Goal: Information Seeking & Learning: Find specific fact

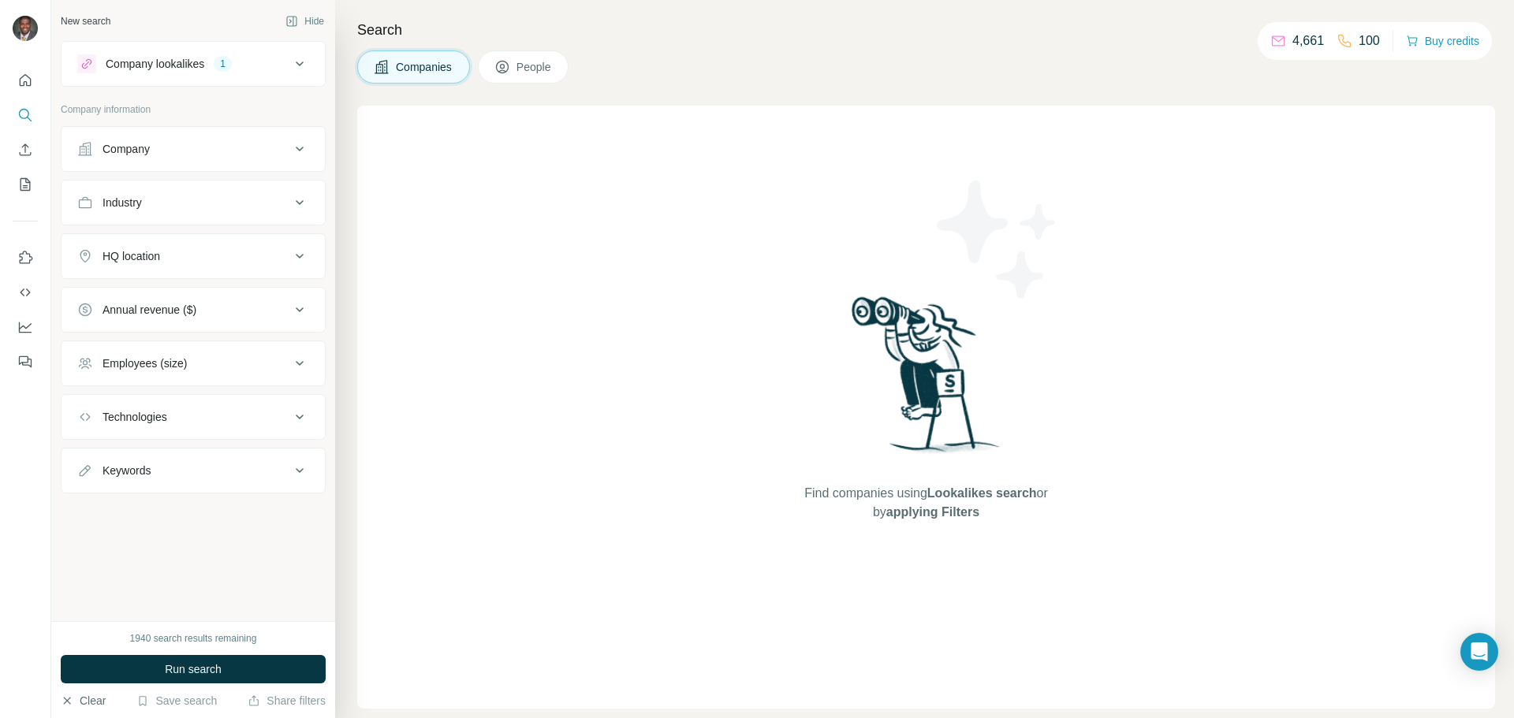
click at [76, 699] on button "Clear" at bounding box center [83, 701] width 45 height 16
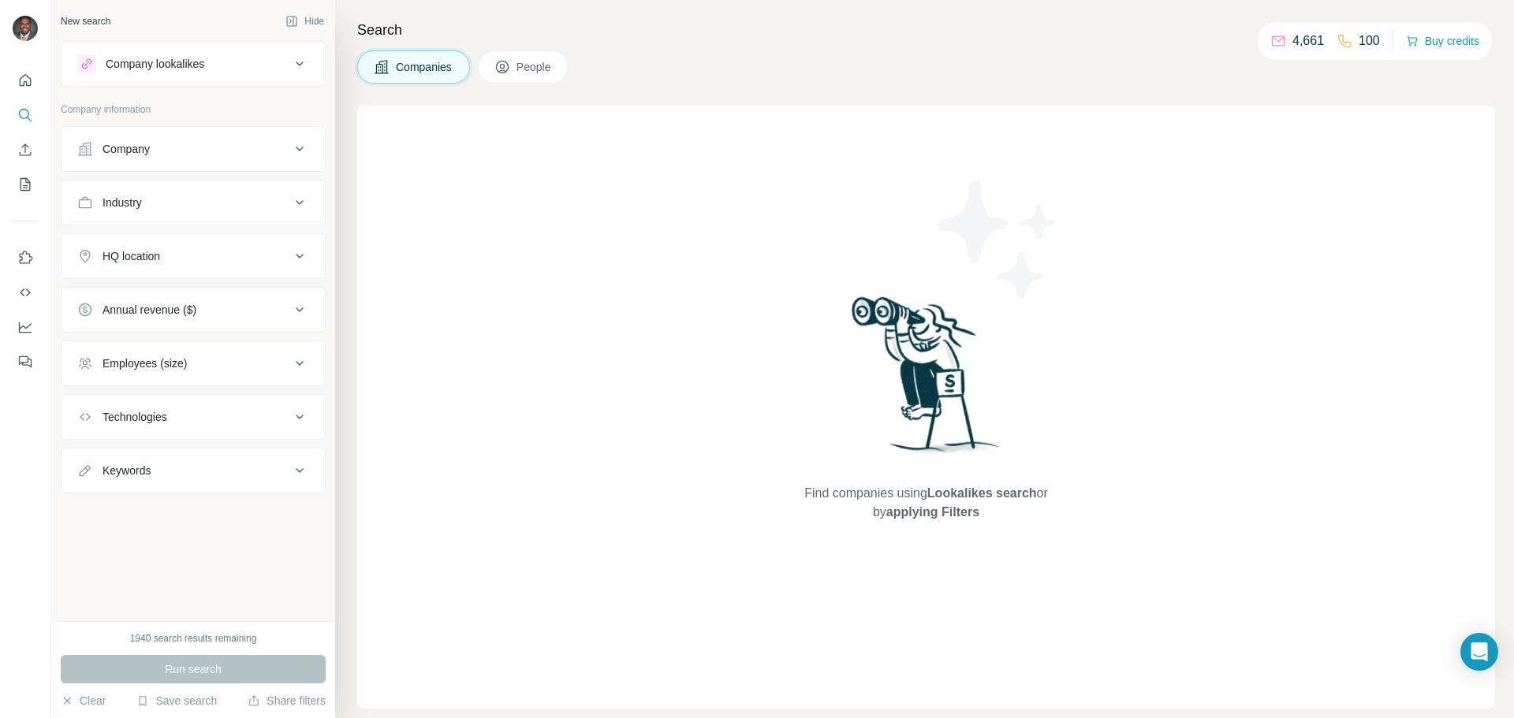
click at [319, 154] on button "Company" at bounding box center [192, 149] width 263 height 38
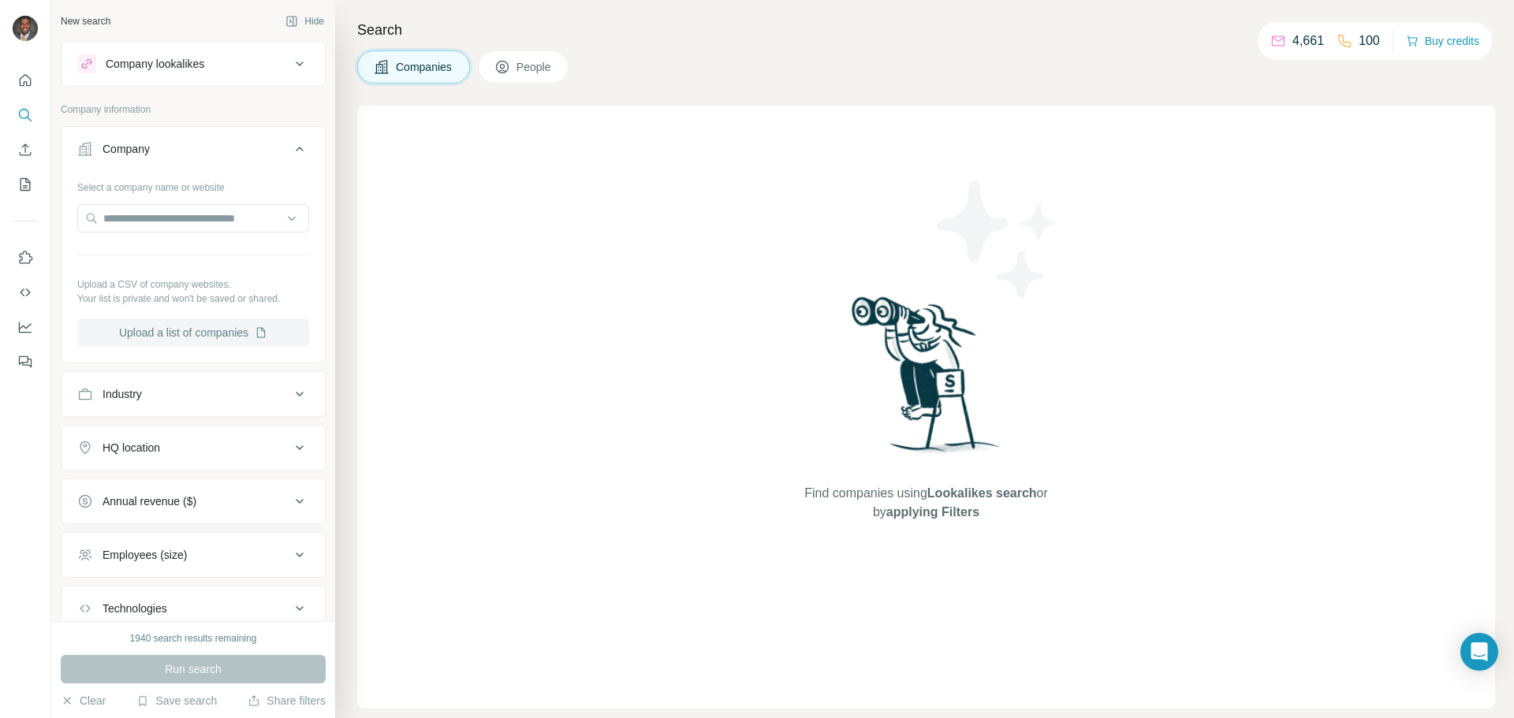
click at [218, 328] on button "Upload a list of companies" at bounding box center [193, 333] width 232 height 28
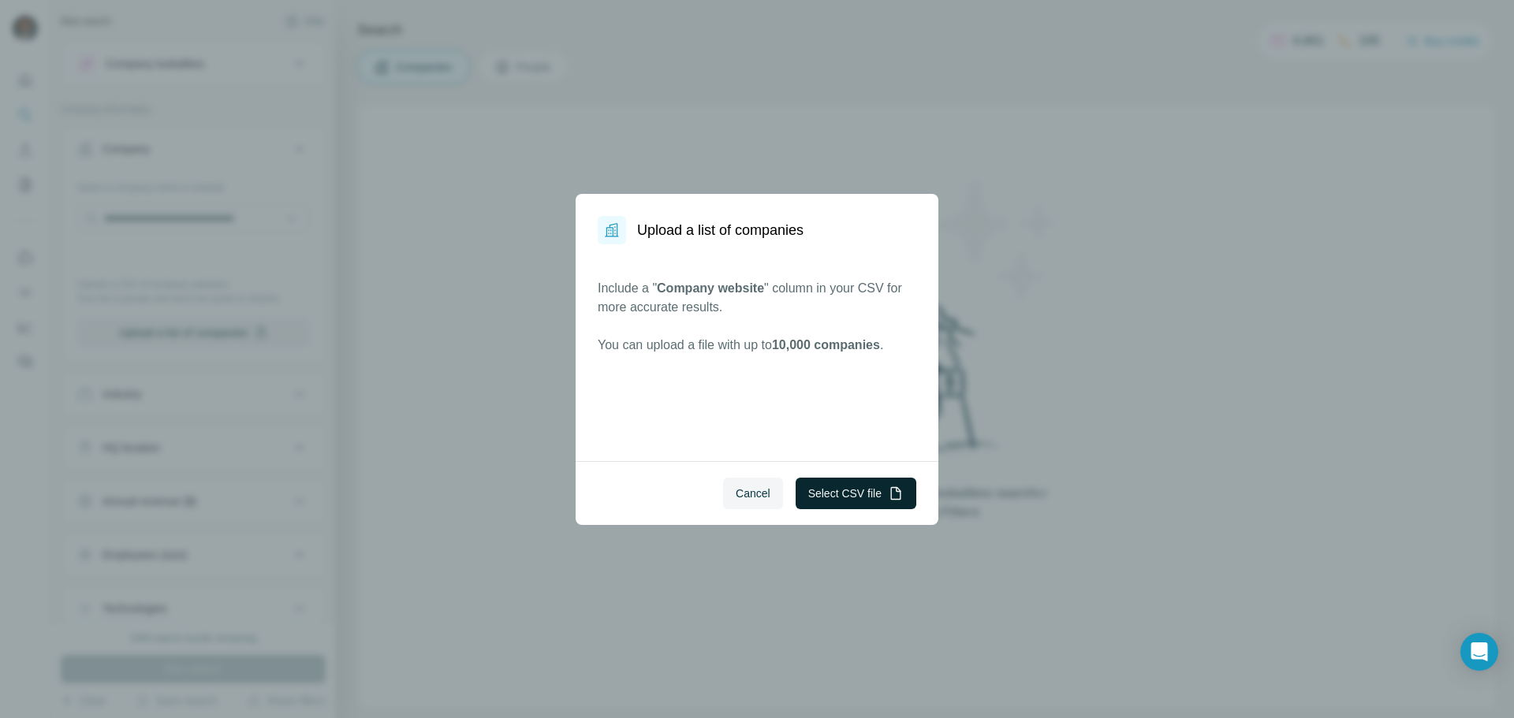
click at [850, 491] on button "Select CSV file" at bounding box center [855, 494] width 121 height 32
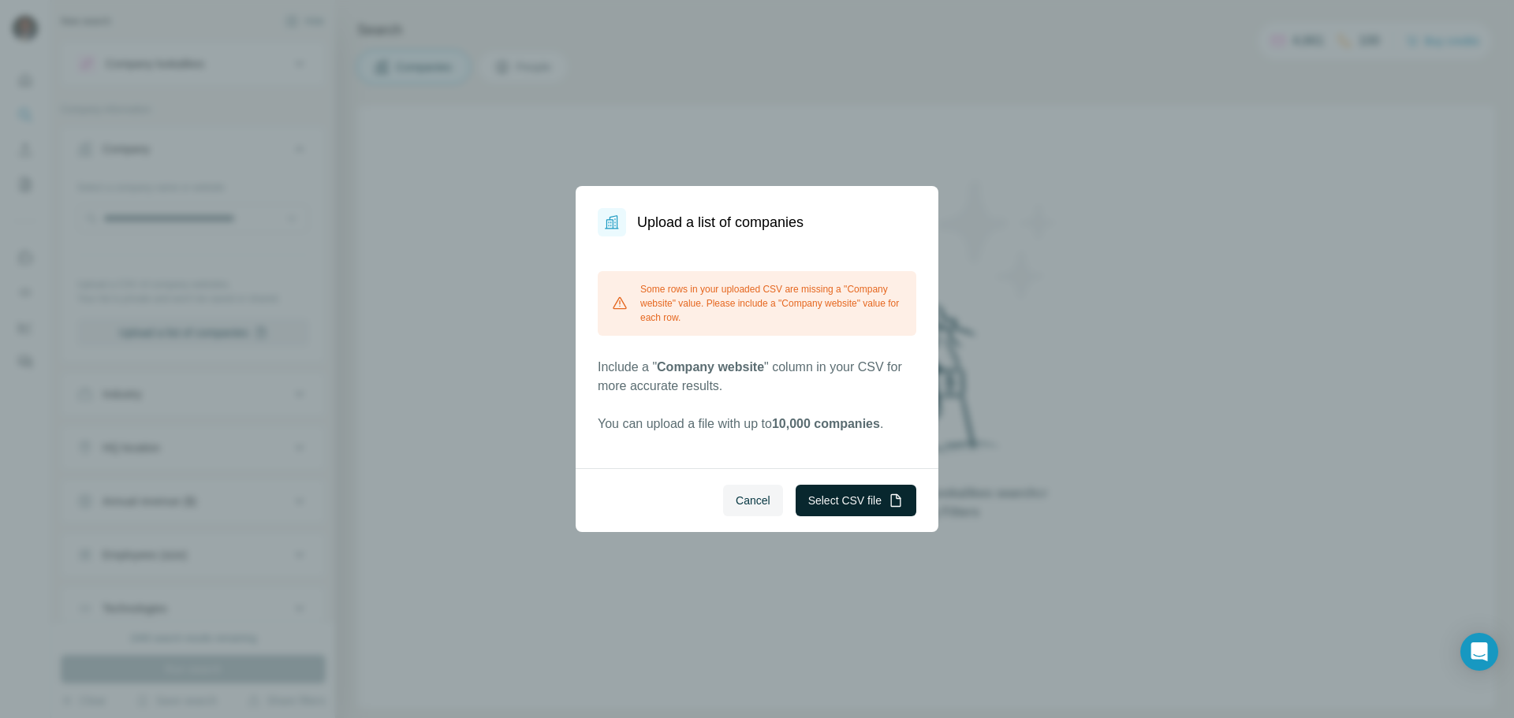
click at [818, 494] on button "Select CSV file" at bounding box center [855, 501] width 121 height 32
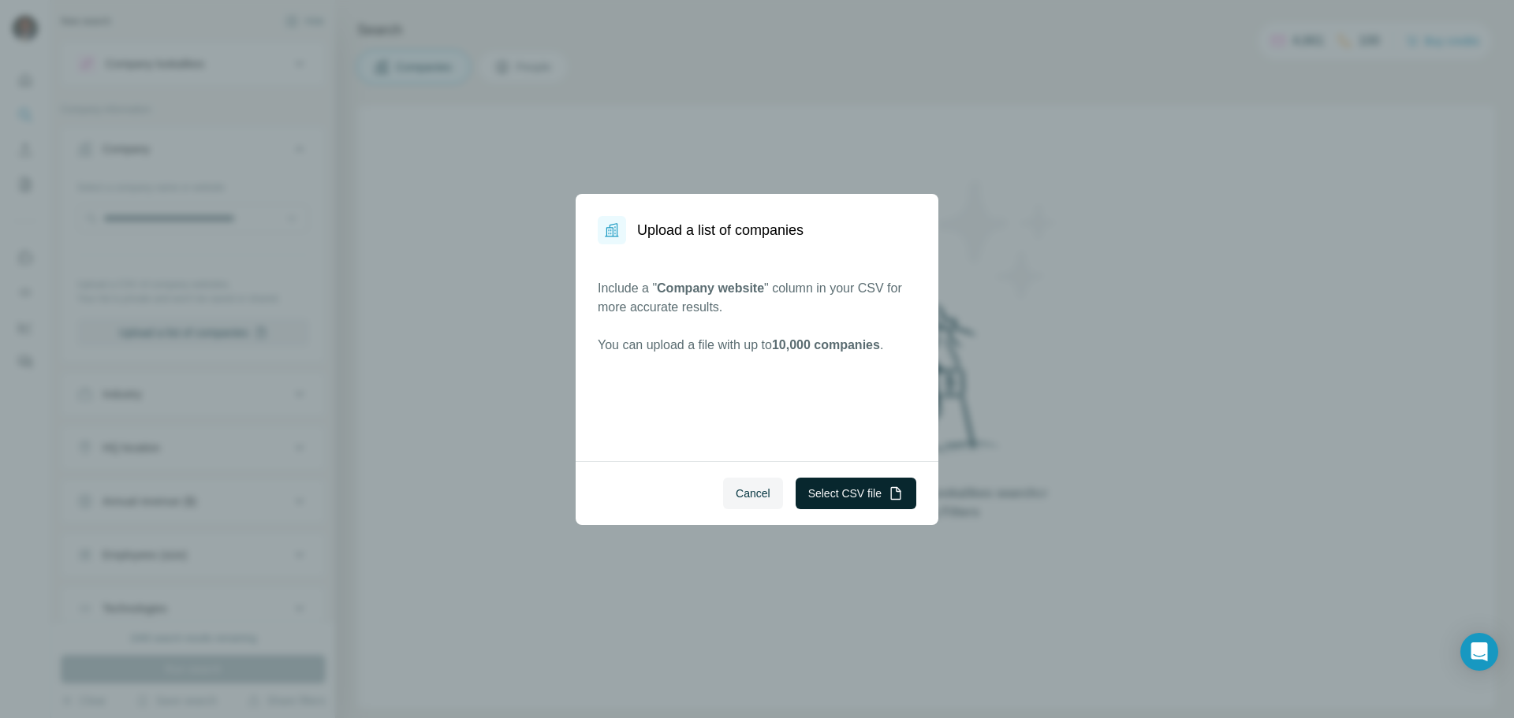
click at [817, 494] on button "Select CSV file" at bounding box center [855, 494] width 121 height 32
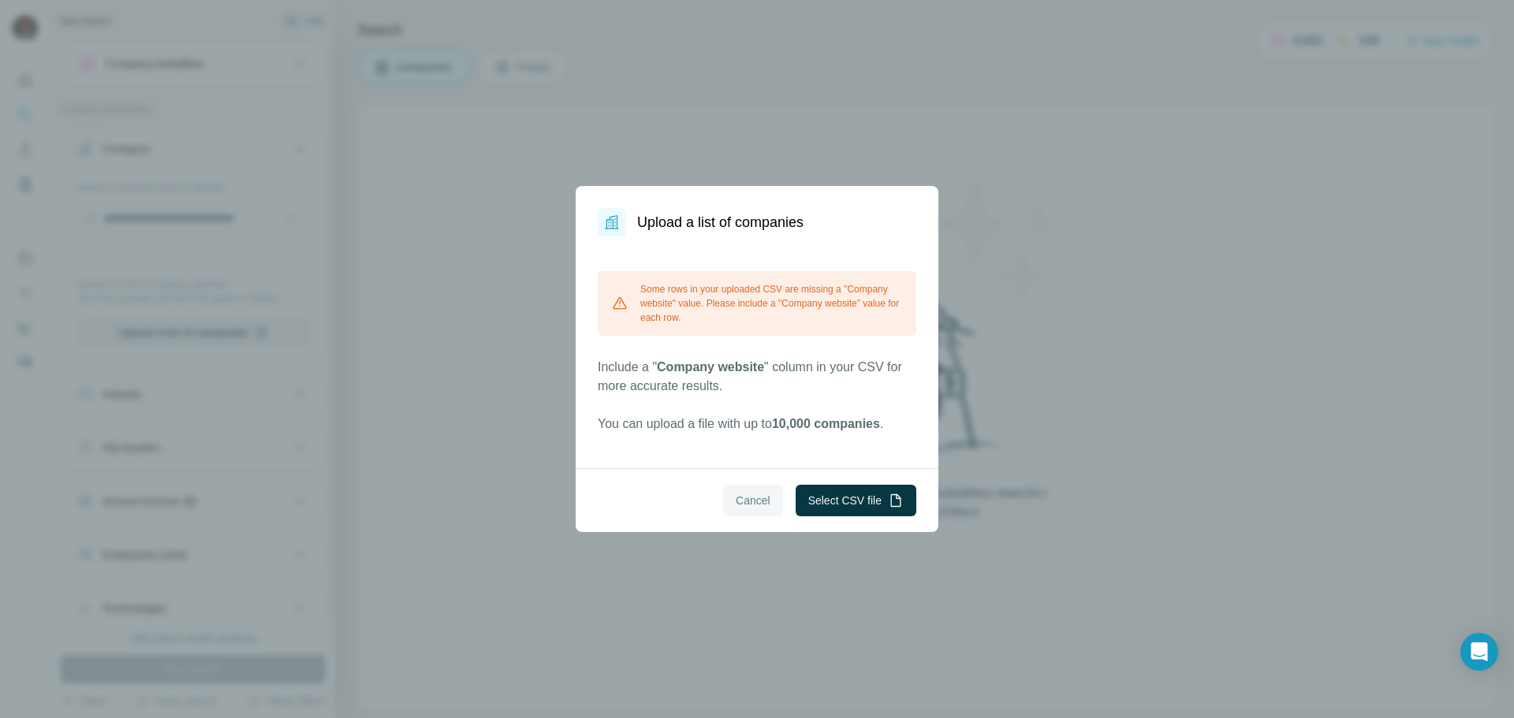
click at [757, 504] on span "Cancel" at bounding box center [753, 501] width 35 height 16
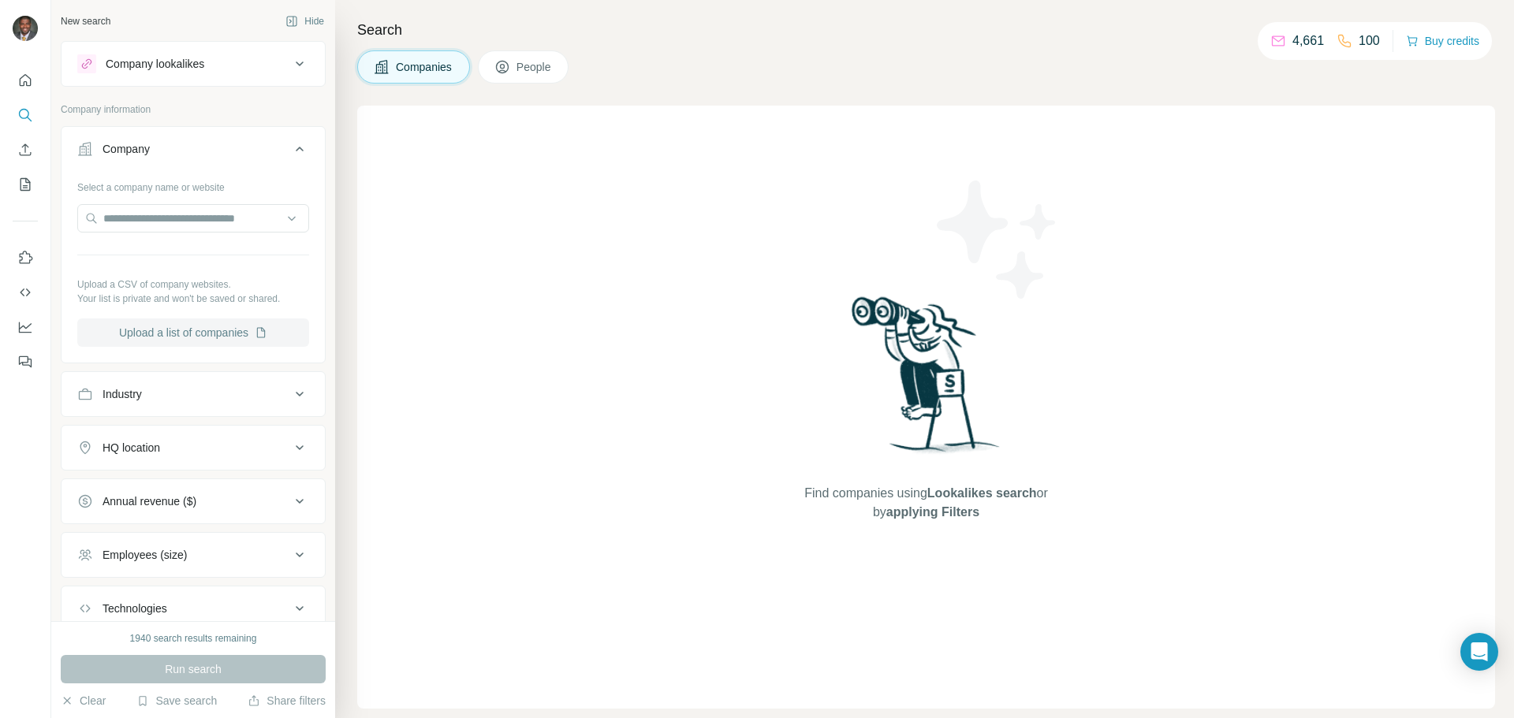
click at [160, 336] on button "Upload a list of companies" at bounding box center [193, 333] width 232 height 28
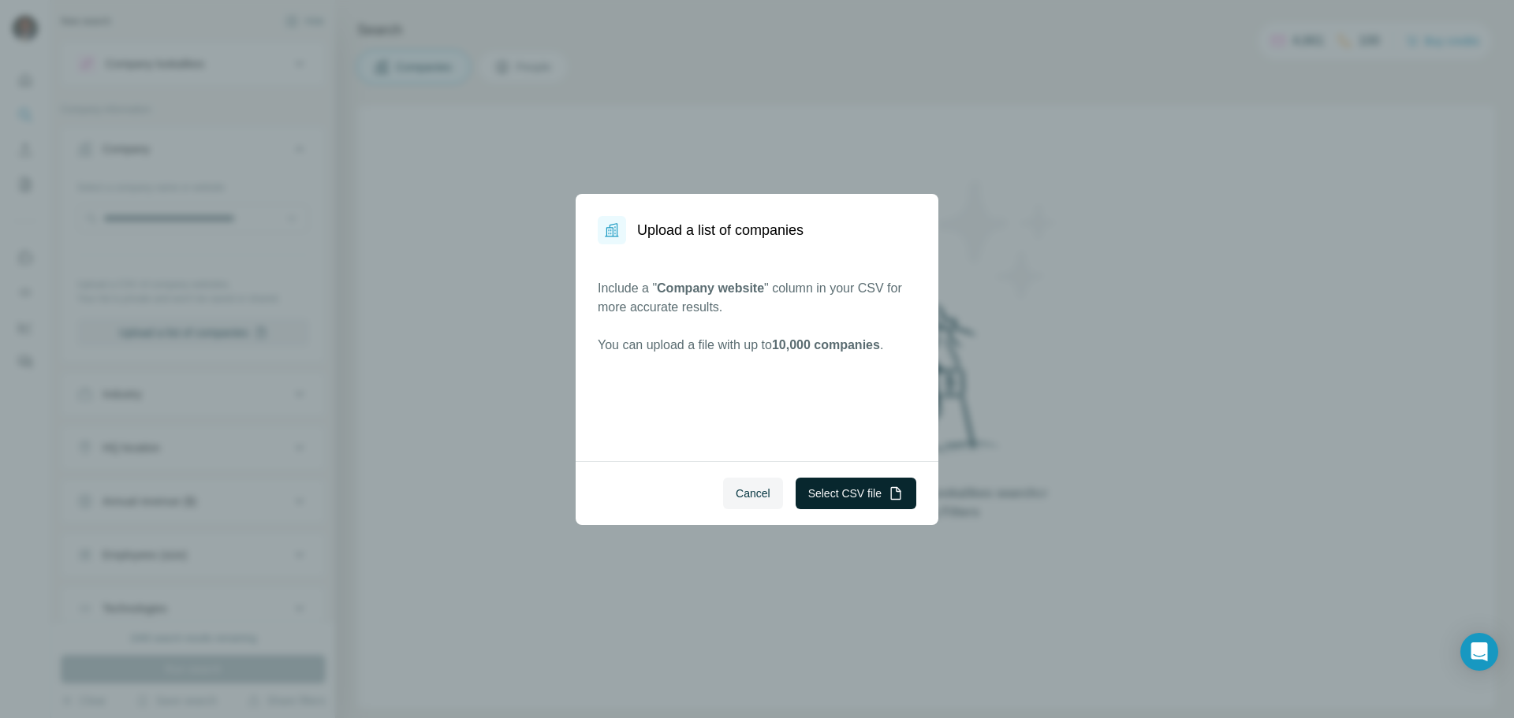
click at [902, 494] on icon "button" at bounding box center [896, 494] width 16 height 16
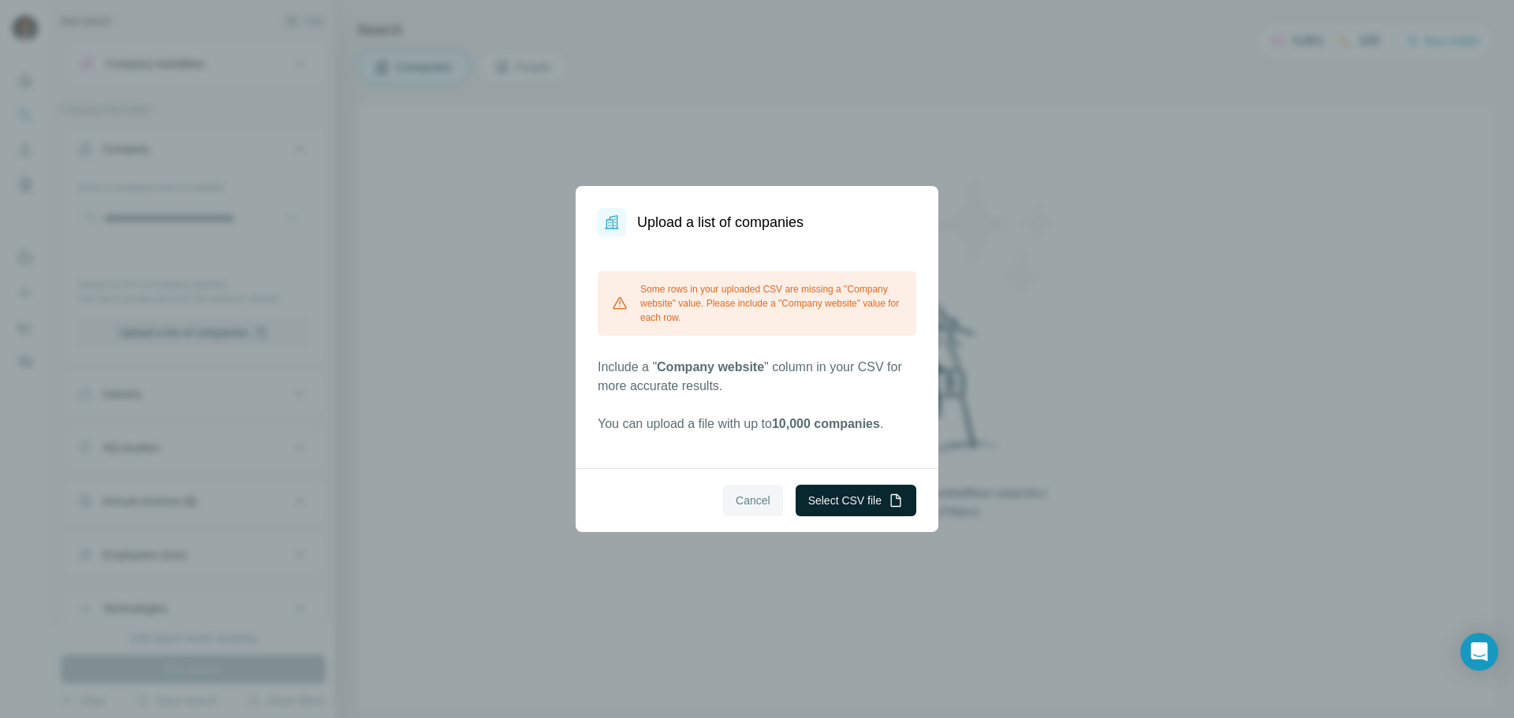
click at [756, 492] on button "Cancel" at bounding box center [753, 501] width 60 height 32
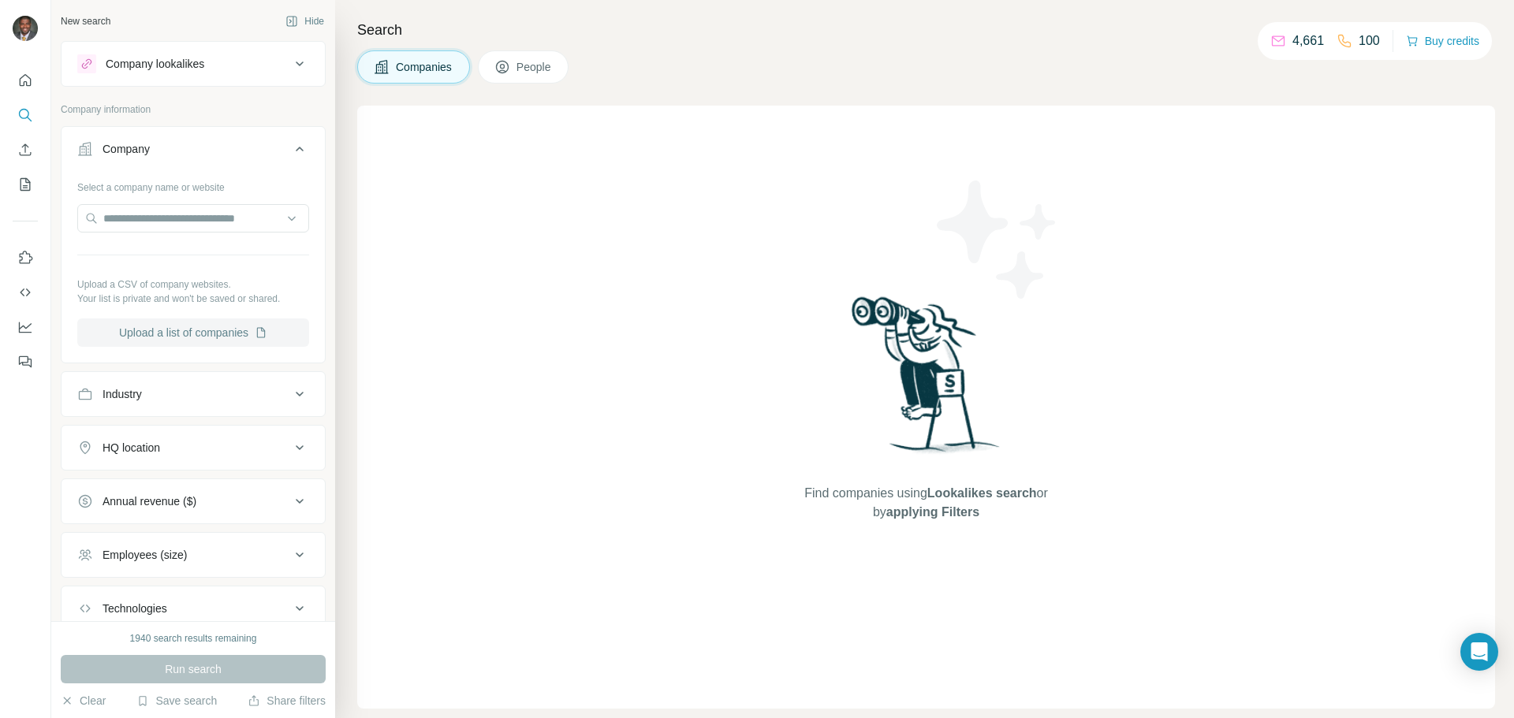
click at [204, 322] on button "Upload a list of companies" at bounding box center [193, 333] width 232 height 28
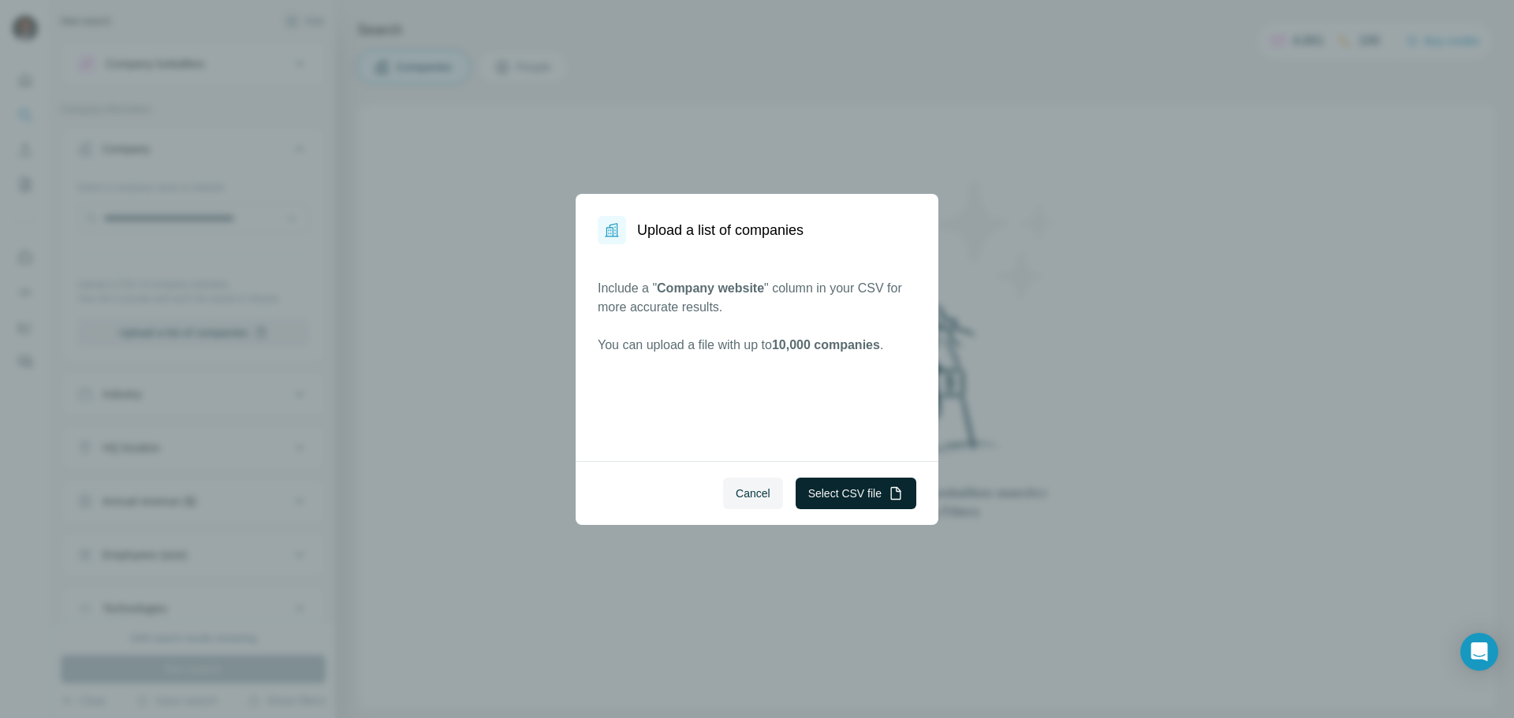
drag, startPoint x: 911, startPoint y: 513, endPoint x: 898, endPoint y: 493, distance: 24.5
click at [905, 501] on div "Cancel Select CSV file" at bounding box center [757, 493] width 363 height 64
click at [891, 492] on icon "button" at bounding box center [896, 492] width 10 height 13
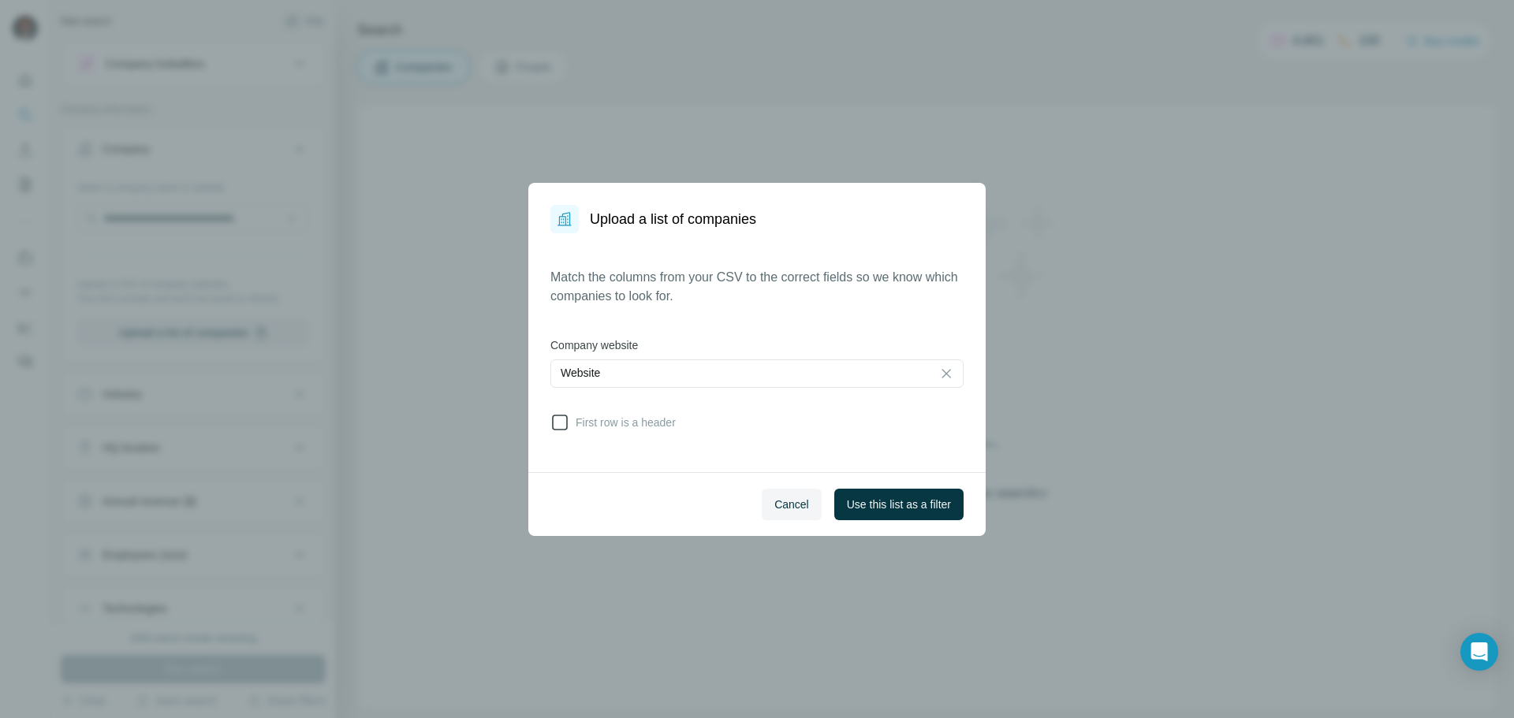
click at [563, 426] on icon at bounding box center [559, 422] width 19 height 19
click at [891, 509] on span "Use this list as a filter" at bounding box center [899, 505] width 104 height 16
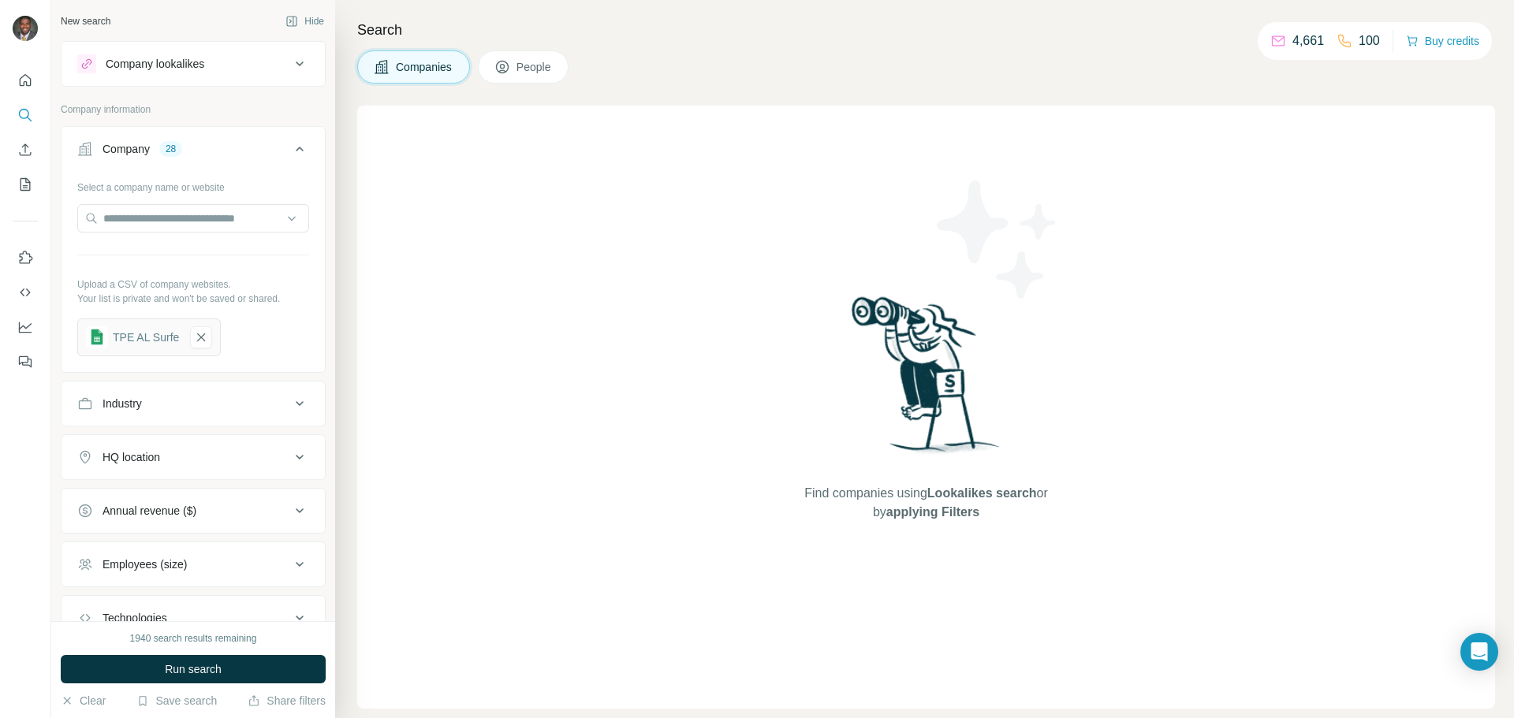
click at [505, 76] on button "People" at bounding box center [523, 66] width 91 height 33
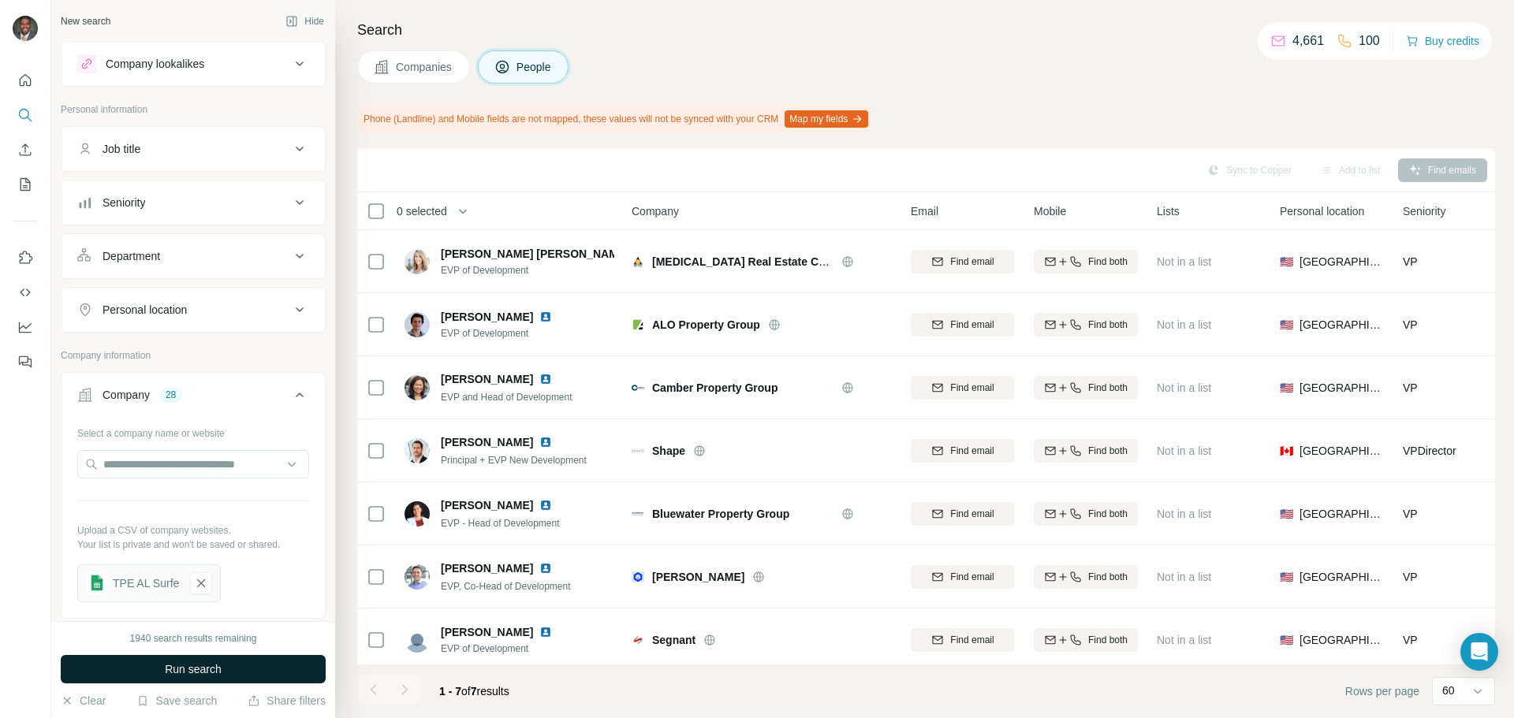
click at [233, 665] on button "Run search" at bounding box center [193, 669] width 265 height 28
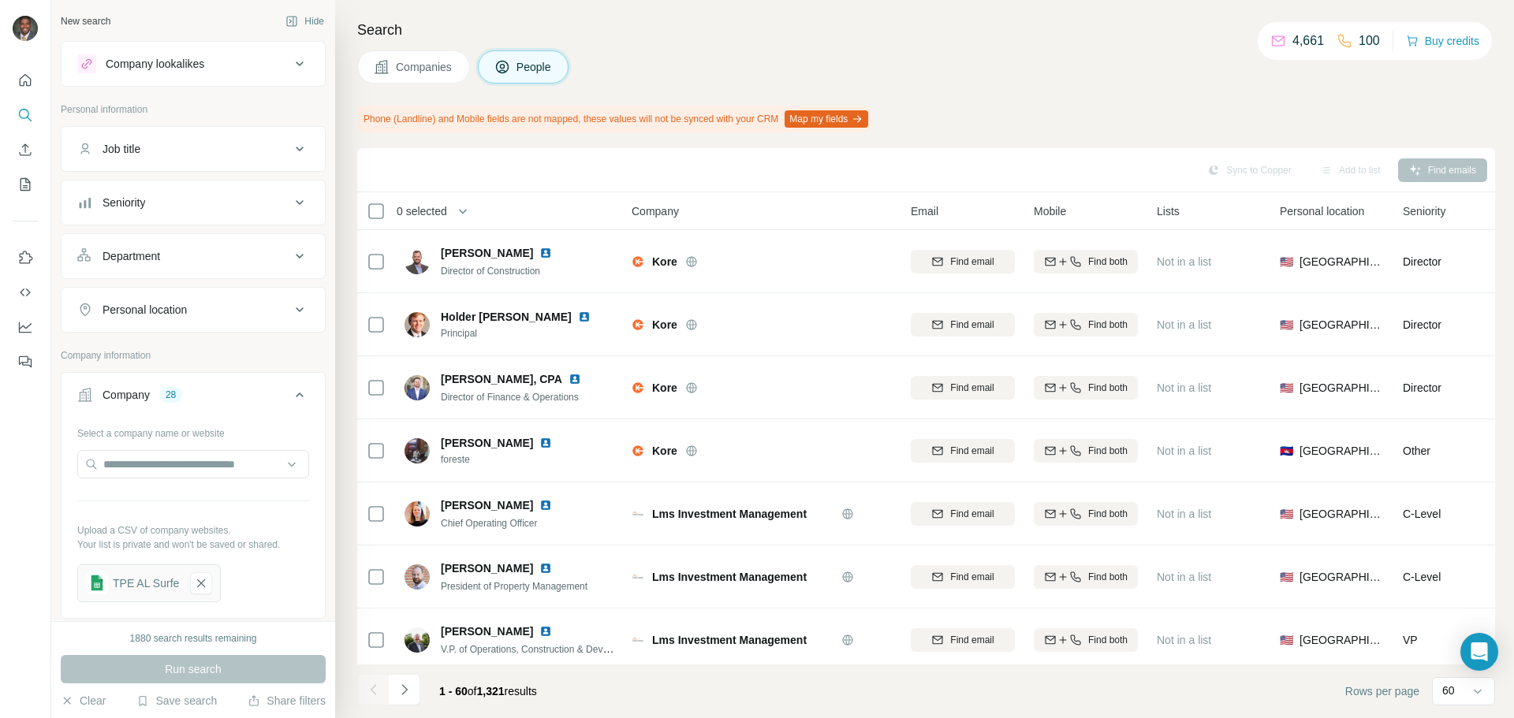
click at [938, 50] on div "Companies People" at bounding box center [926, 66] width 1138 height 33
click at [245, 193] on button "Seniority" at bounding box center [192, 203] width 263 height 38
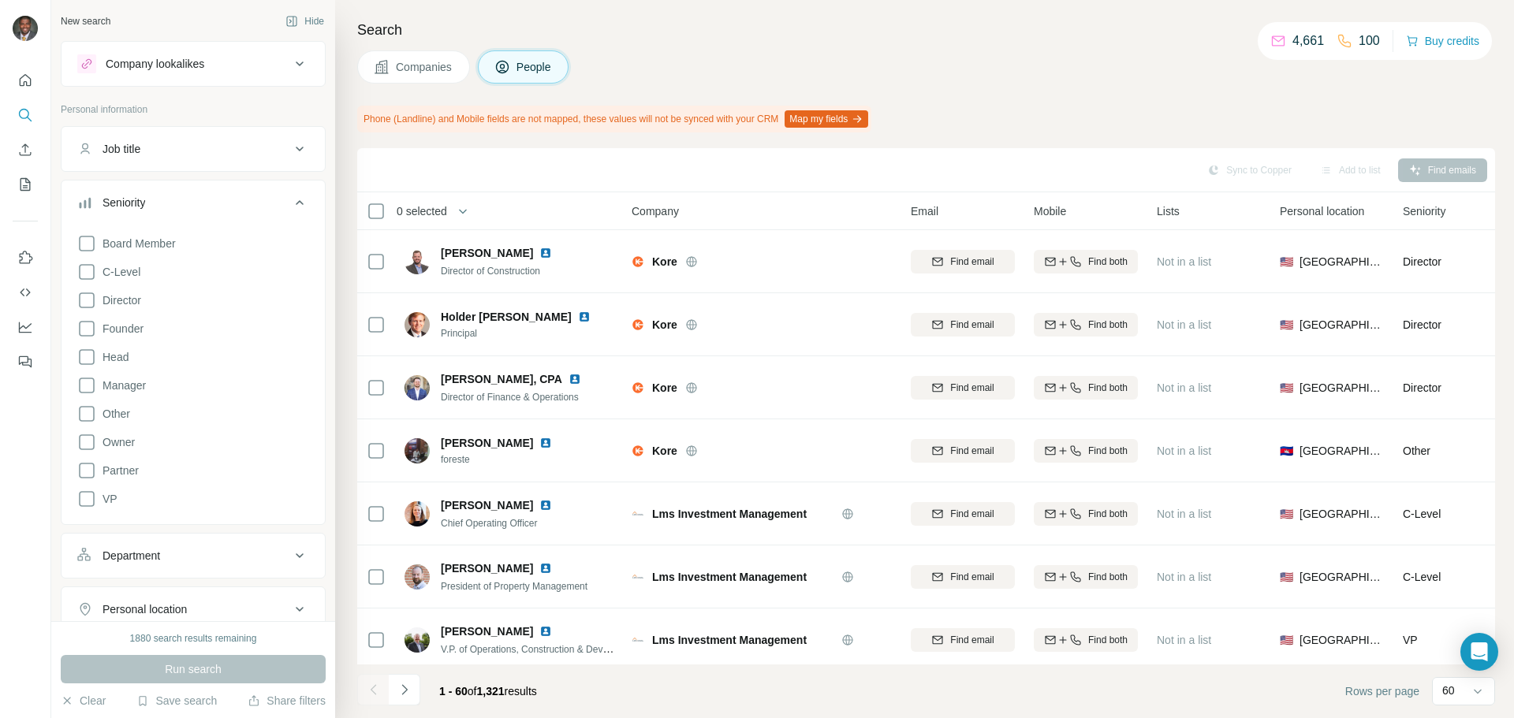
click at [290, 201] on icon at bounding box center [299, 202] width 19 height 19
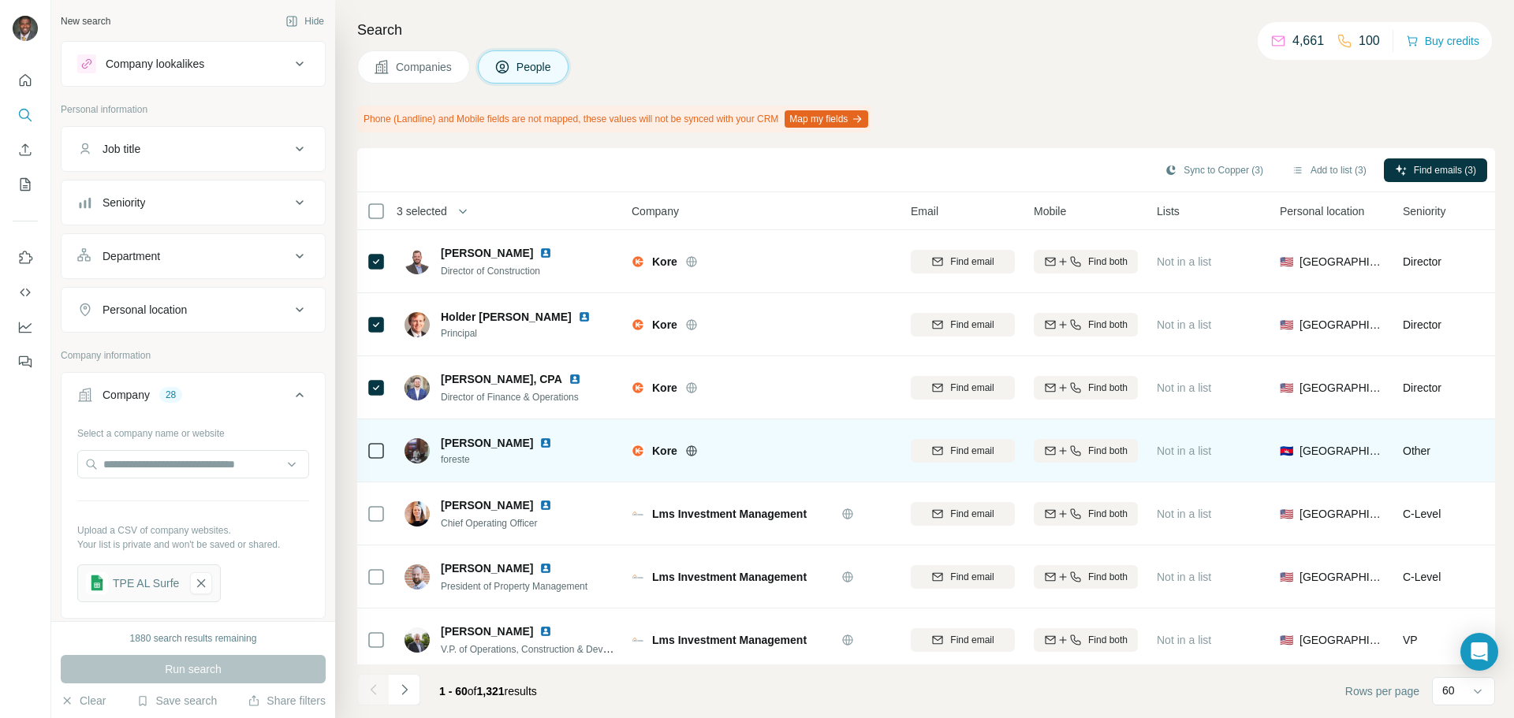
click at [539, 437] on img at bounding box center [545, 443] width 13 height 13
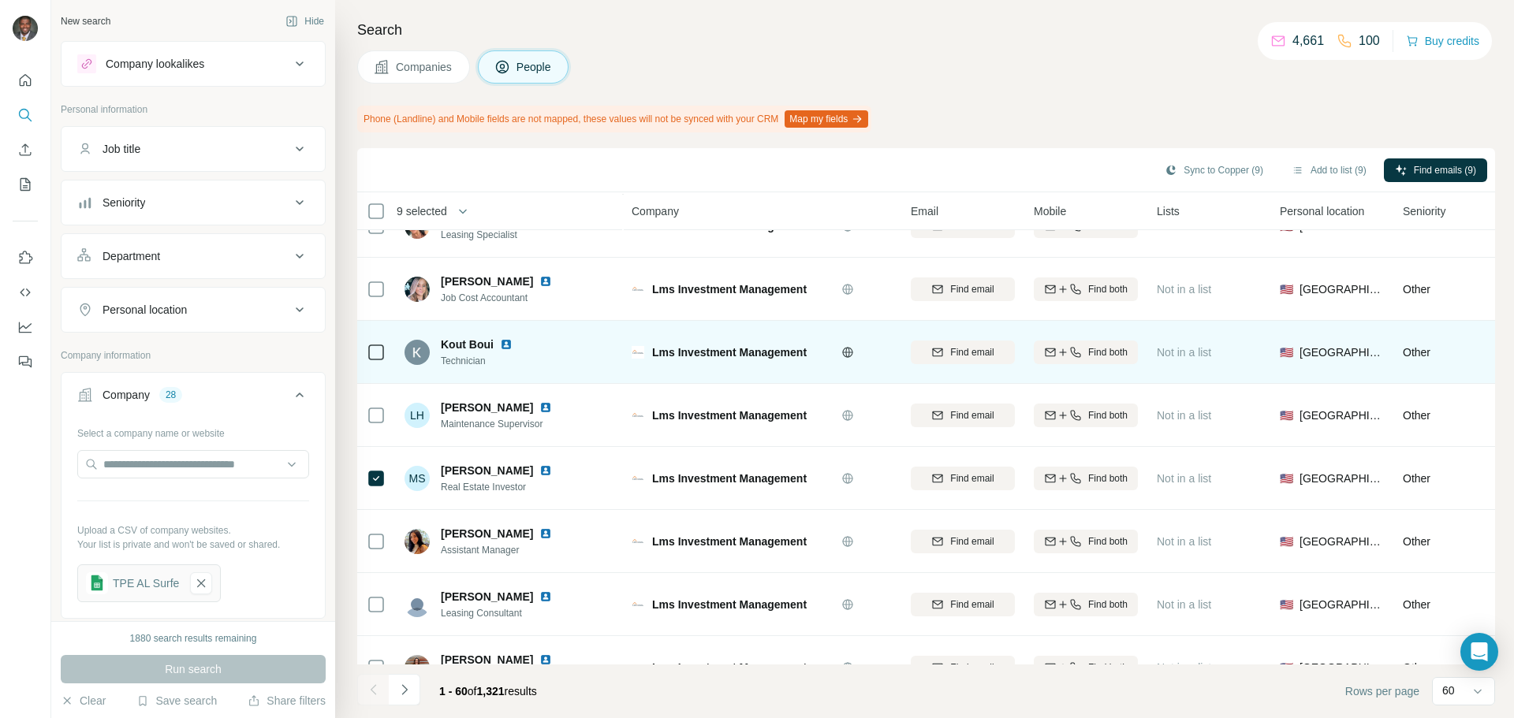
scroll to position [2838, 0]
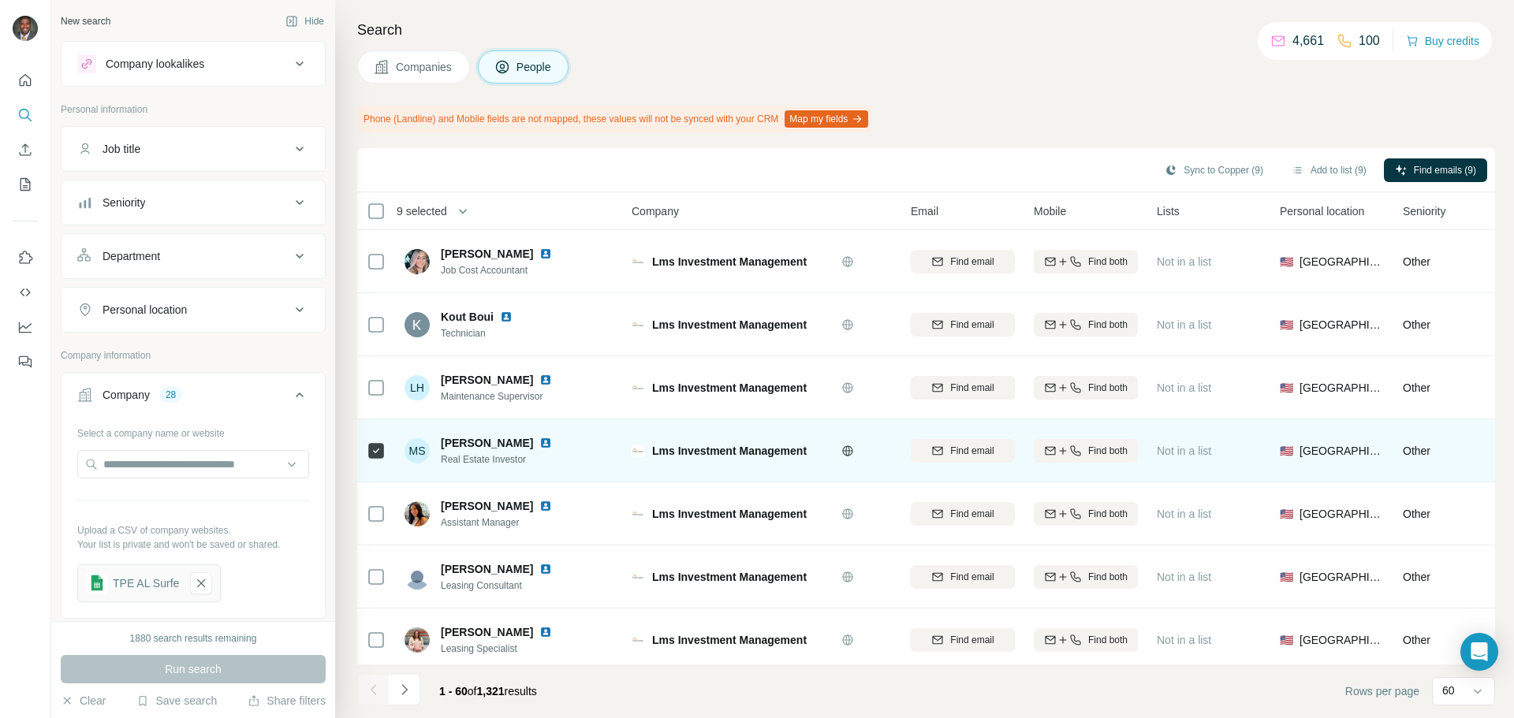
click at [539, 441] on img at bounding box center [545, 443] width 13 height 13
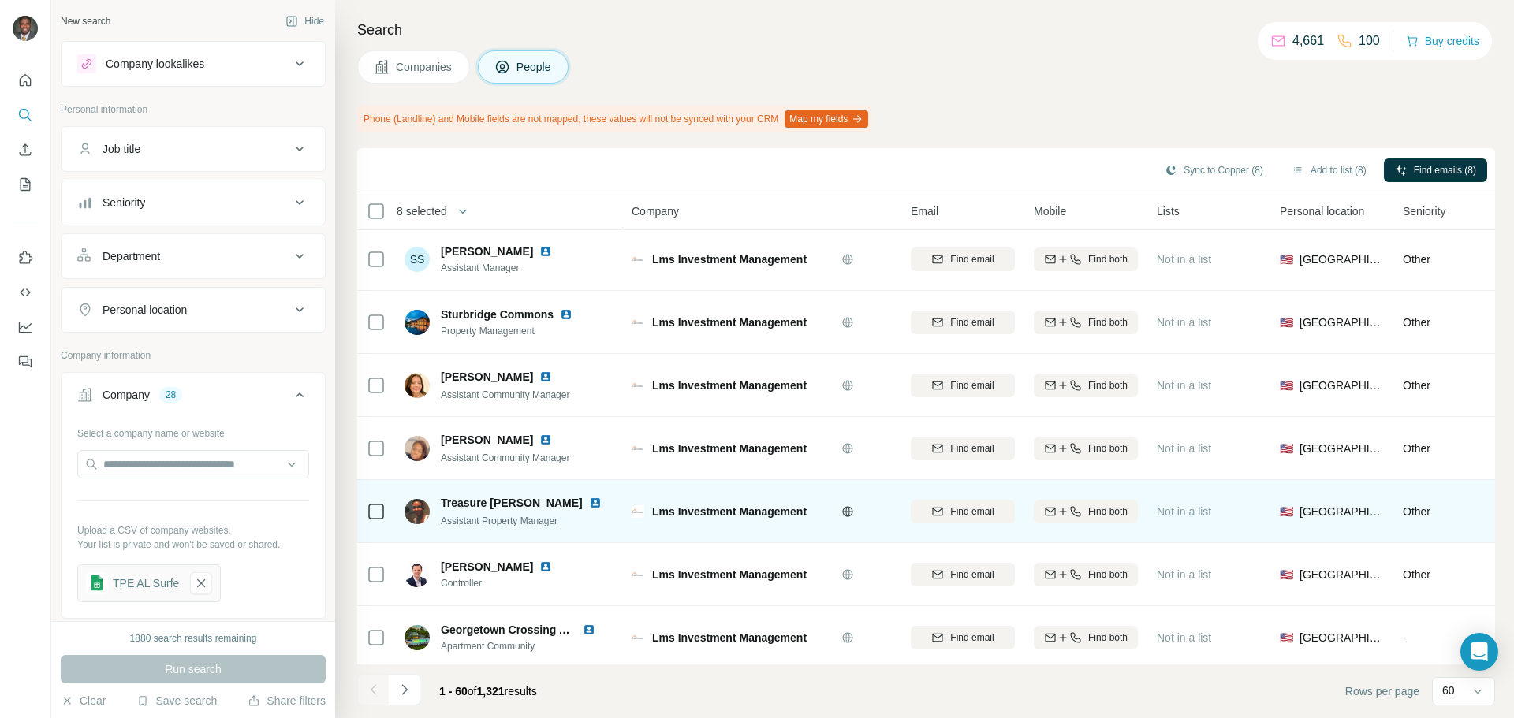
scroll to position [3358, 0]
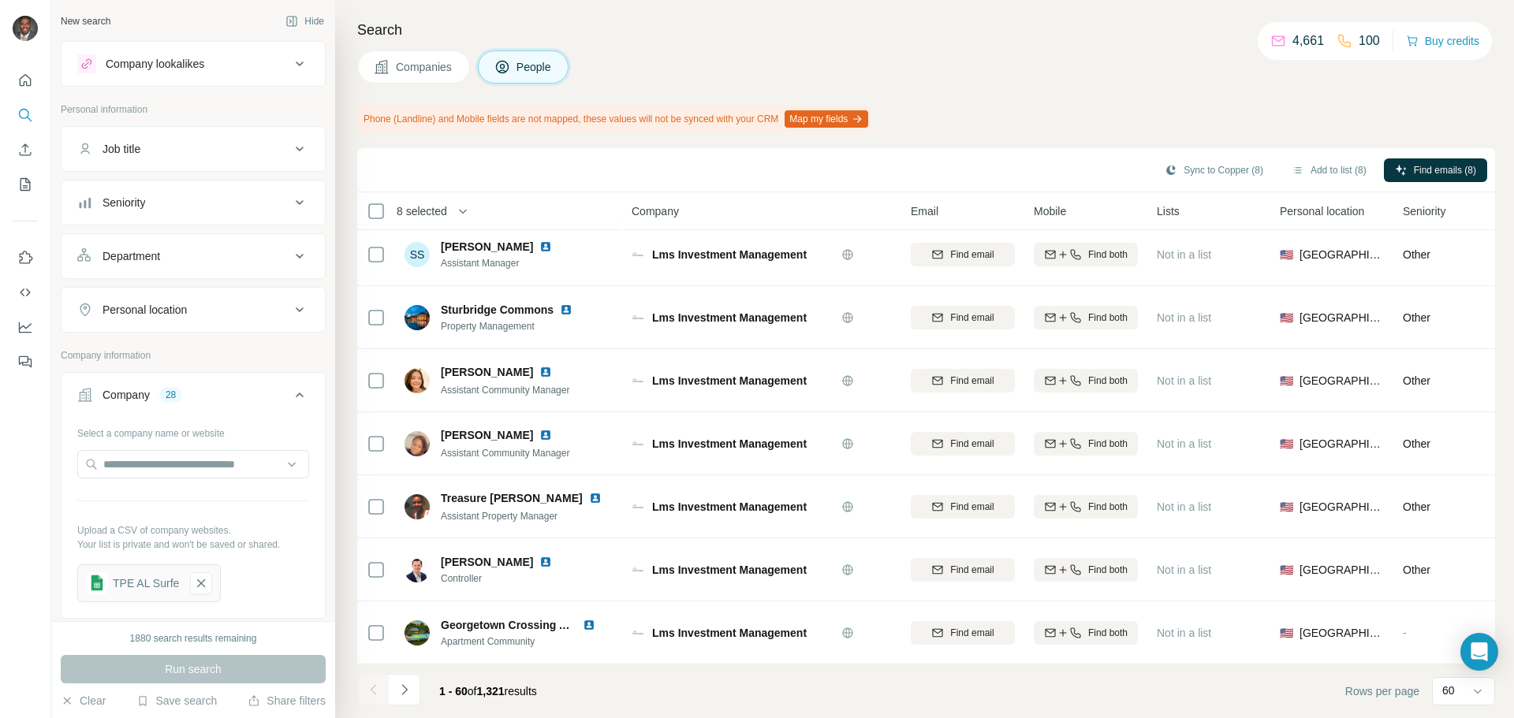
click at [417, 686] on button "Navigate to next page" at bounding box center [405, 690] width 32 height 32
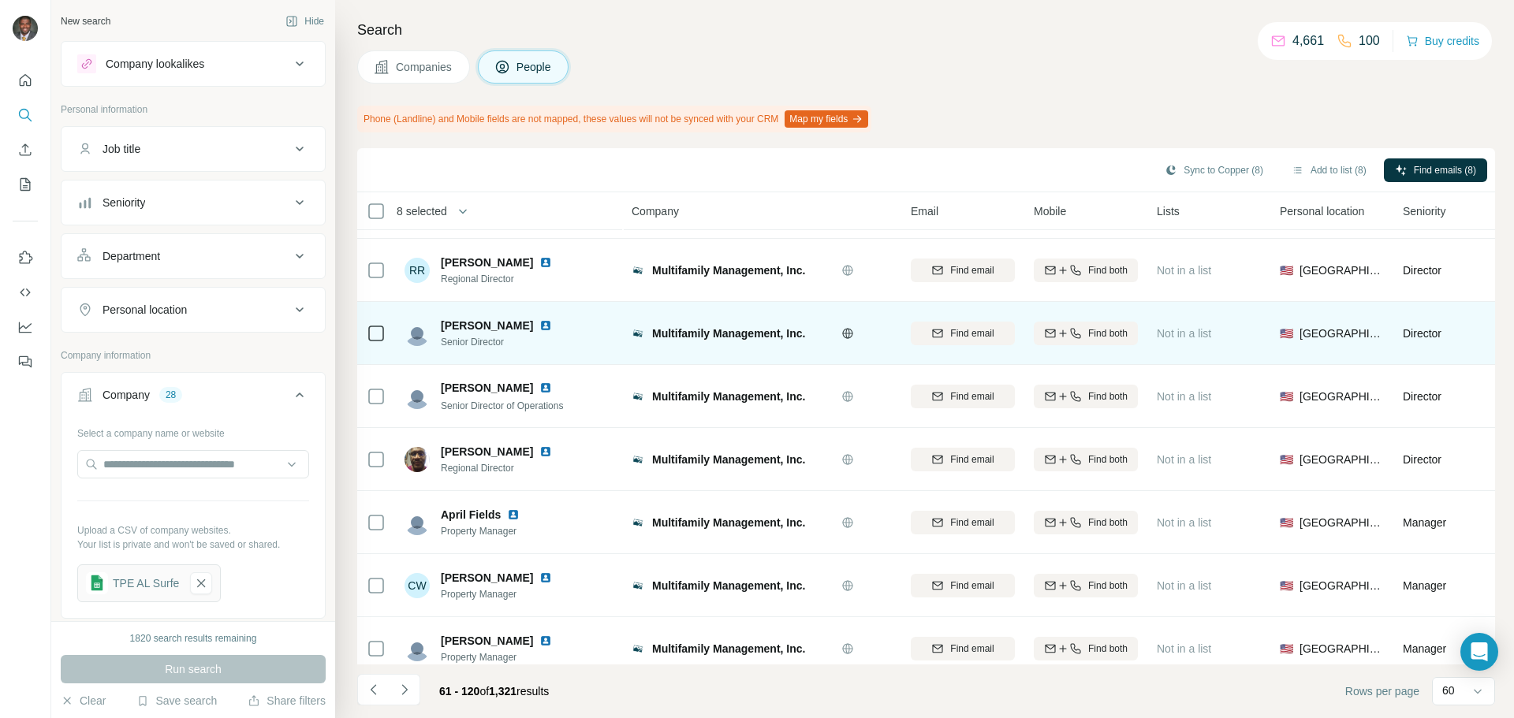
scroll to position [79, 0]
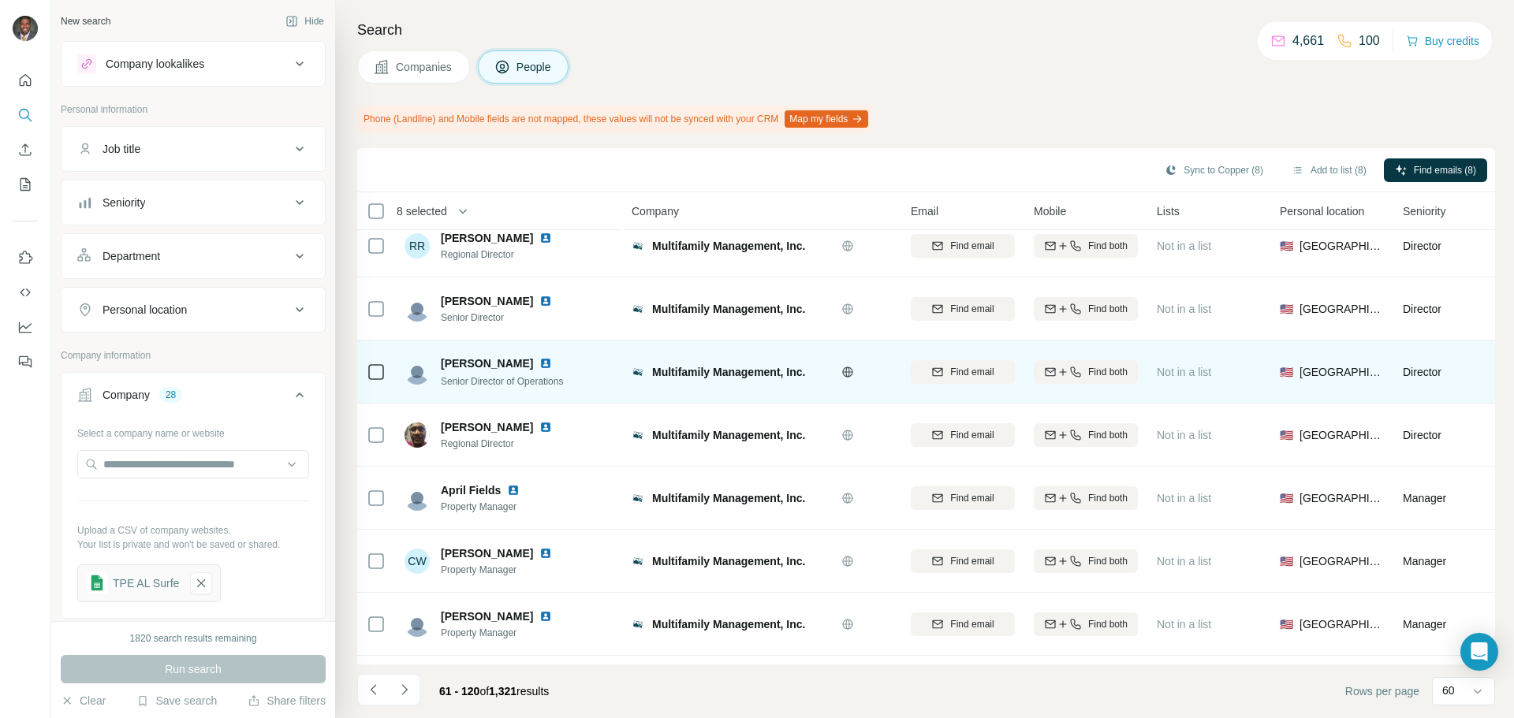
click at [367, 375] on td at bounding box center [376, 372] width 38 height 63
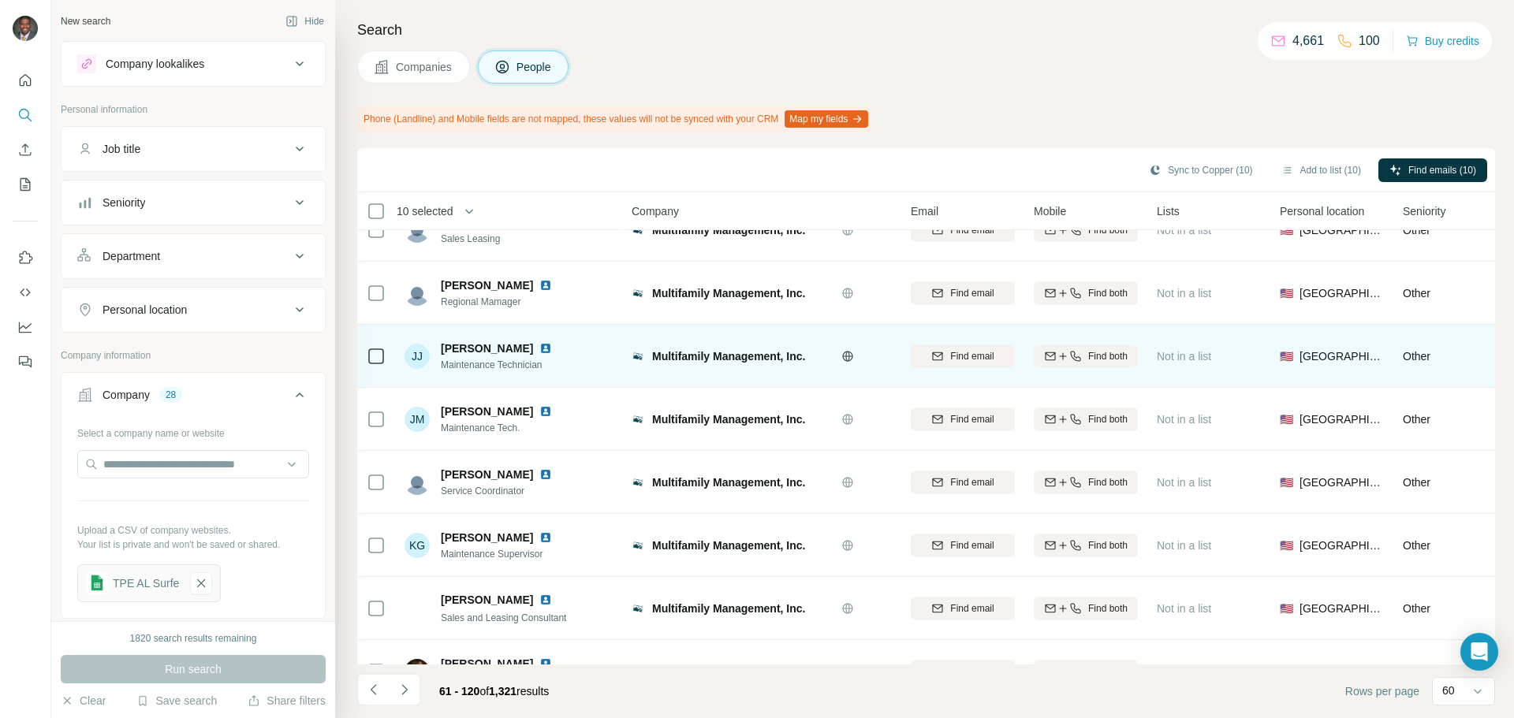
scroll to position [3358, 0]
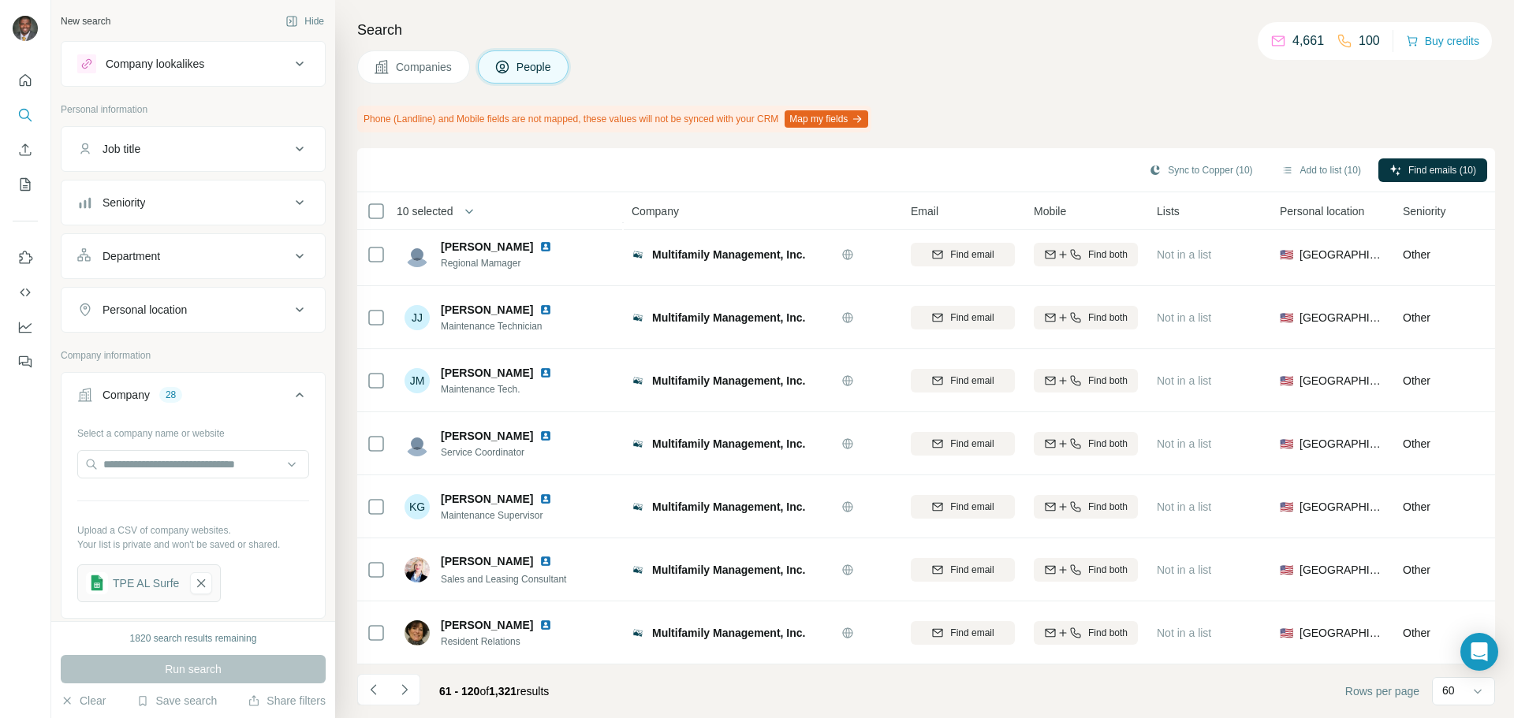
click at [404, 691] on icon "Navigate to next page" at bounding box center [405, 690] width 16 height 16
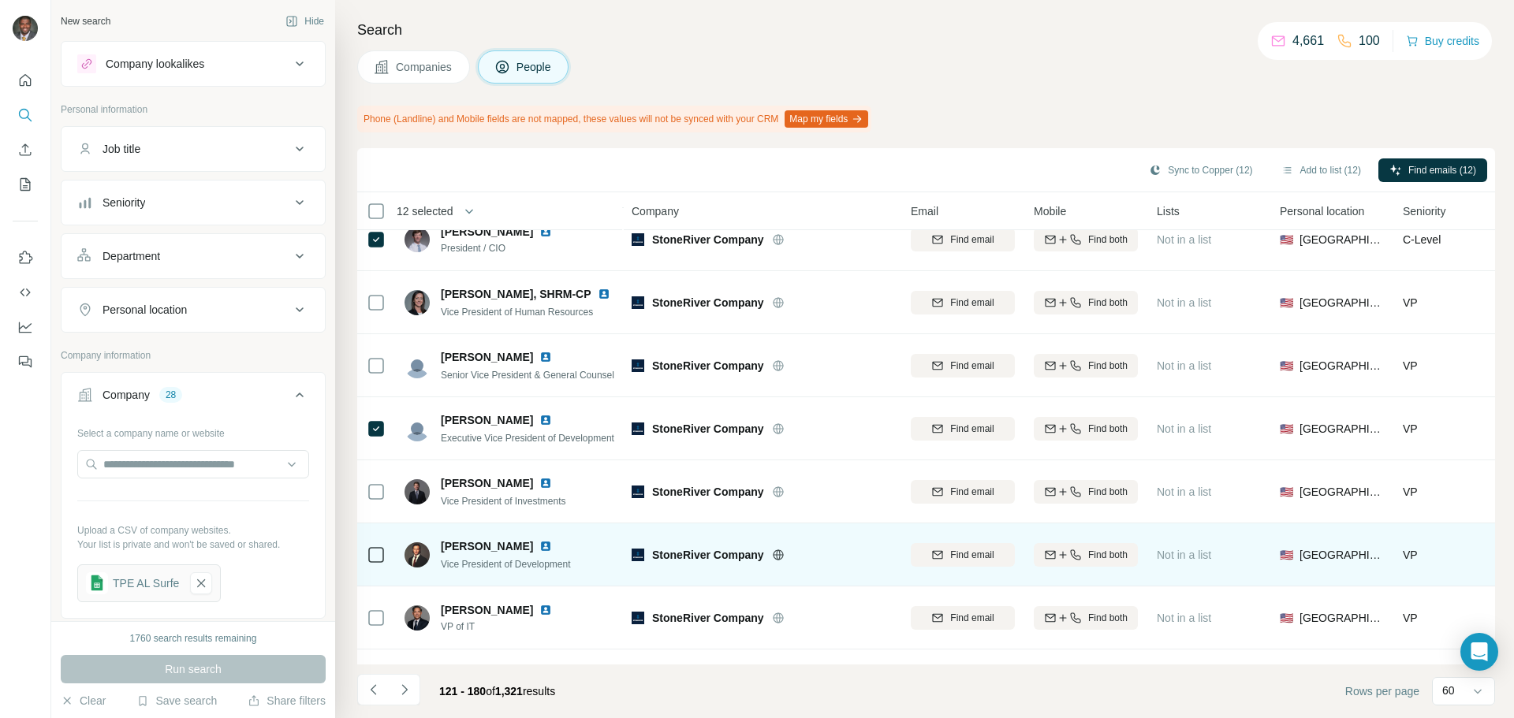
scroll to position [1813, 0]
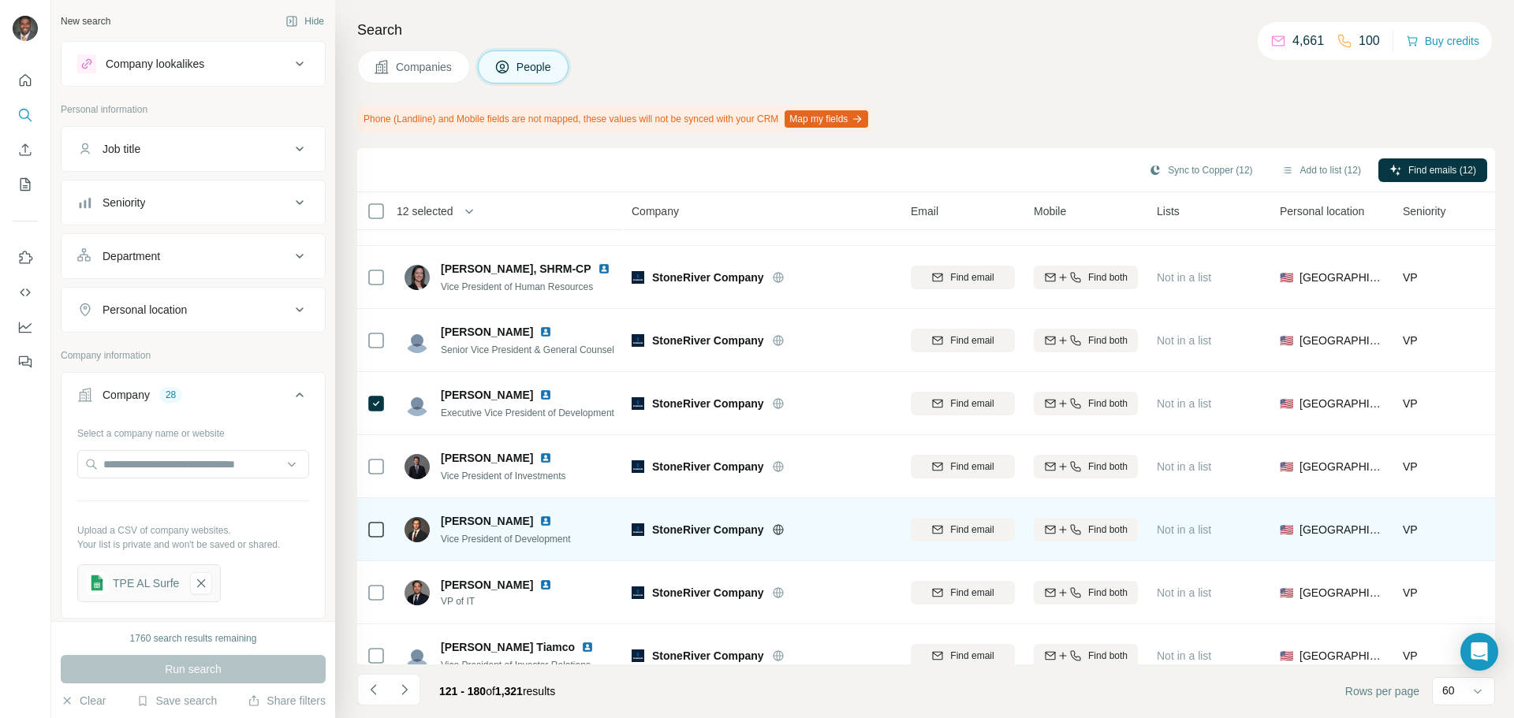
click at [367, 523] on icon at bounding box center [376, 529] width 19 height 19
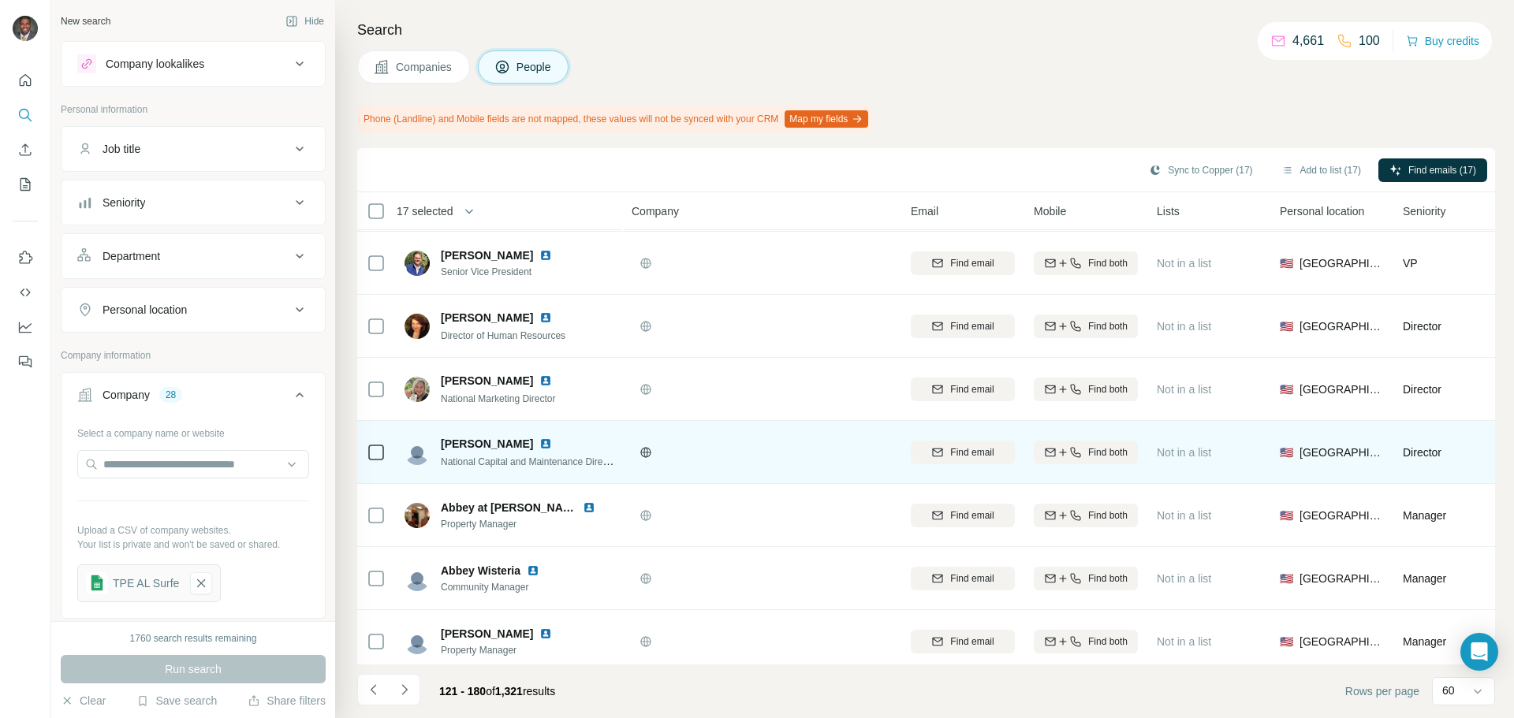
scroll to position [3358, 0]
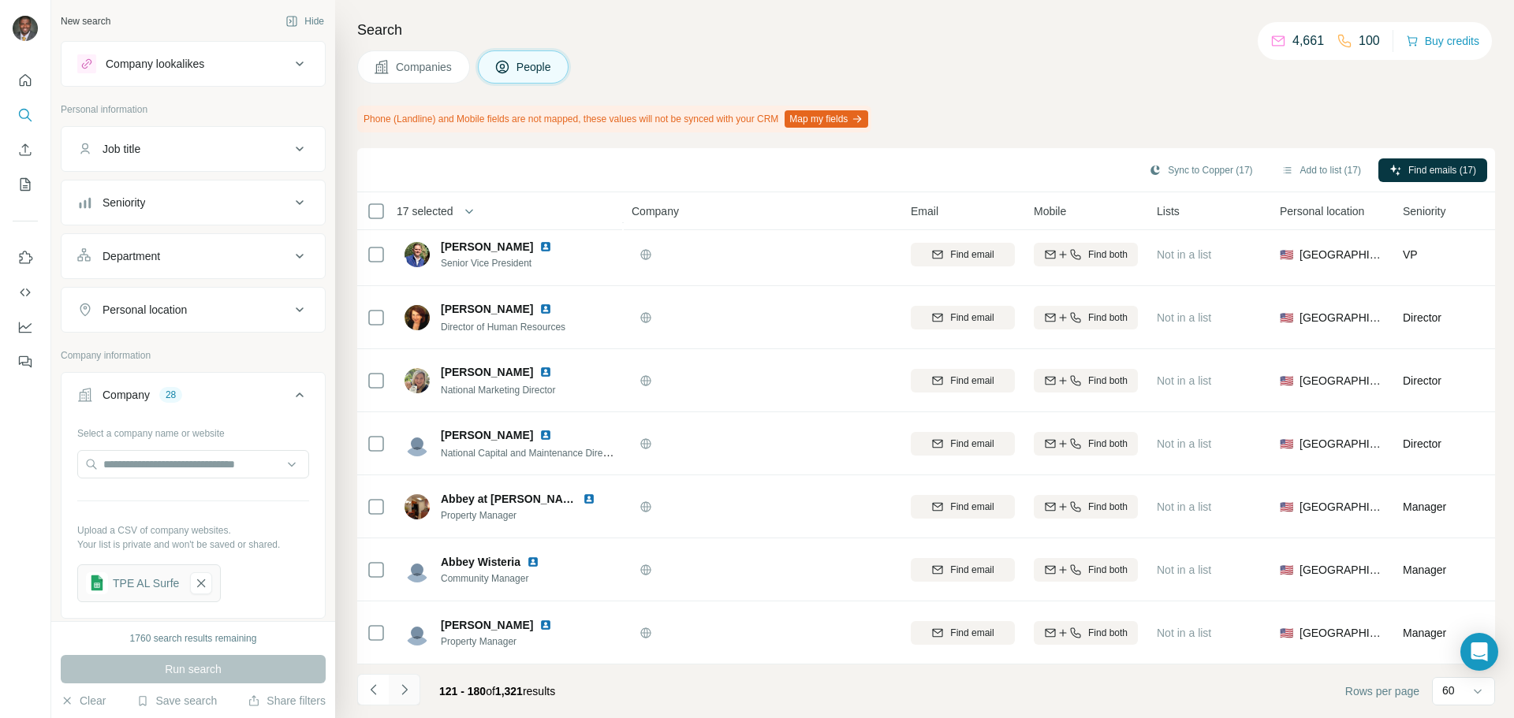
click at [394, 689] on button "Navigate to next page" at bounding box center [405, 690] width 32 height 32
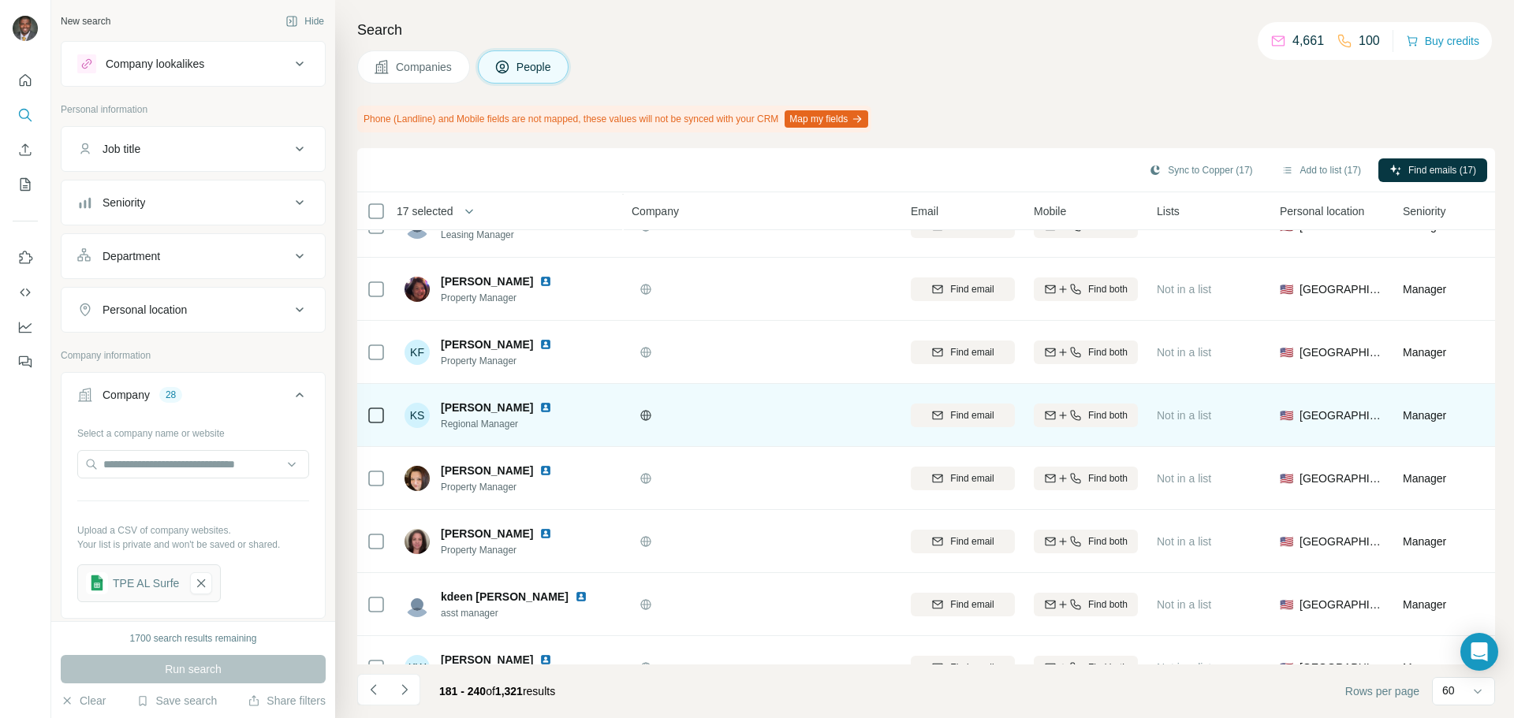
scroll to position [1183, 0]
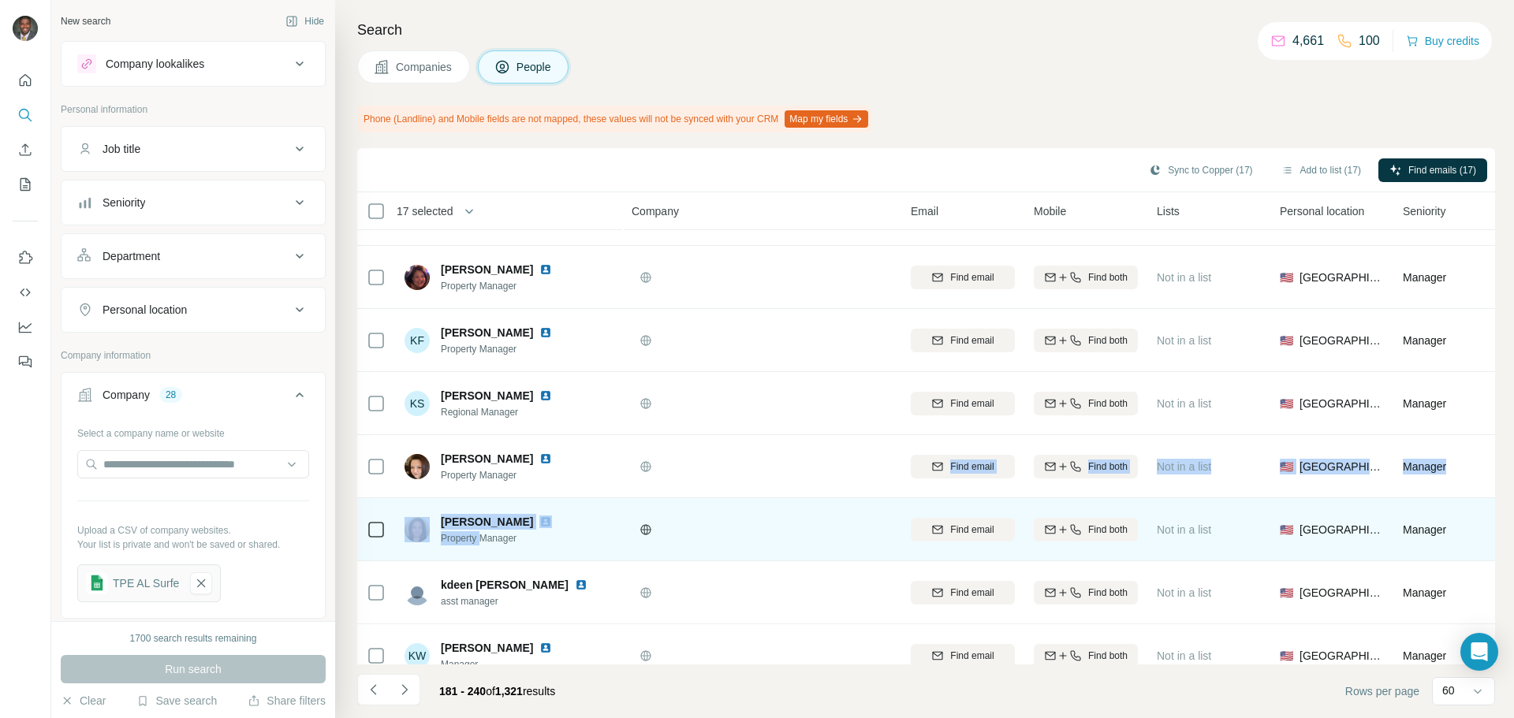
drag, startPoint x: 643, startPoint y: 466, endPoint x: 482, endPoint y: 544, distance: 178.8
click at [0, 0] on tbody "[PERSON_NAME] Southeast Regional Manager Find email Find both Not in a list 🇺🇸 …" at bounding box center [0, 0] width 0 height 0
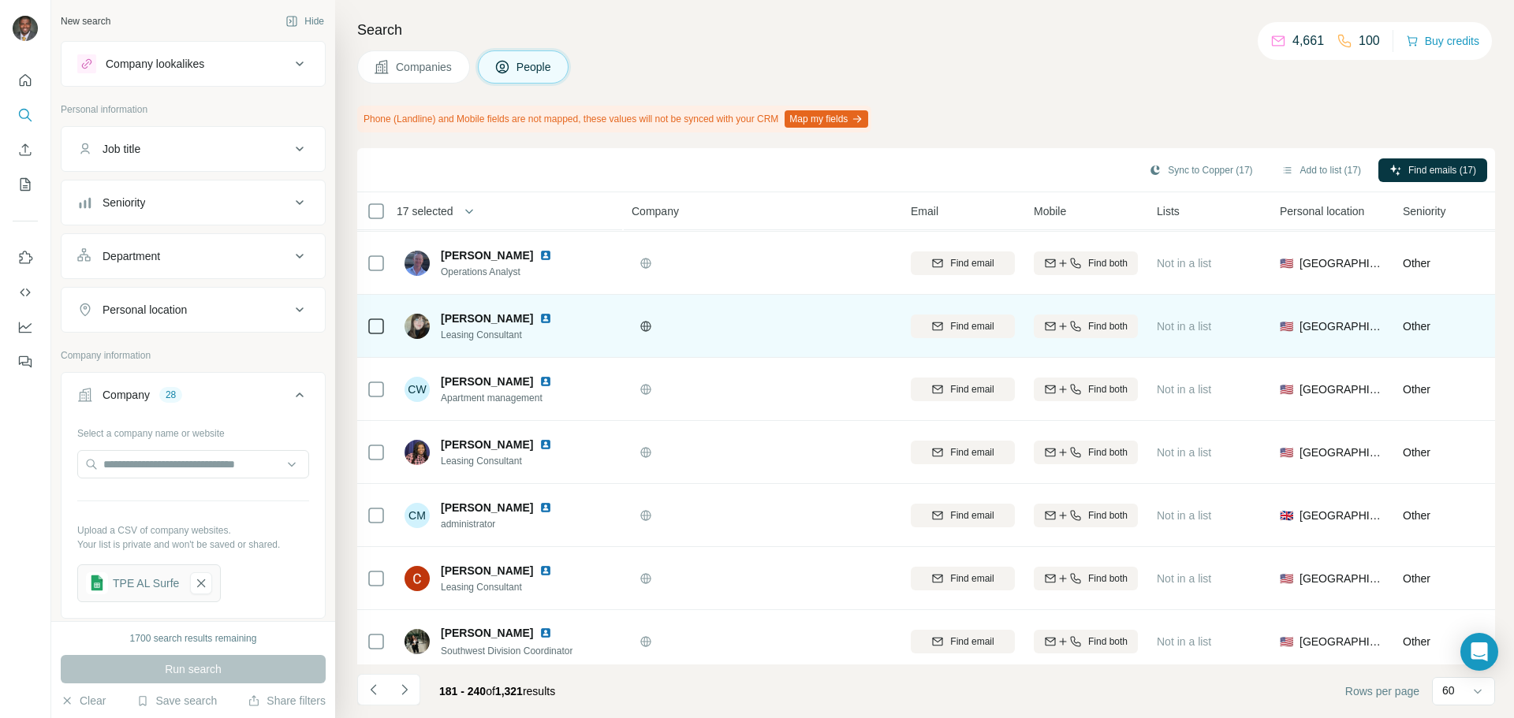
scroll to position [3358, 0]
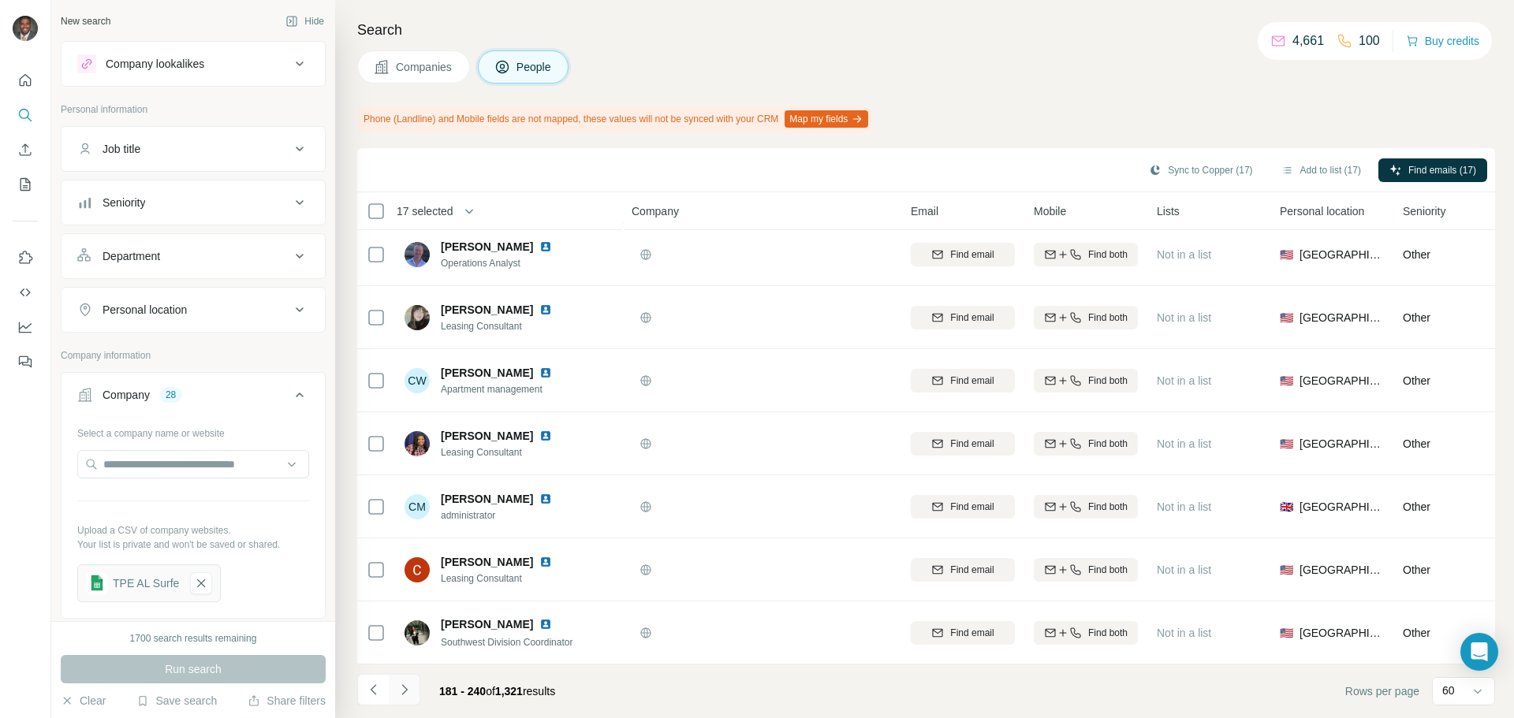
click at [402, 689] on icon "Navigate to next page" at bounding box center [405, 690] width 16 height 16
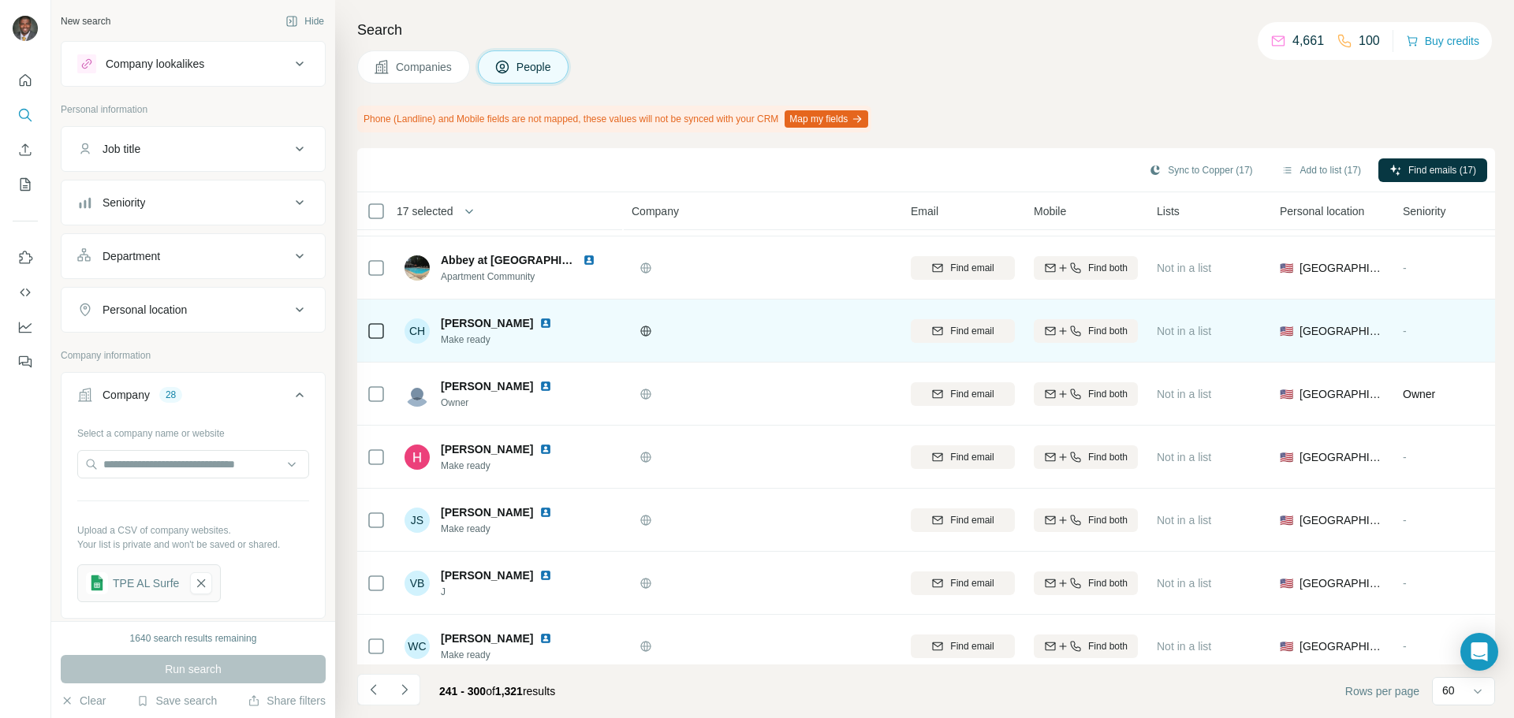
scroll to position [2838, 0]
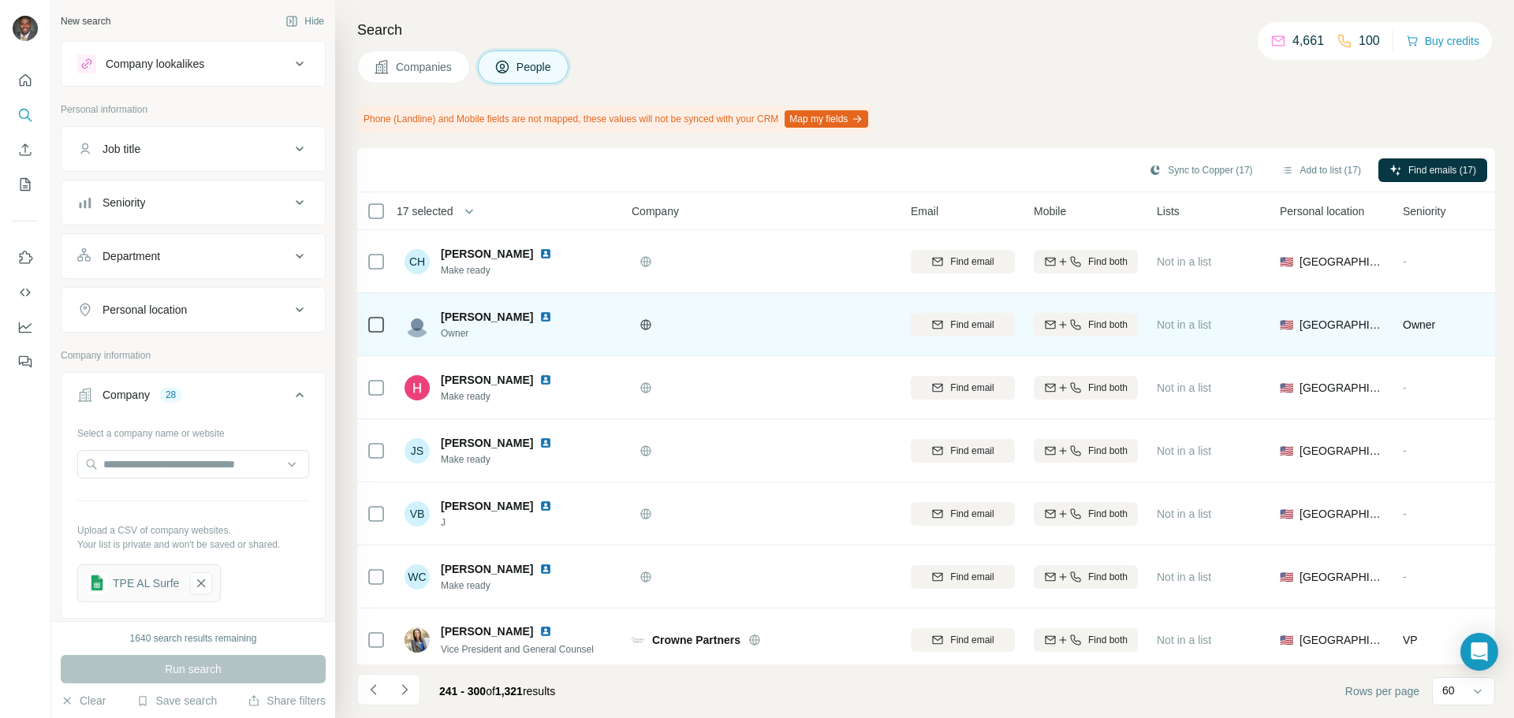
click at [539, 318] on img at bounding box center [545, 317] width 13 height 13
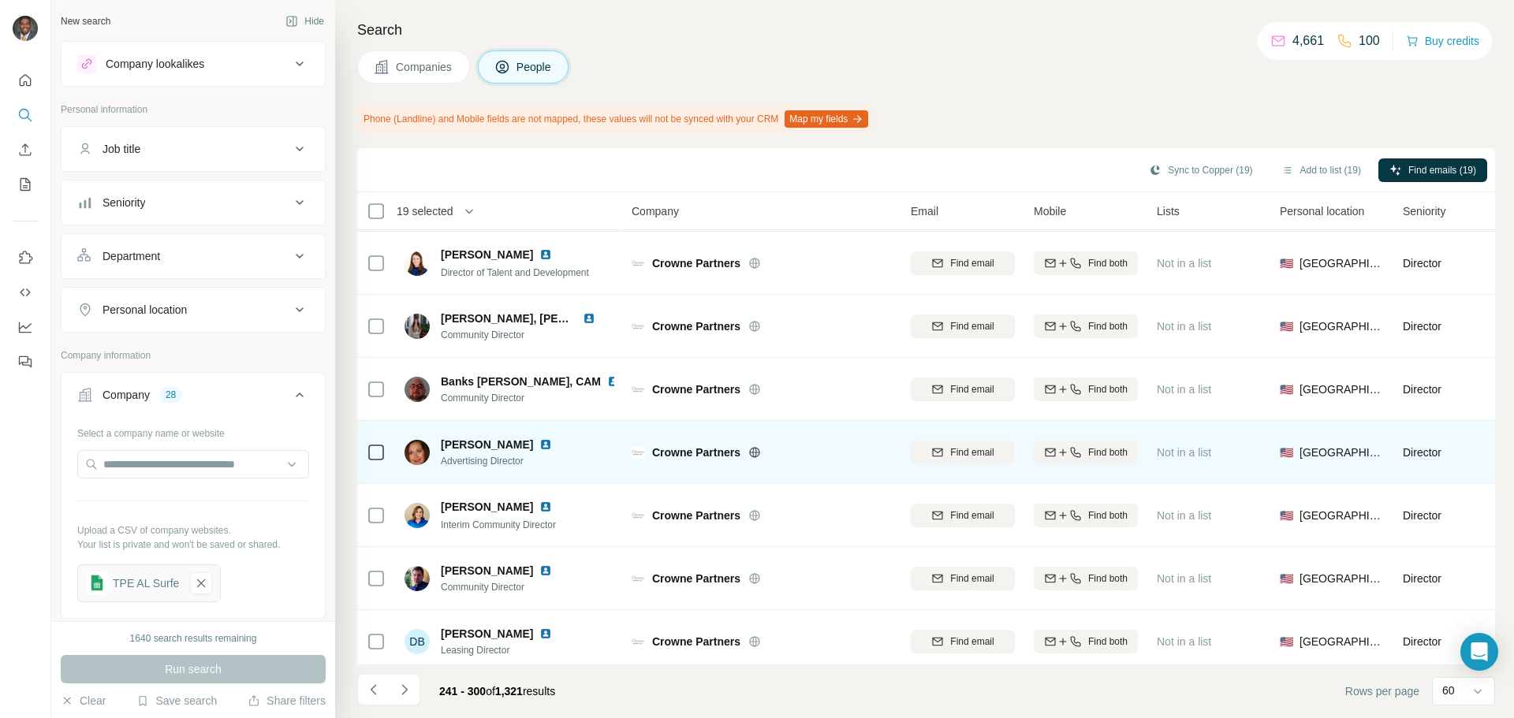
scroll to position [3358, 0]
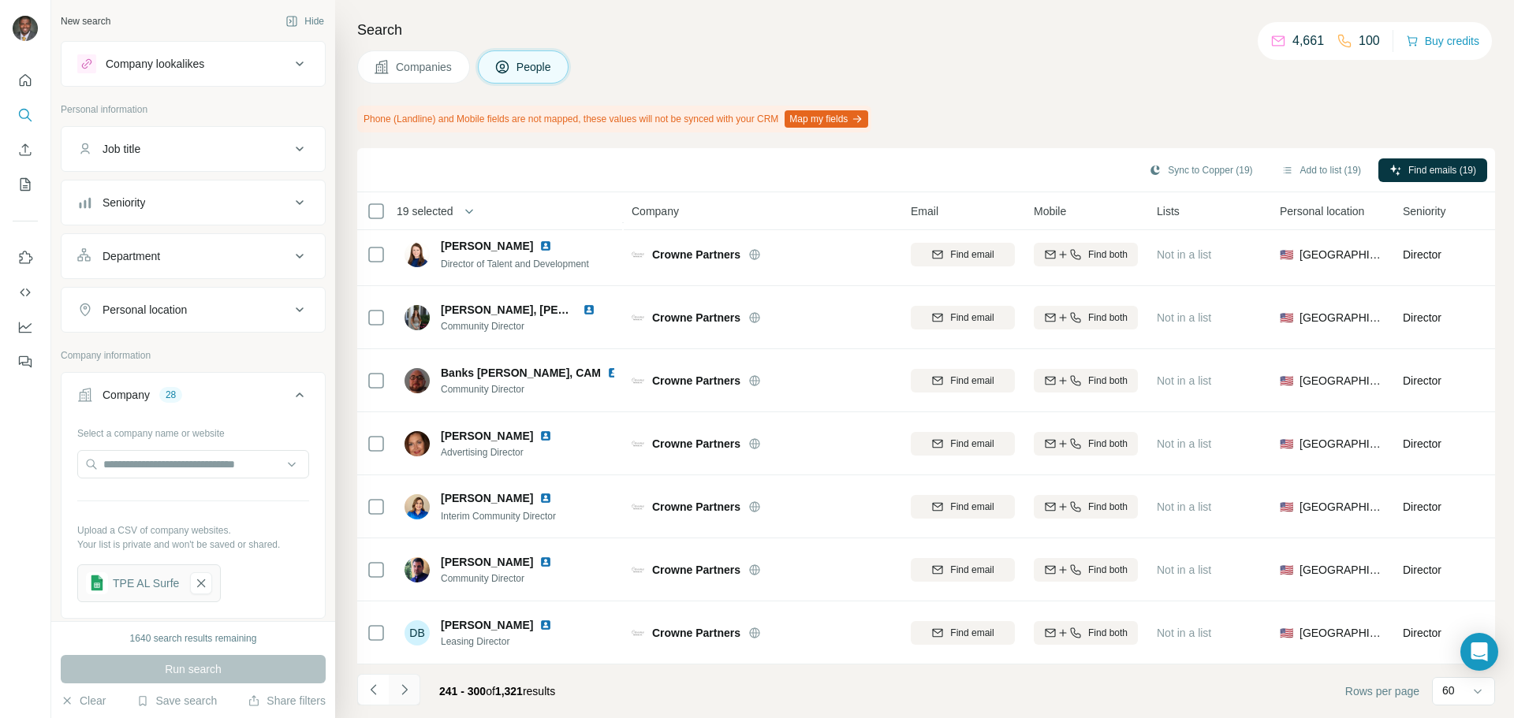
click at [406, 686] on icon "Navigate to next page" at bounding box center [405, 690] width 16 height 16
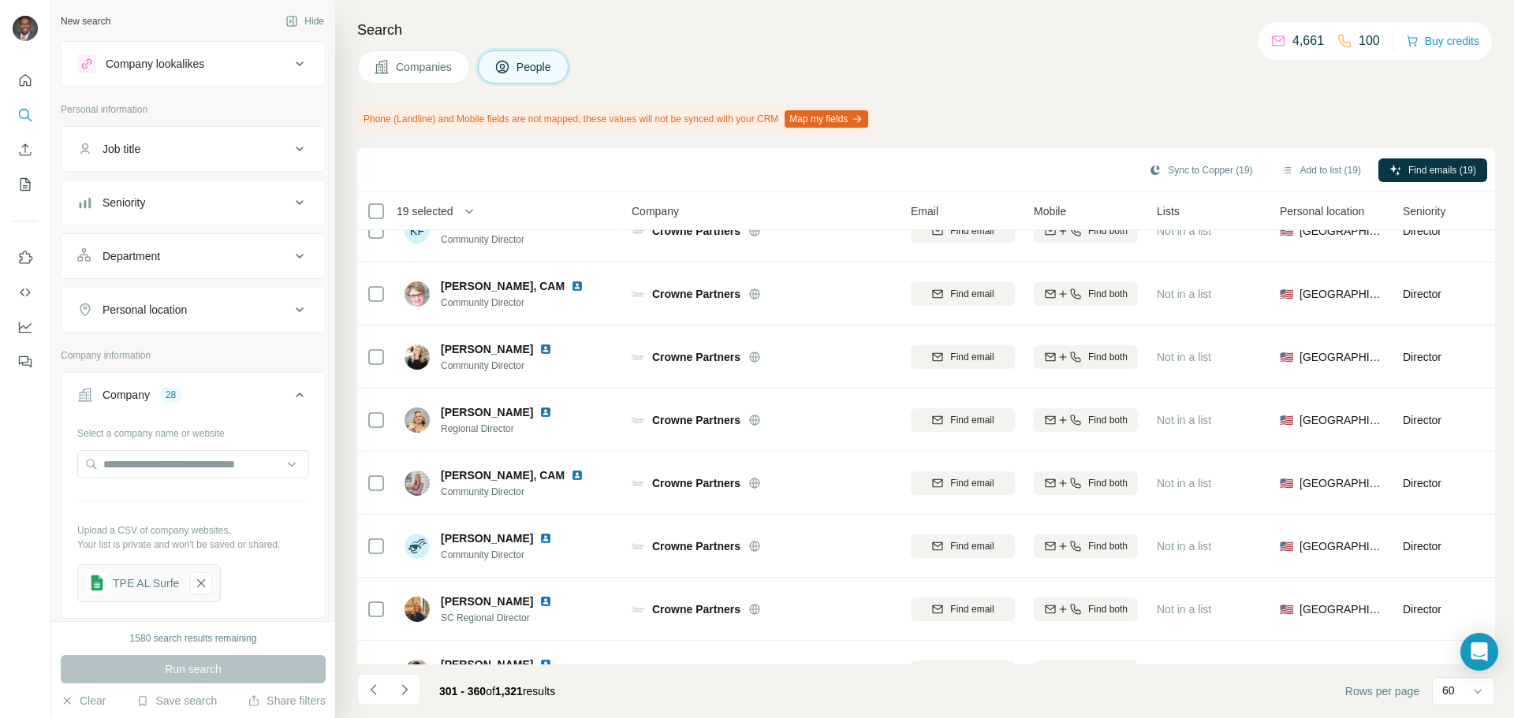
scroll to position [0, 0]
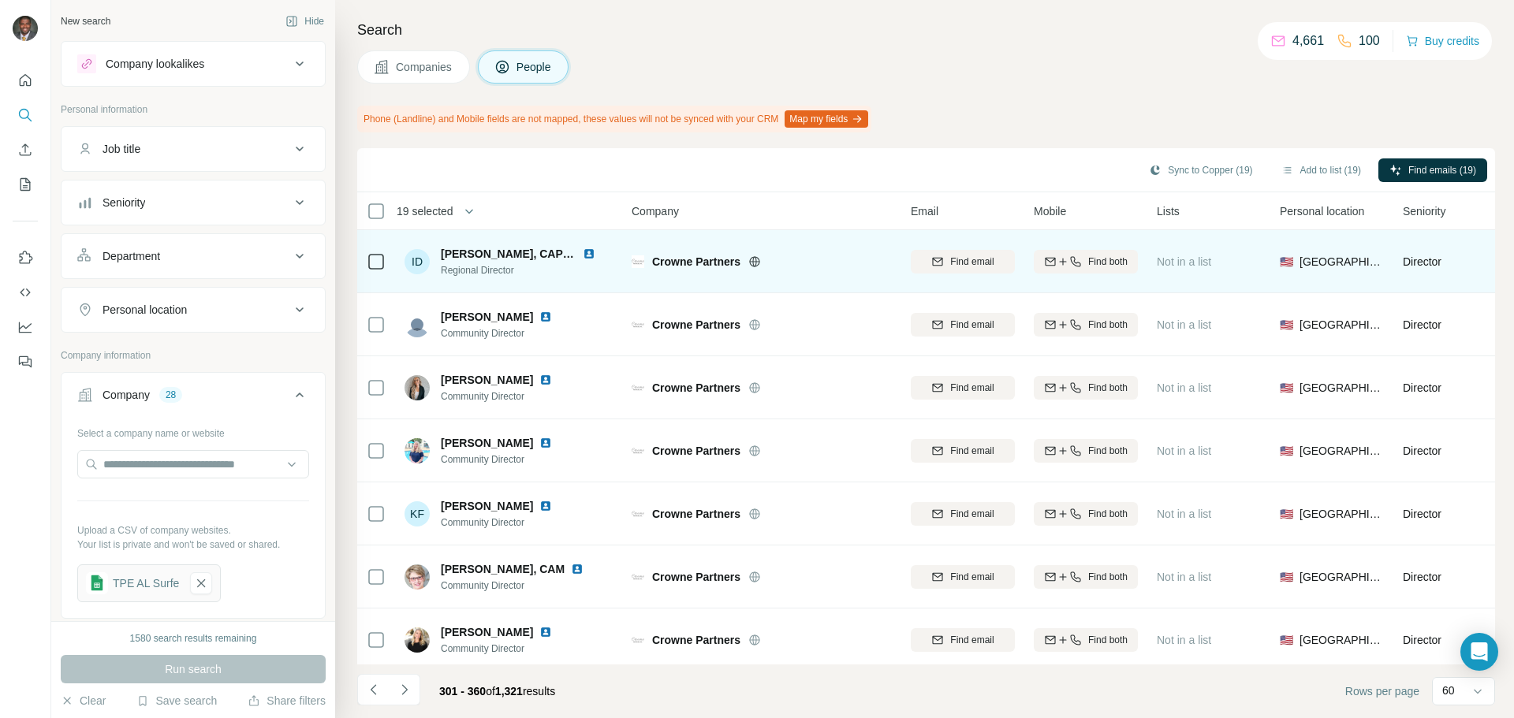
click at [584, 252] on img at bounding box center [589, 254] width 13 height 13
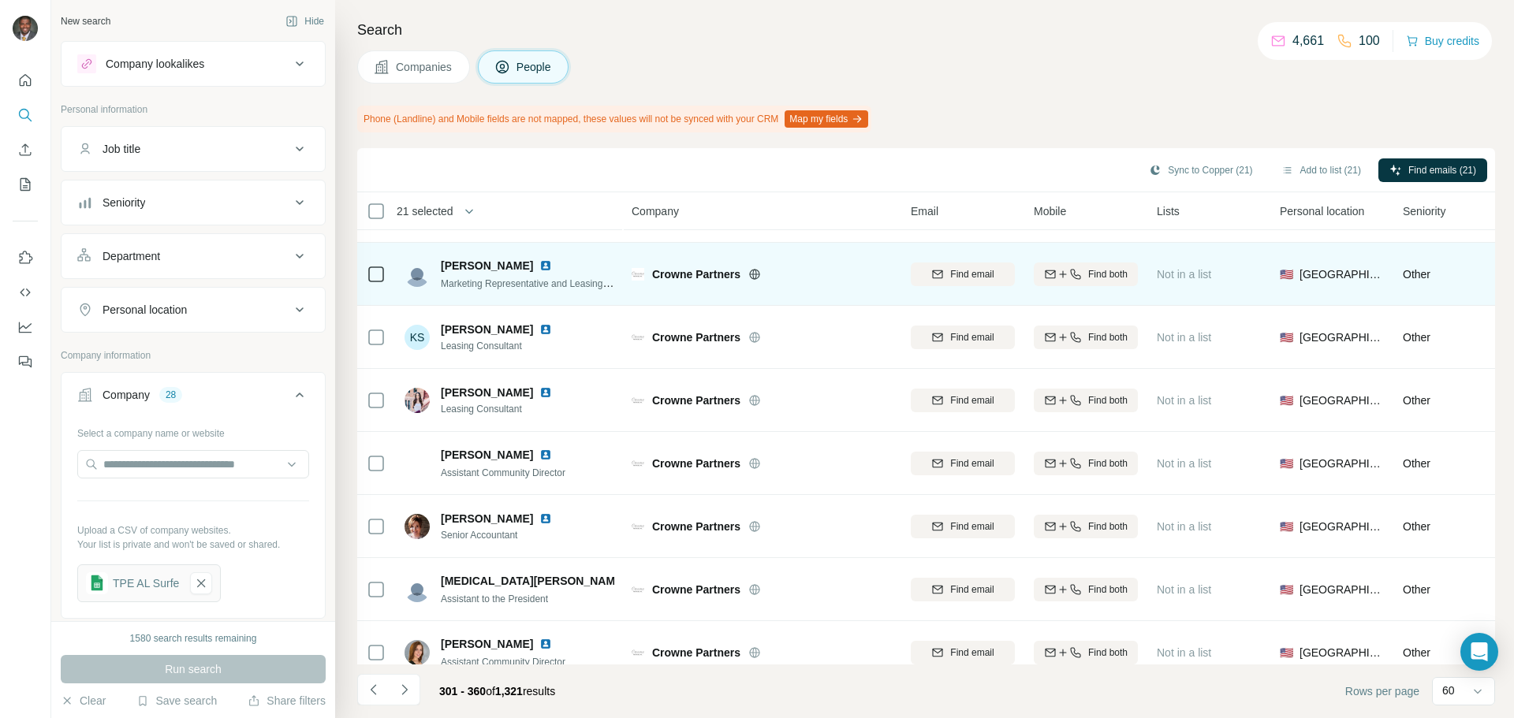
scroll to position [3358, 0]
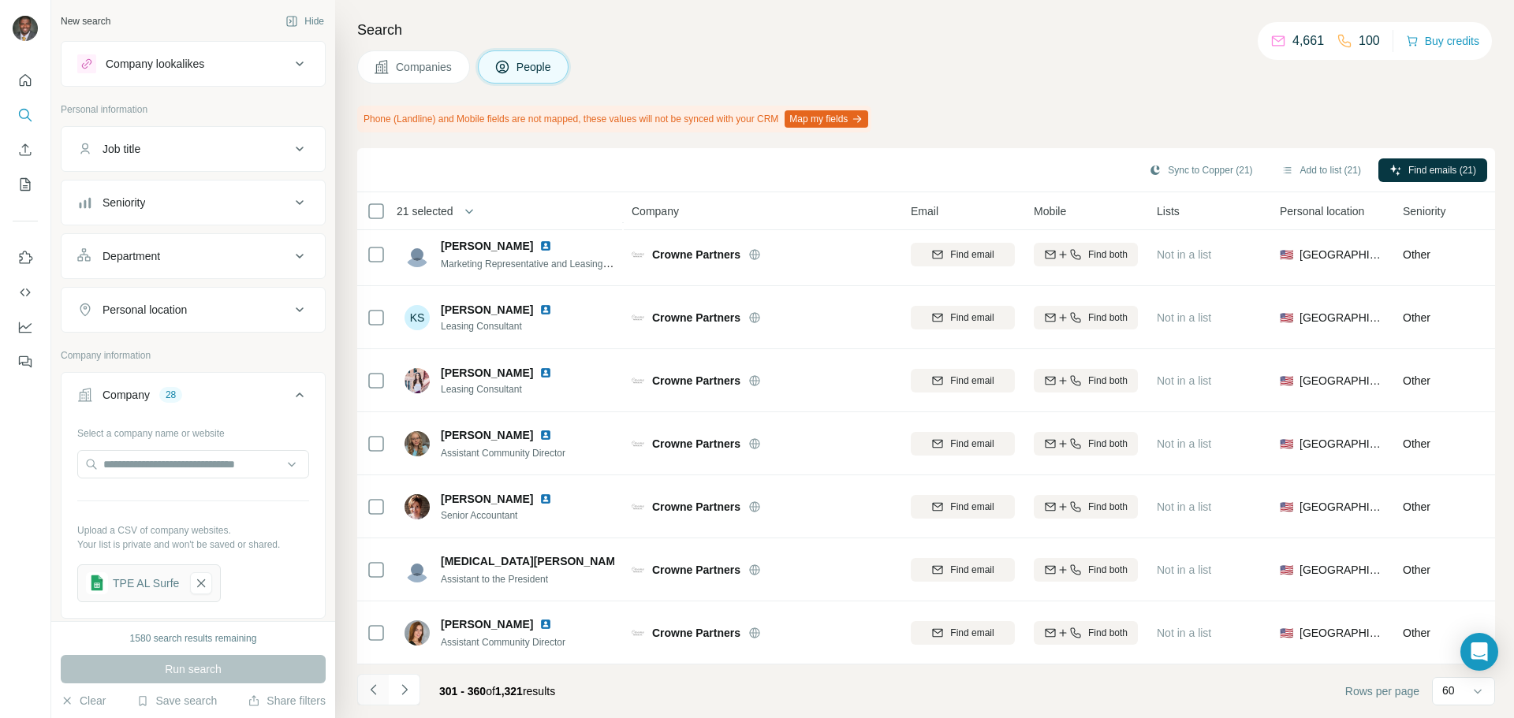
click at [388, 690] on button "Navigate to previous page" at bounding box center [373, 690] width 32 height 32
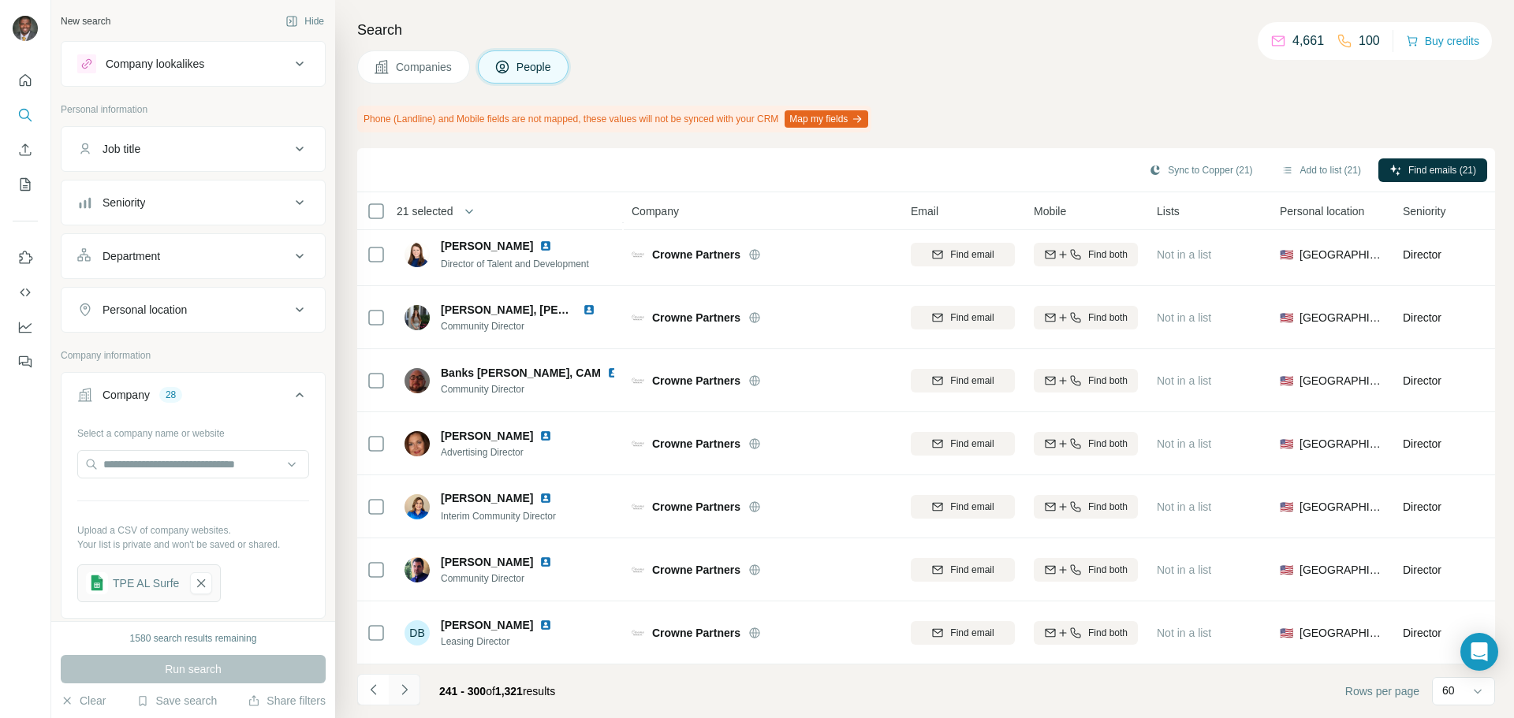
click at [399, 687] on icon "Navigate to next page" at bounding box center [405, 690] width 16 height 16
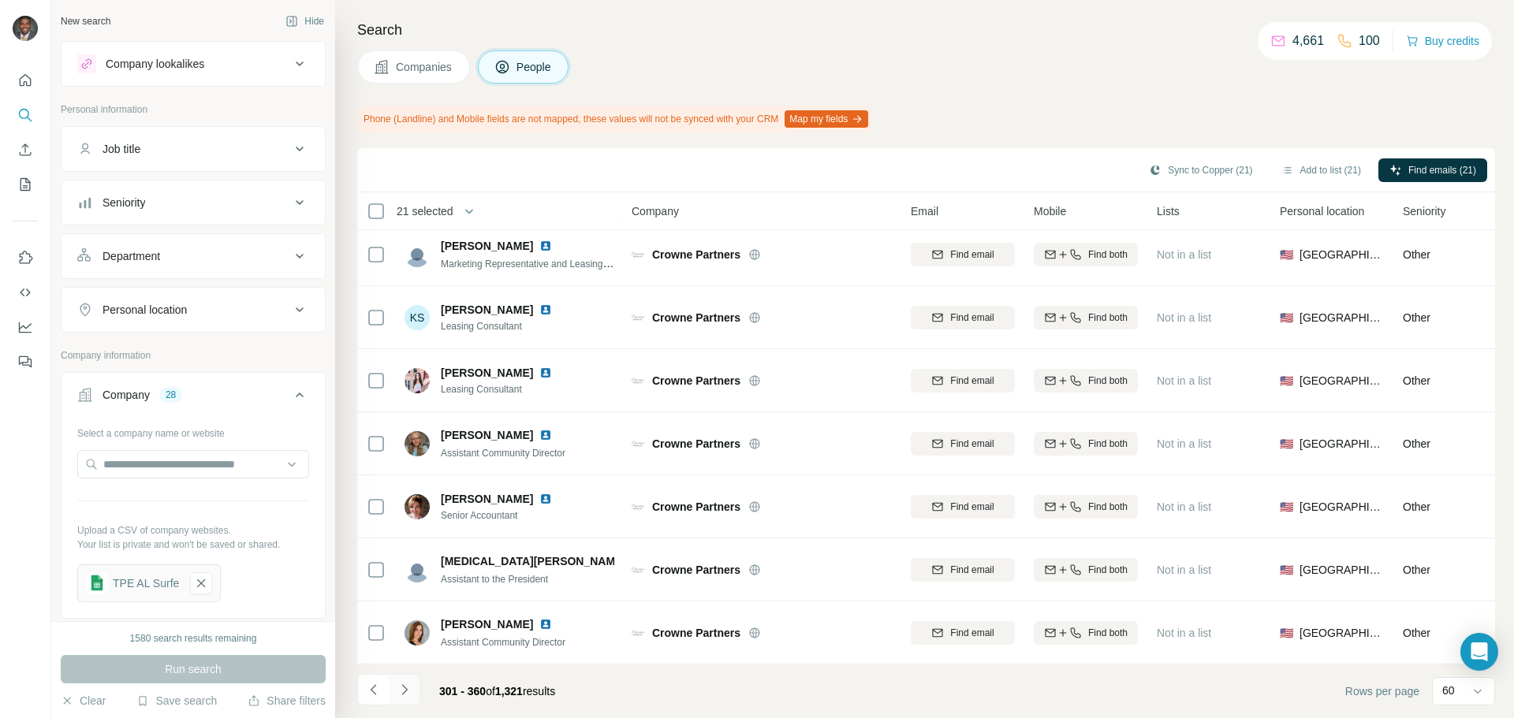
click at [402, 691] on icon "Navigate to next page" at bounding box center [405, 690] width 16 height 16
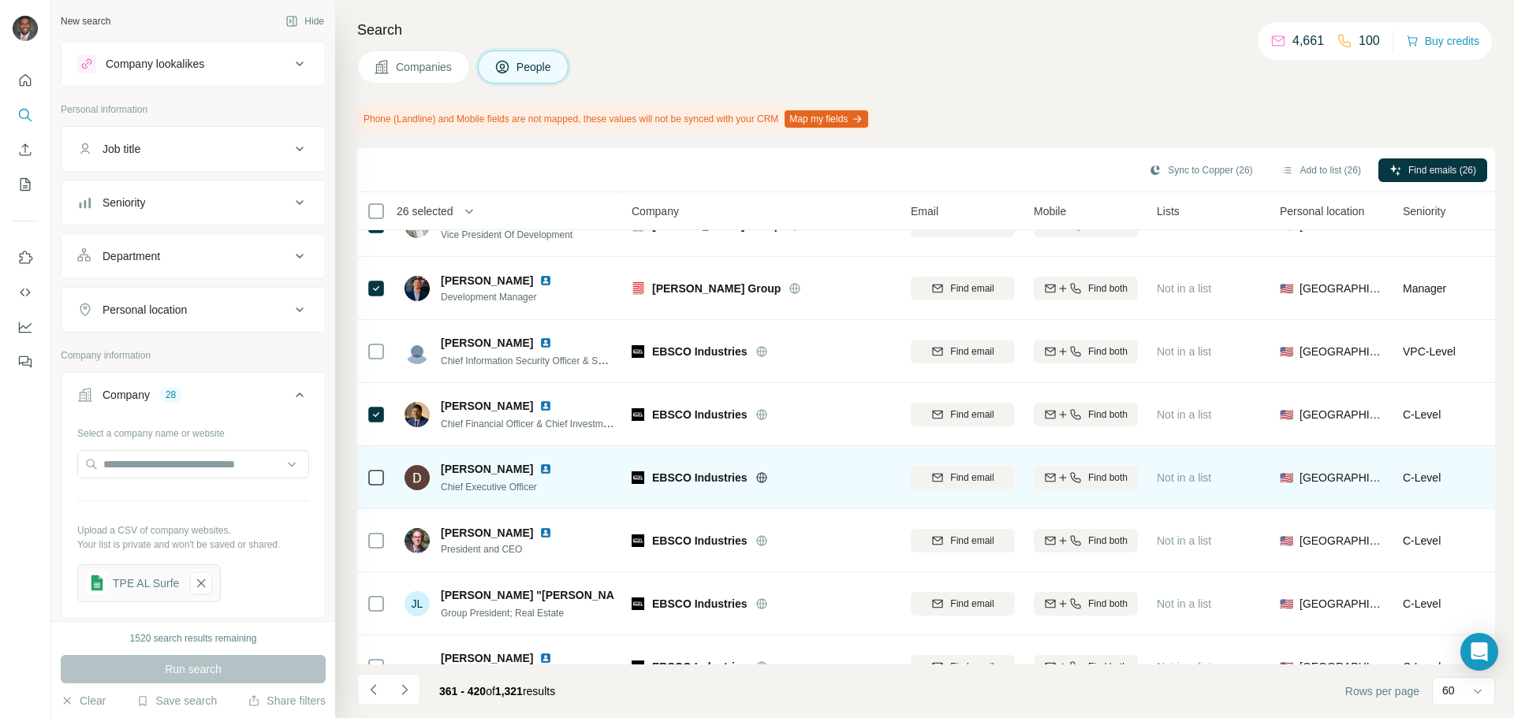
scroll to position [946, 0]
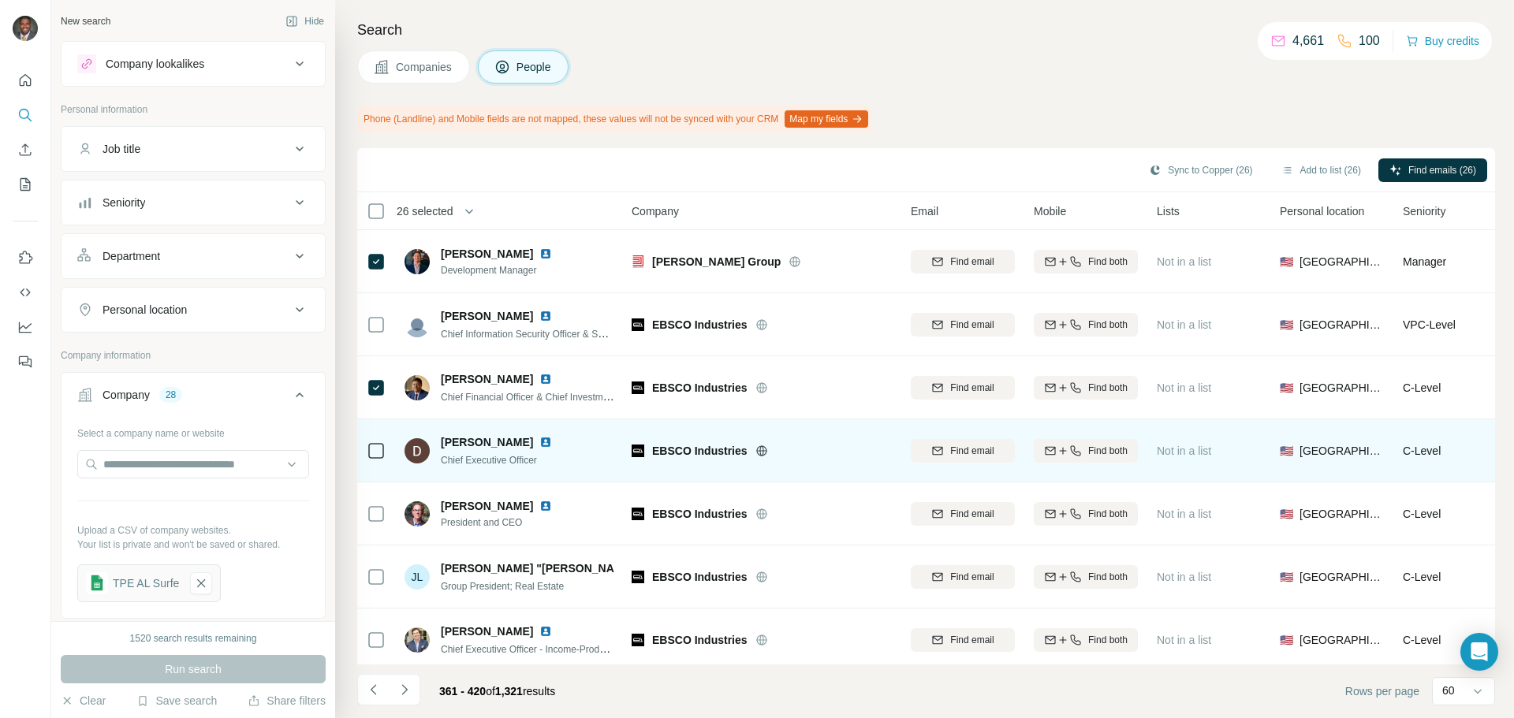
click at [384, 456] on icon at bounding box center [376, 450] width 19 height 19
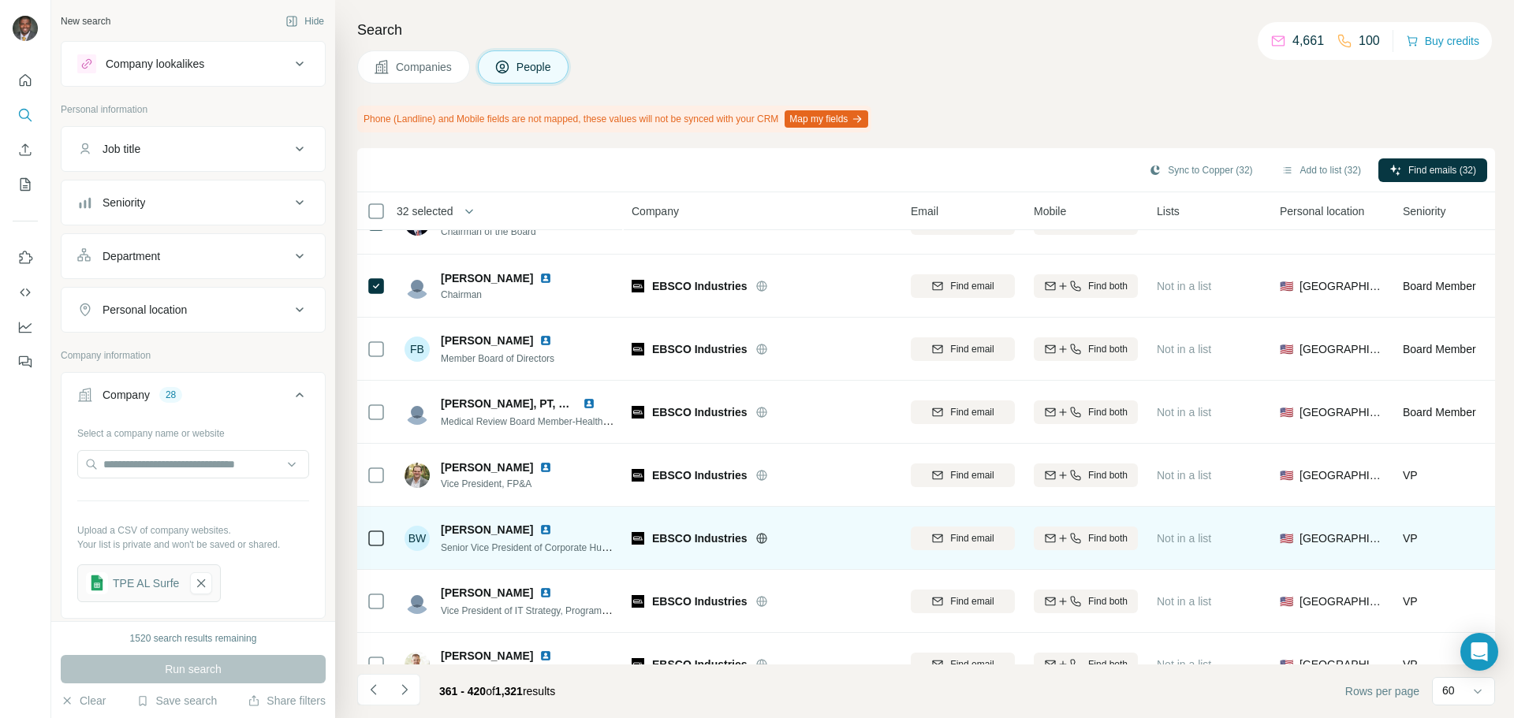
scroll to position [1577, 0]
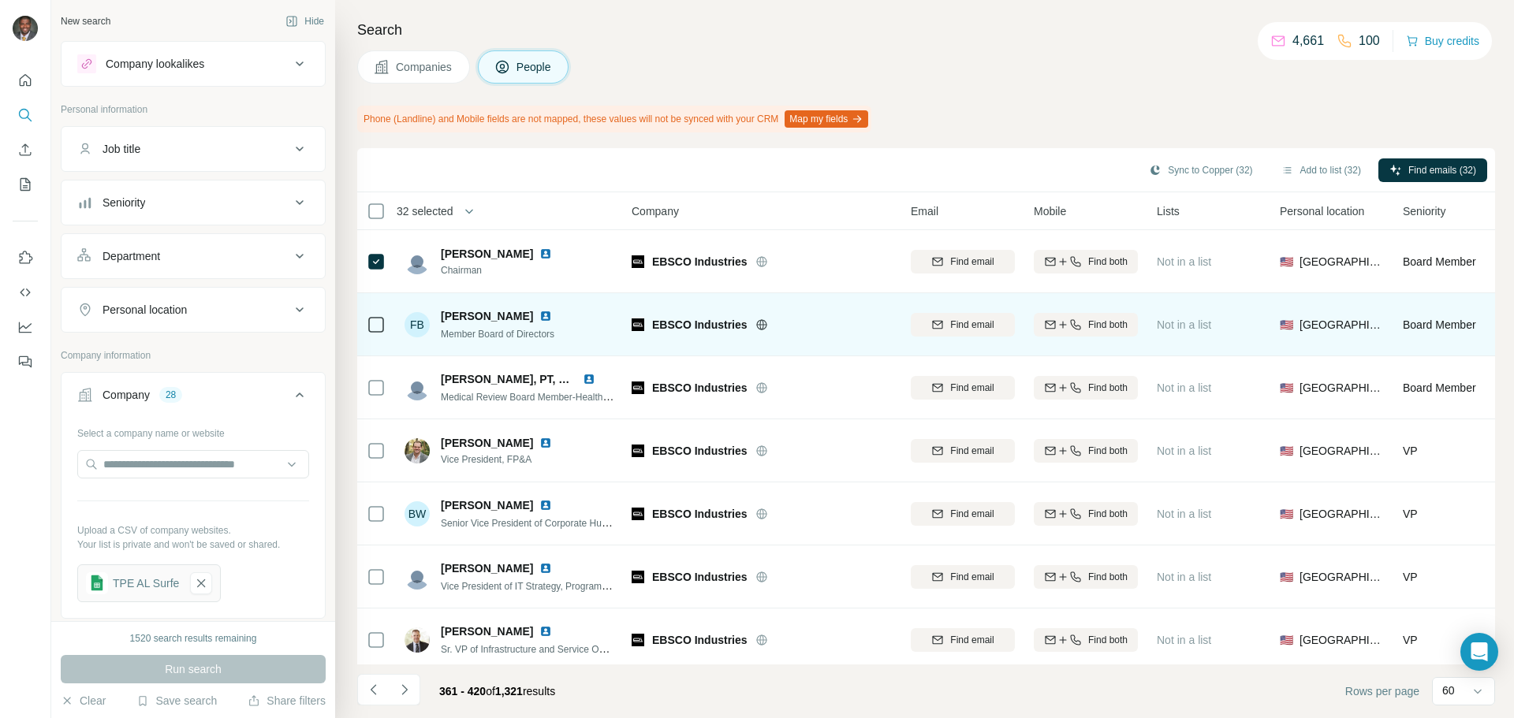
click at [539, 319] on img at bounding box center [545, 316] width 13 height 13
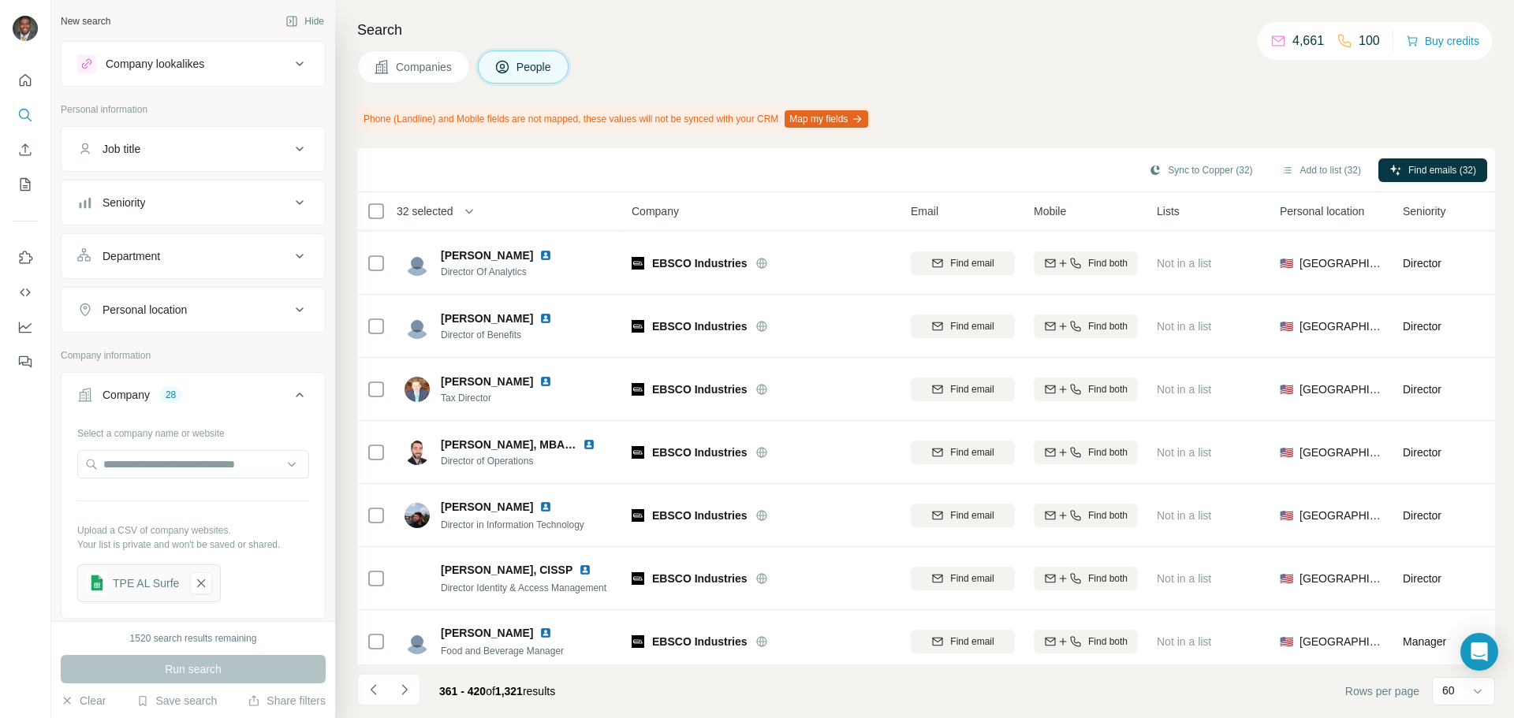
scroll to position [3358, 0]
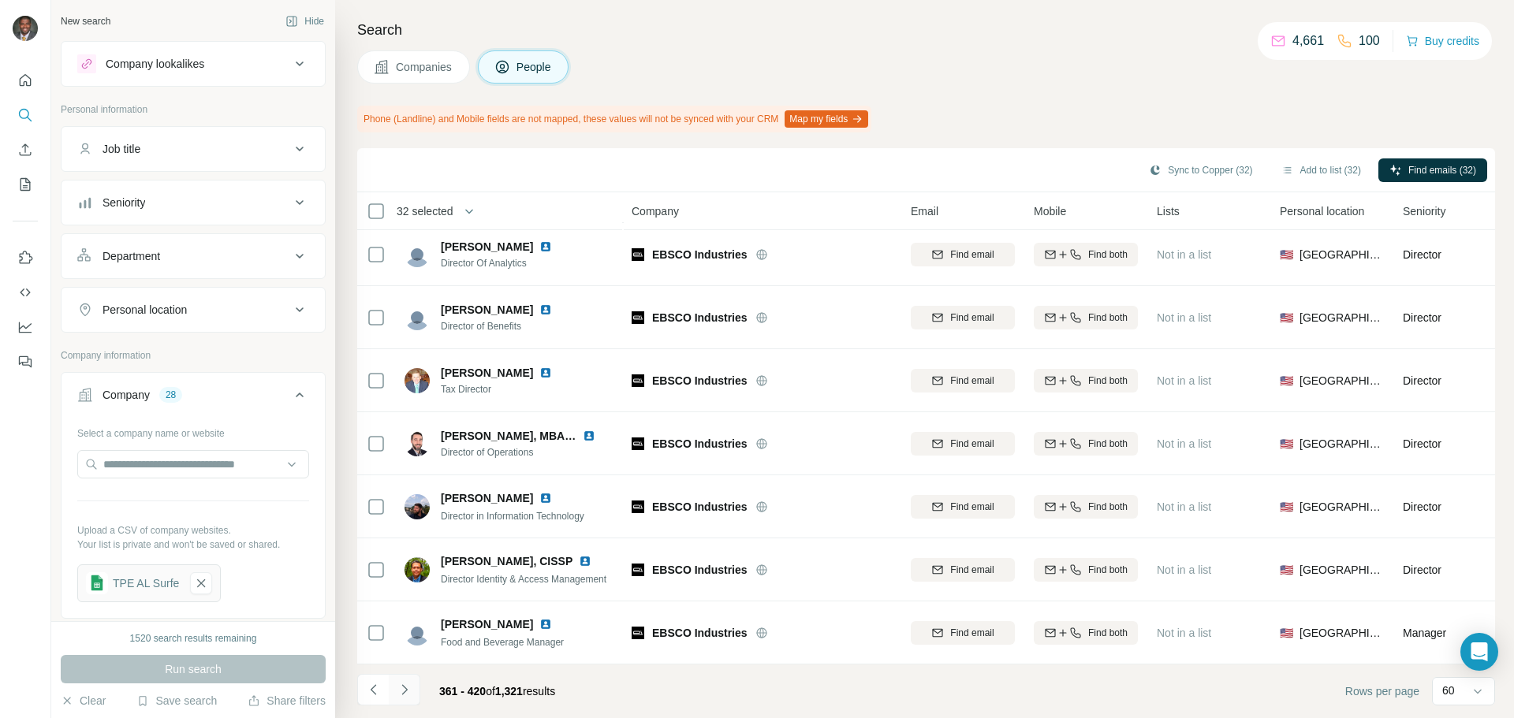
click at [404, 687] on icon "Navigate to next page" at bounding box center [405, 690] width 16 height 16
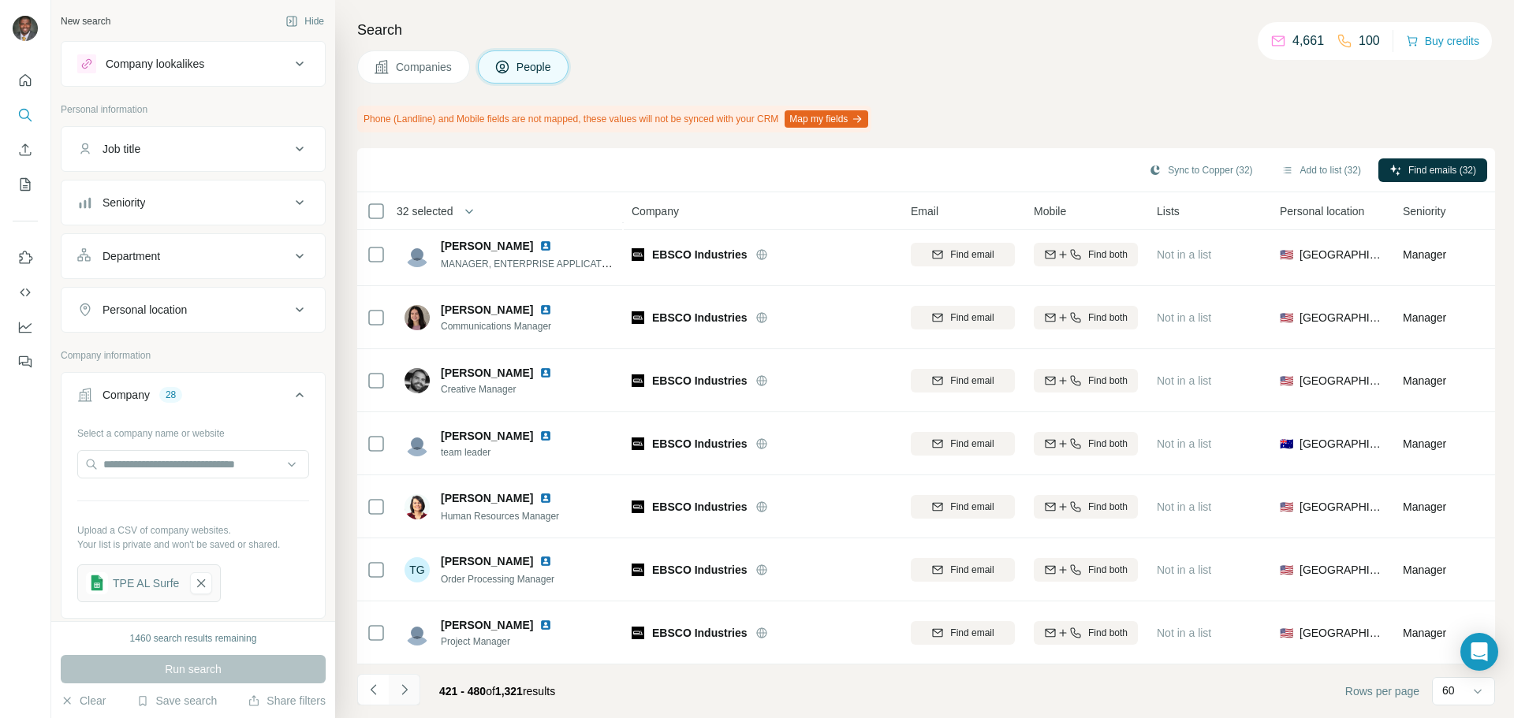
click at [401, 697] on icon "Navigate to next page" at bounding box center [405, 690] width 16 height 16
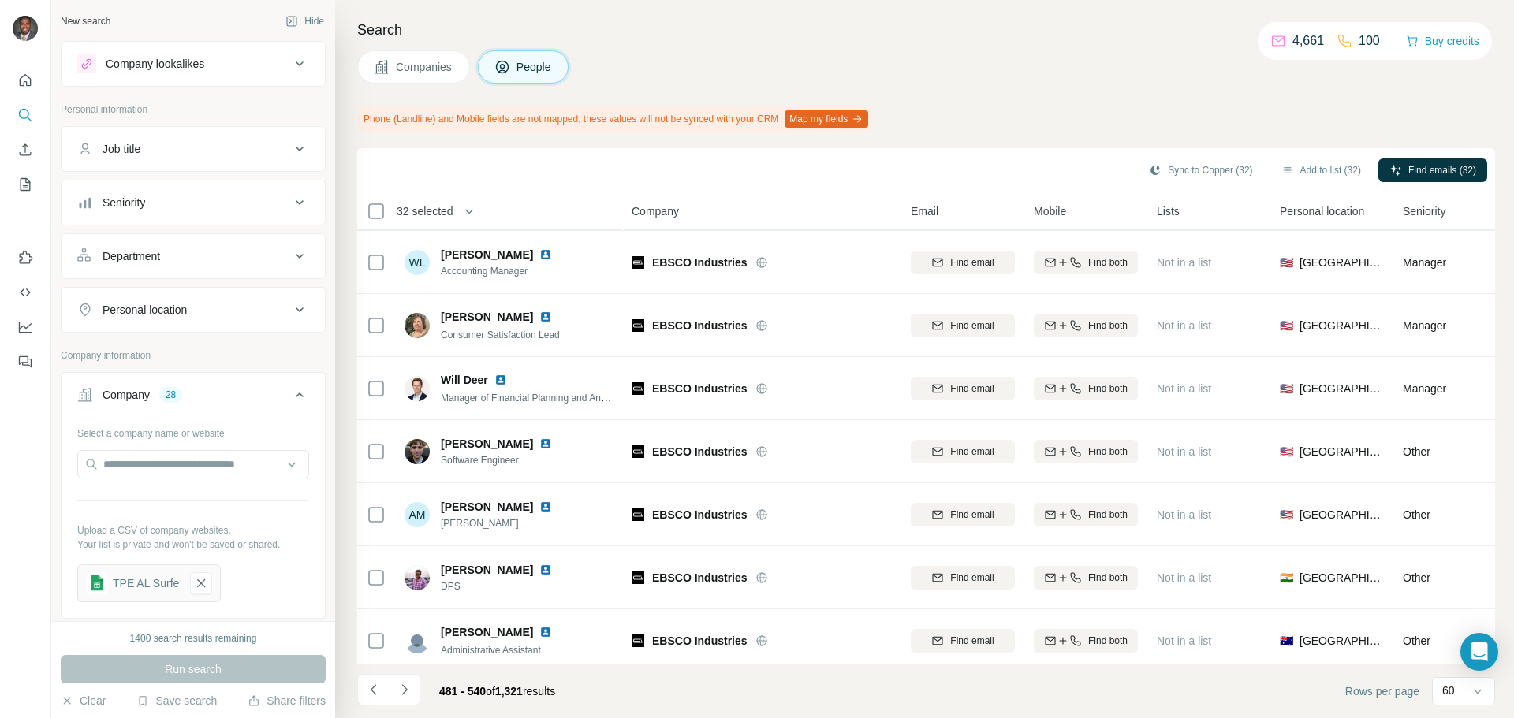
scroll to position [0, 0]
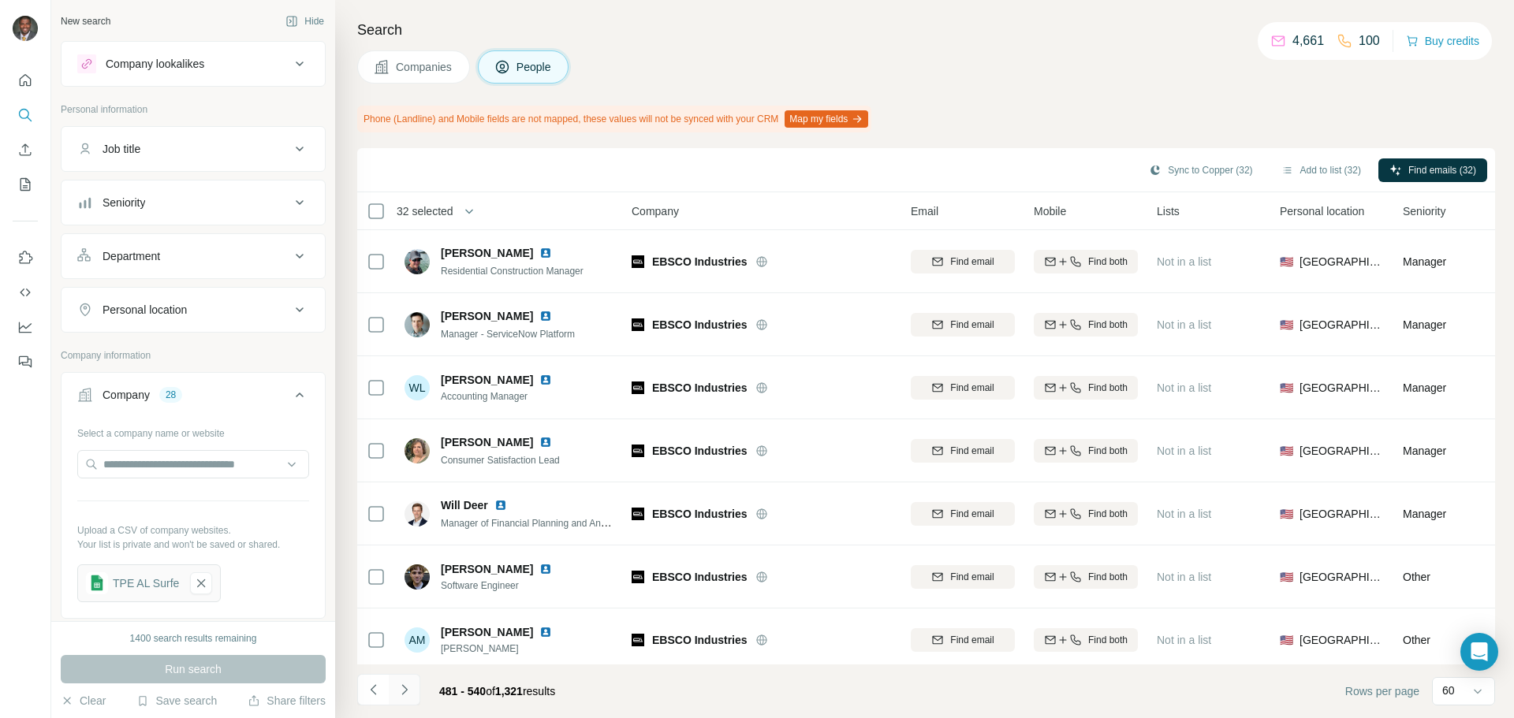
click at [401, 688] on icon "Navigate to next page" at bounding box center [405, 690] width 16 height 16
click at [408, 698] on button "Navigate to next page" at bounding box center [405, 690] width 32 height 32
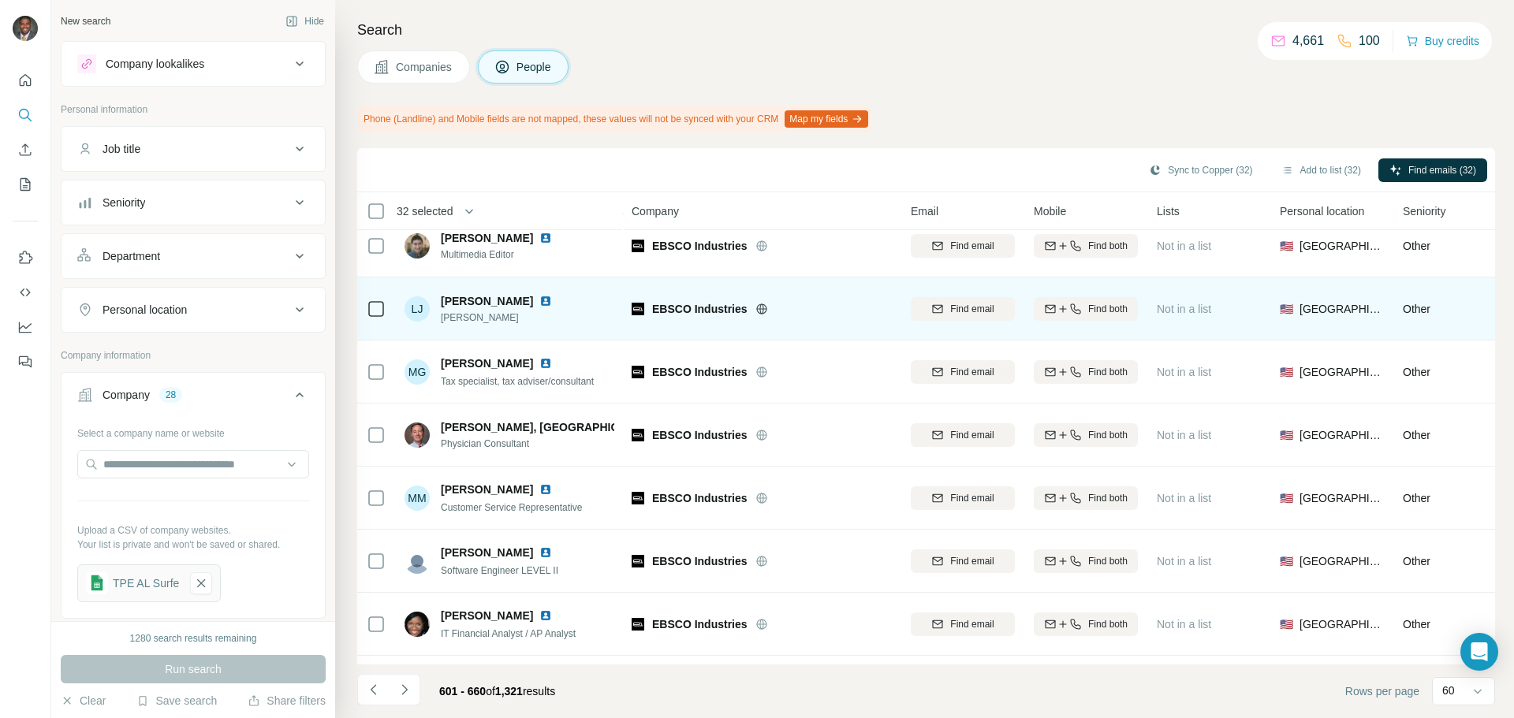
scroll to position [3358, 0]
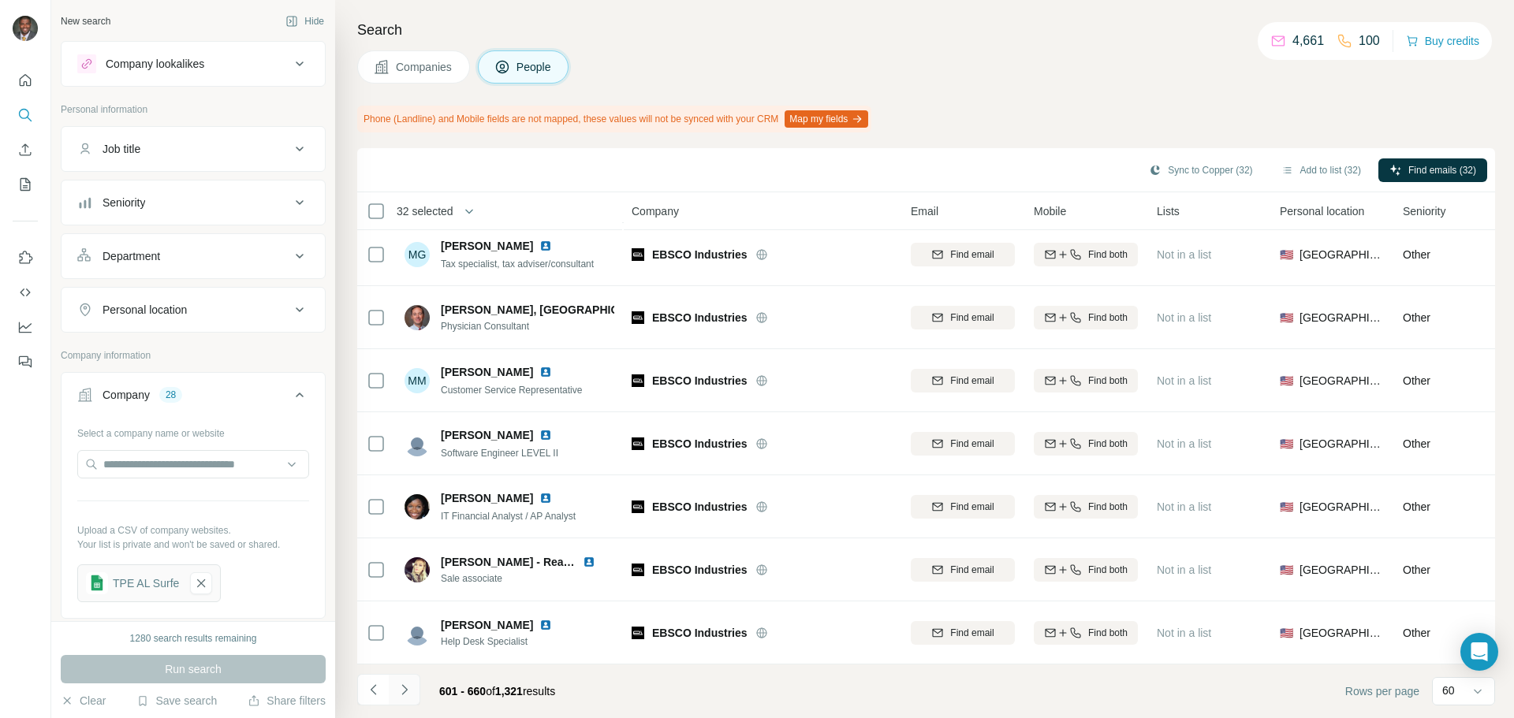
click at [408, 687] on icon "Navigate to next page" at bounding box center [405, 690] width 16 height 16
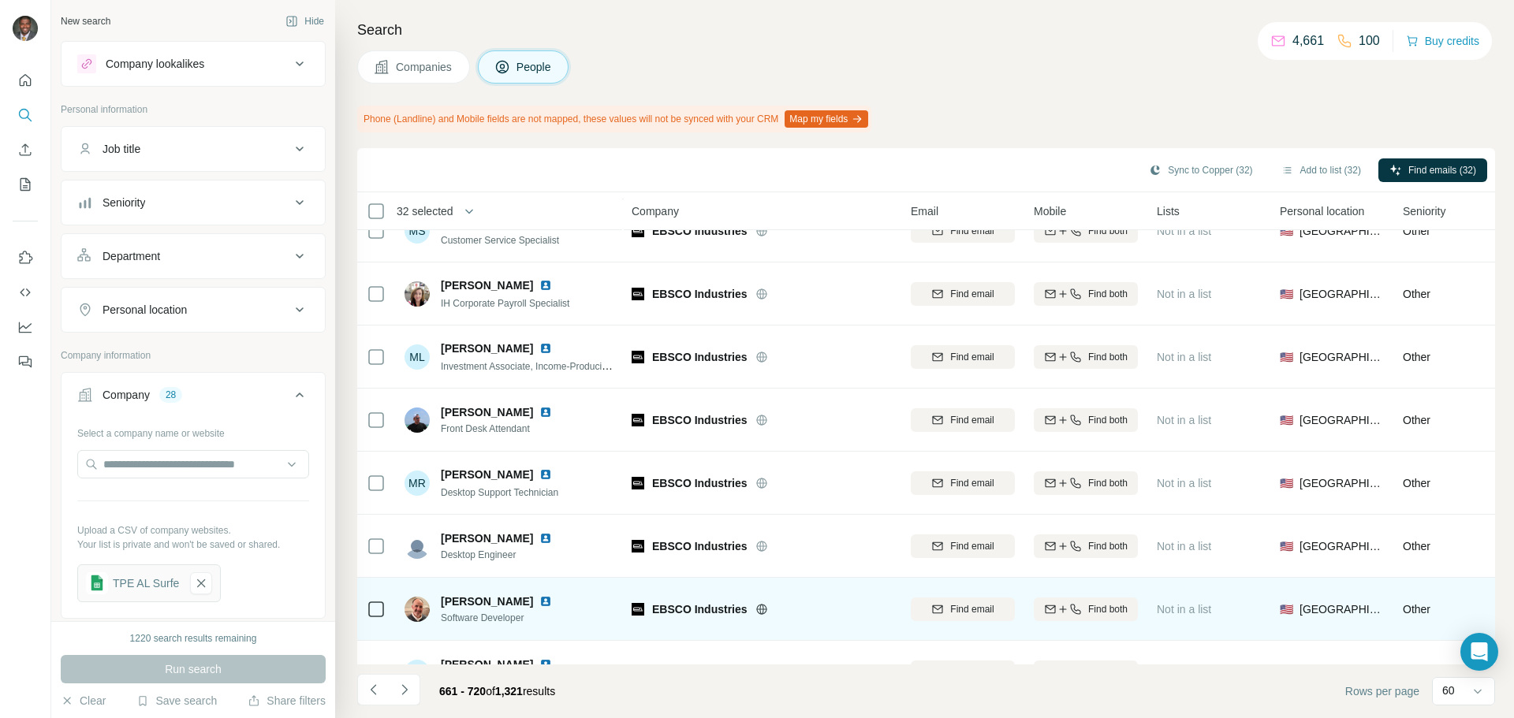
scroll to position [0, 0]
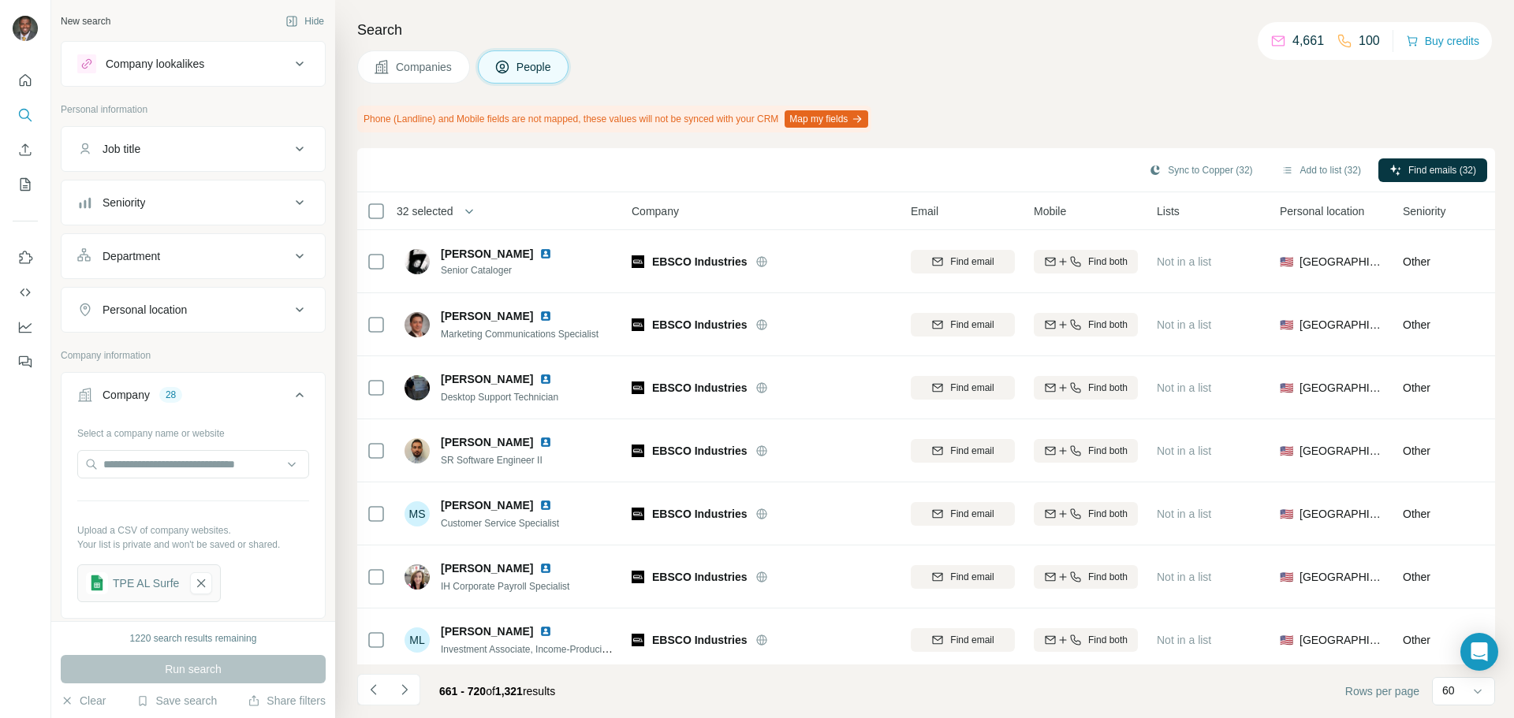
click at [403, 689] on icon "Navigate to next page" at bounding box center [405, 690] width 16 height 16
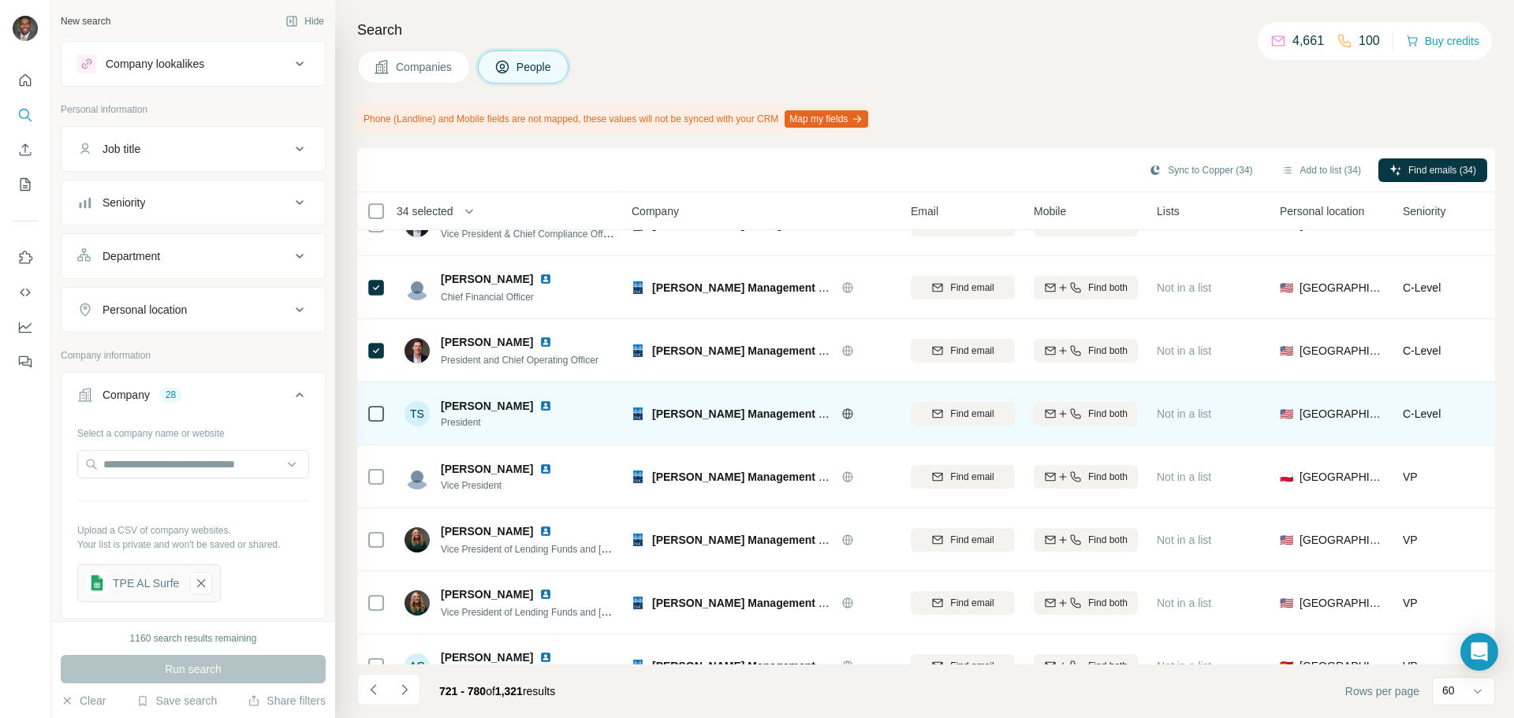
scroll to position [2838, 0]
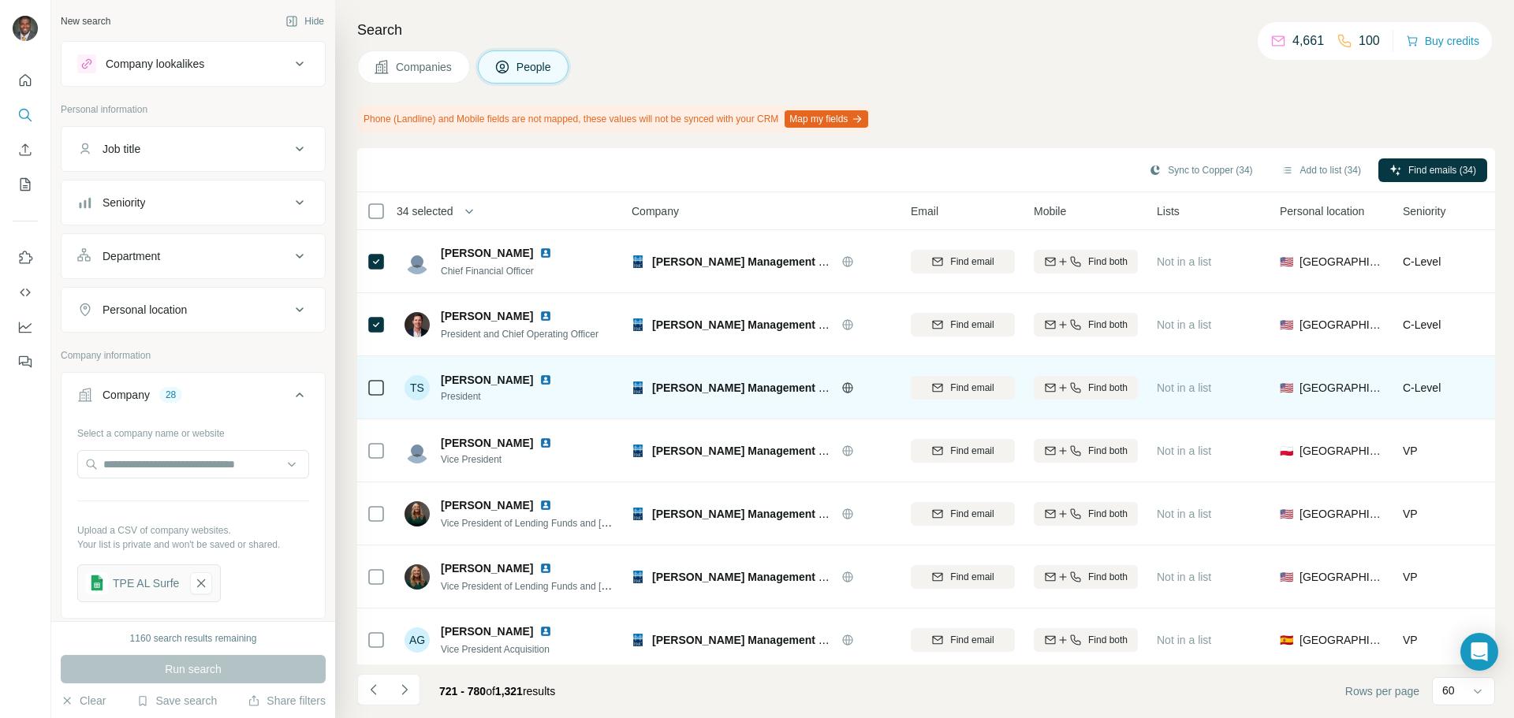
click at [365, 389] on td at bounding box center [376, 387] width 38 height 63
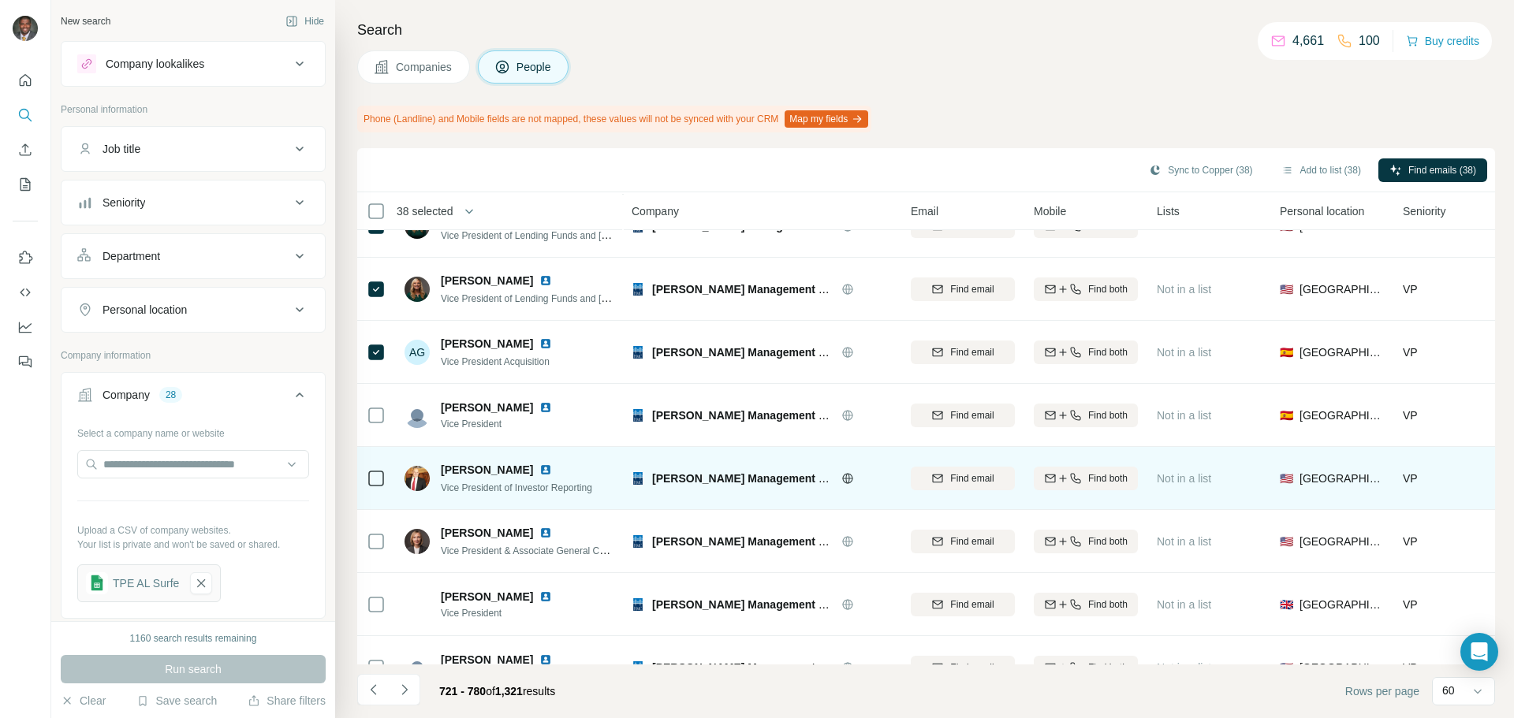
scroll to position [3154, 0]
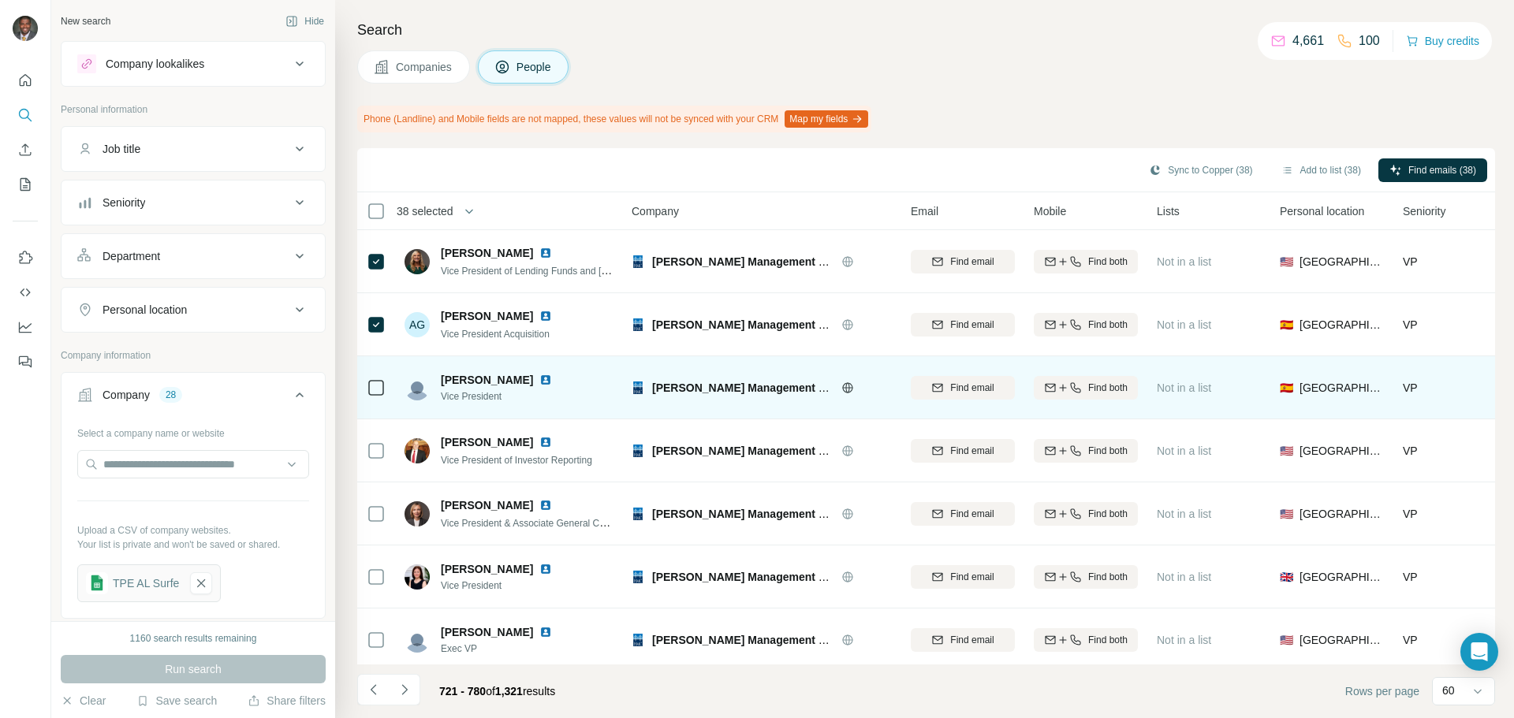
click at [368, 391] on div at bounding box center [376, 387] width 19 height 19
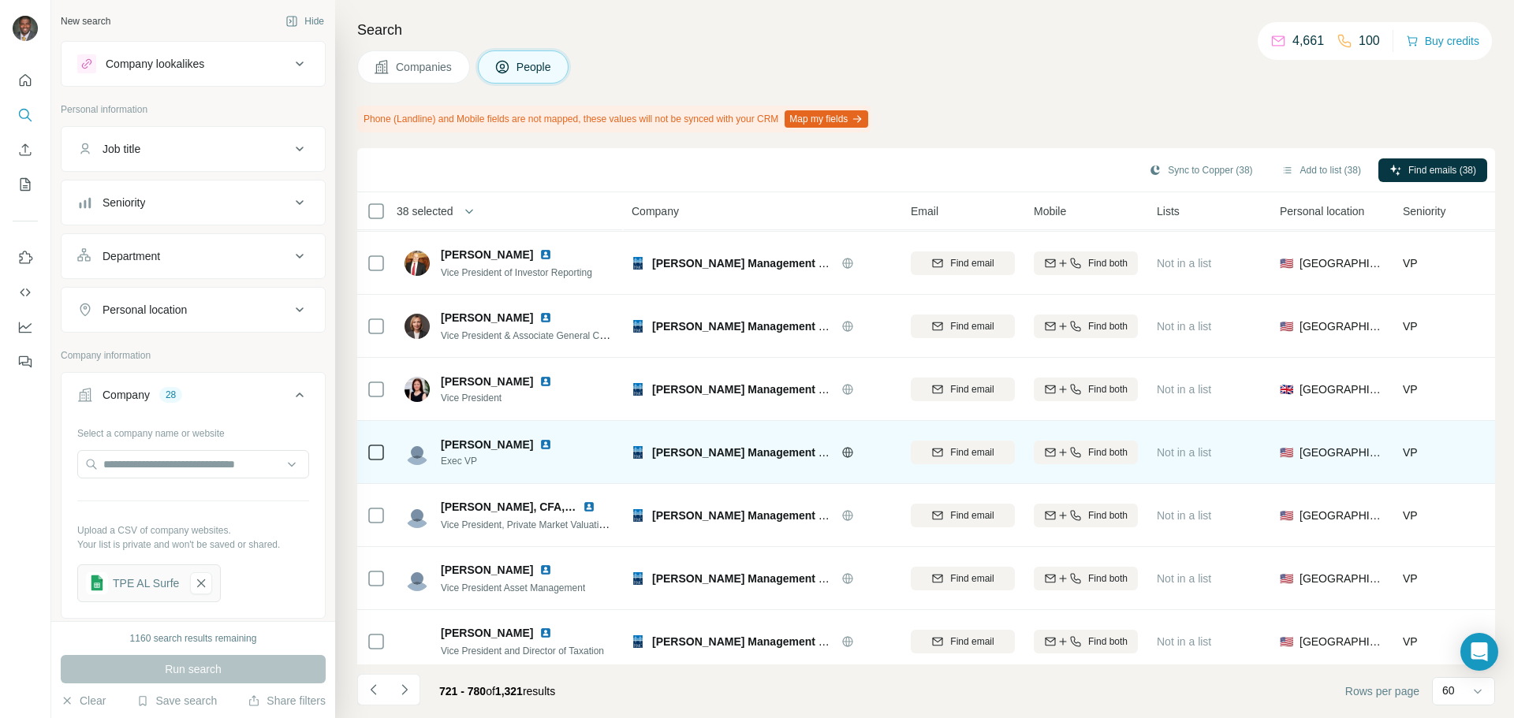
scroll to position [3358, 0]
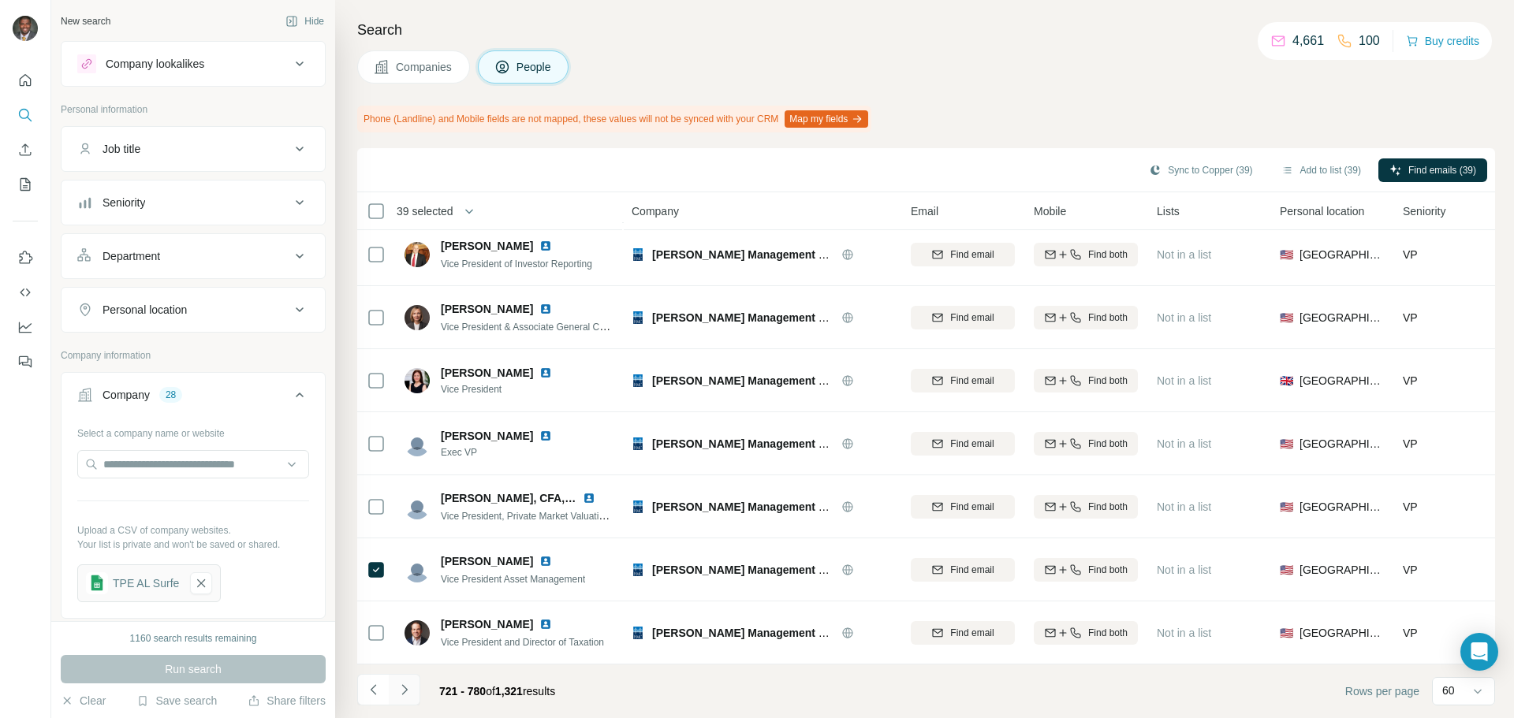
click at [400, 691] on icon "Navigate to next page" at bounding box center [405, 690] width 16 height 16
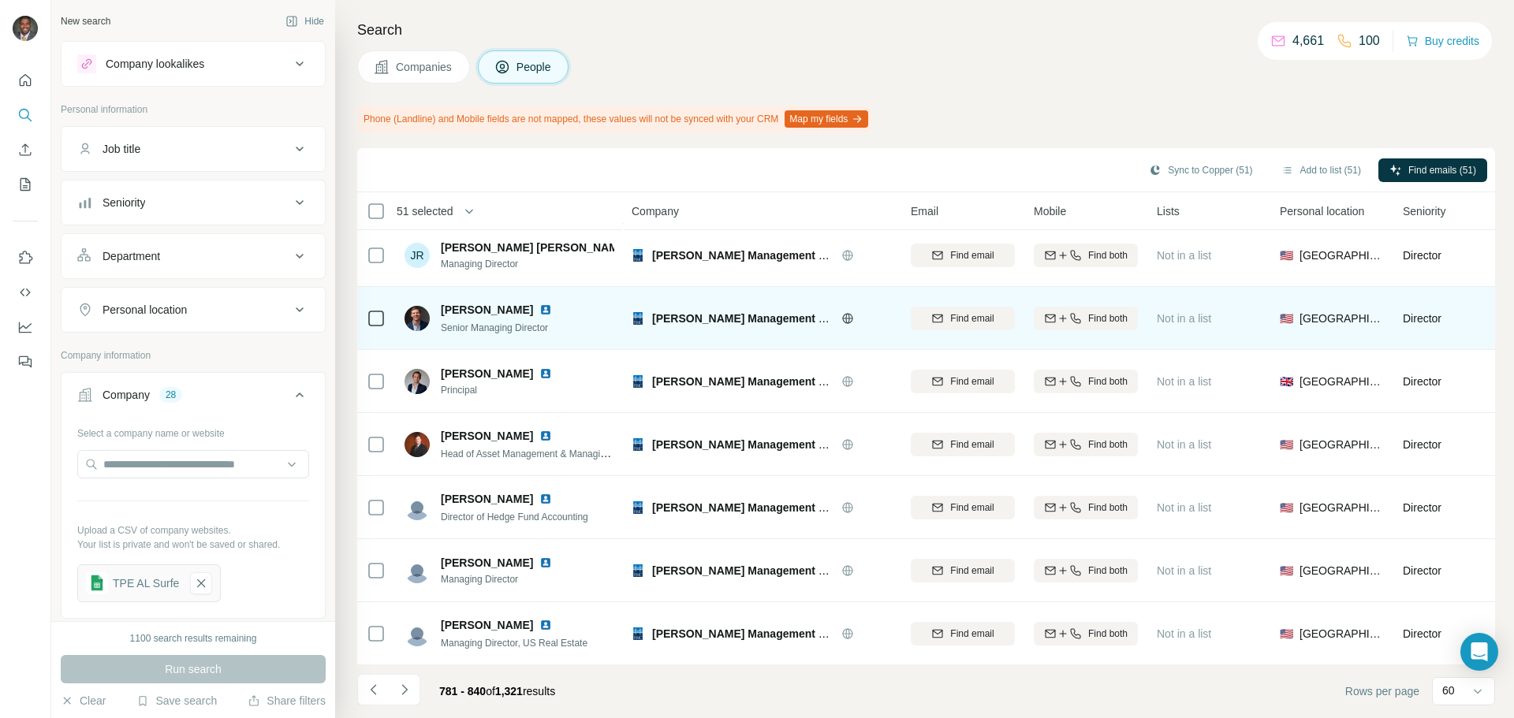
scroll to position [2129, 0]
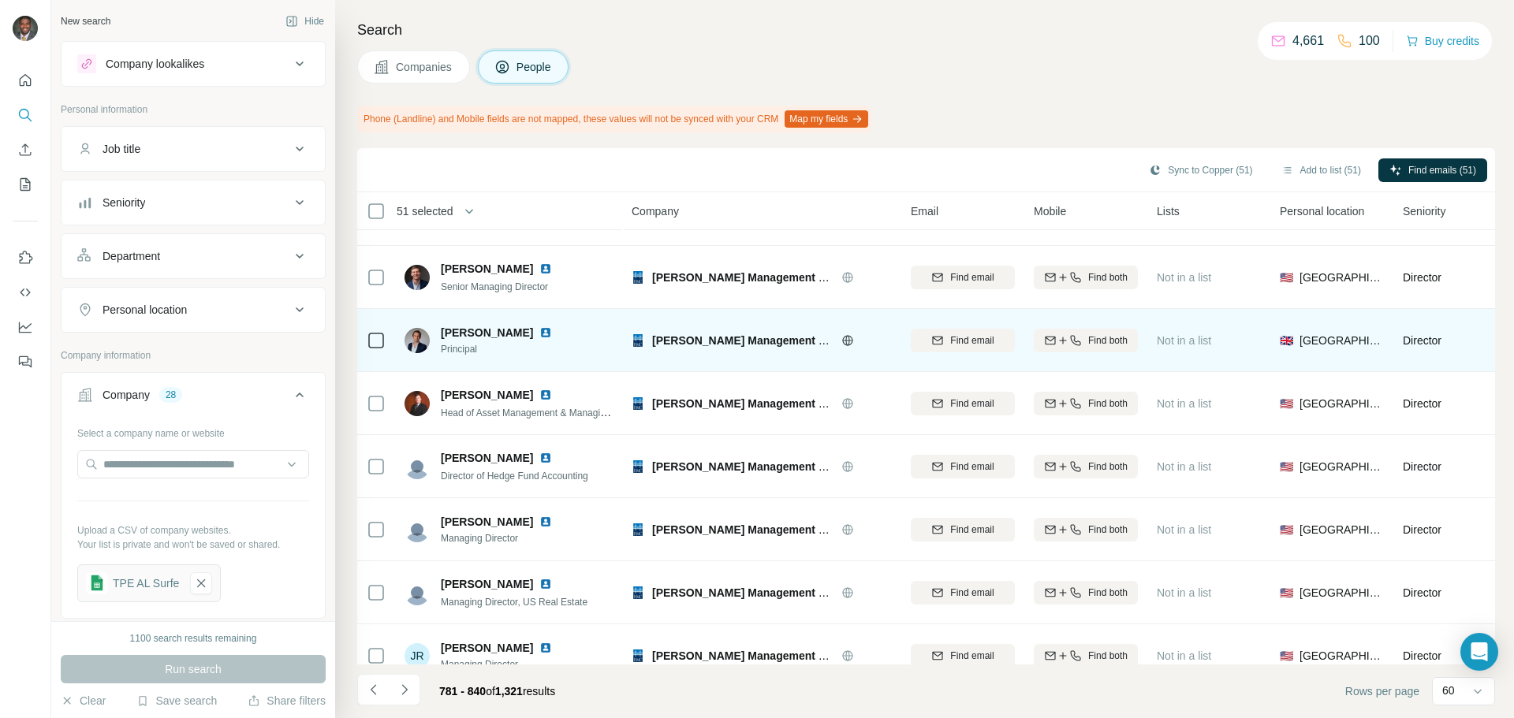
click at [547, 333] on img at bounding box center [545, 332] width 13 height 13
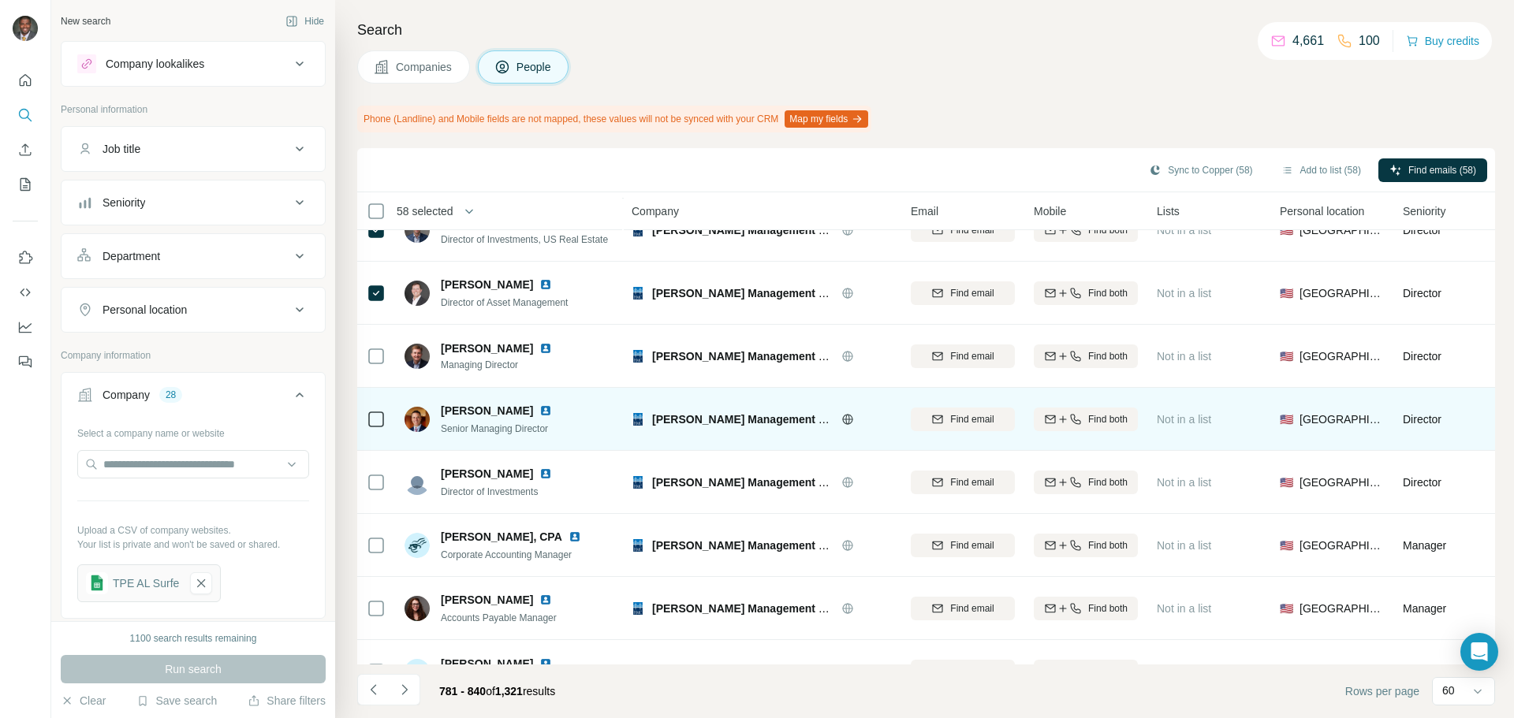
scroll to position [3358, 0]
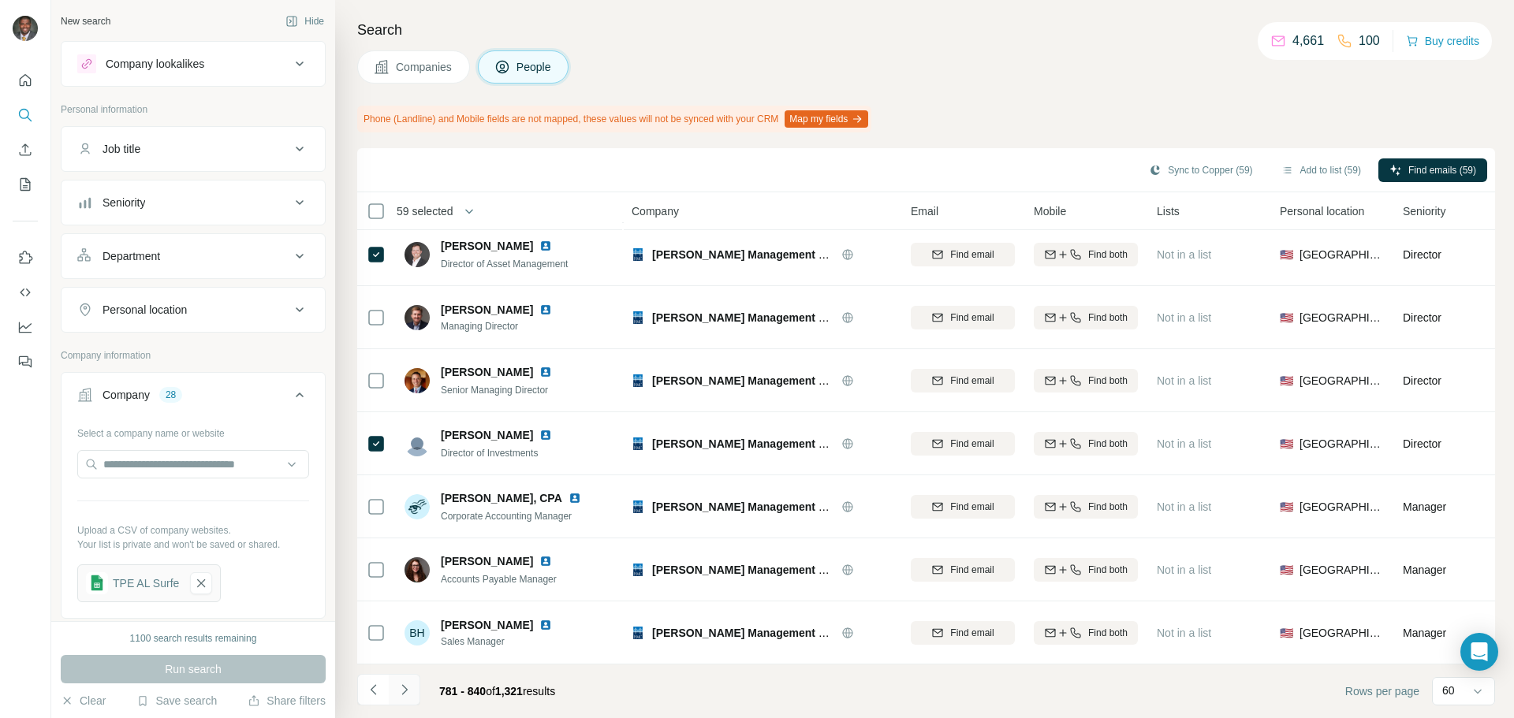
click at [404, 693] on icon "Navigate to next page" at bounding box center [404, 689] width 6 height 10
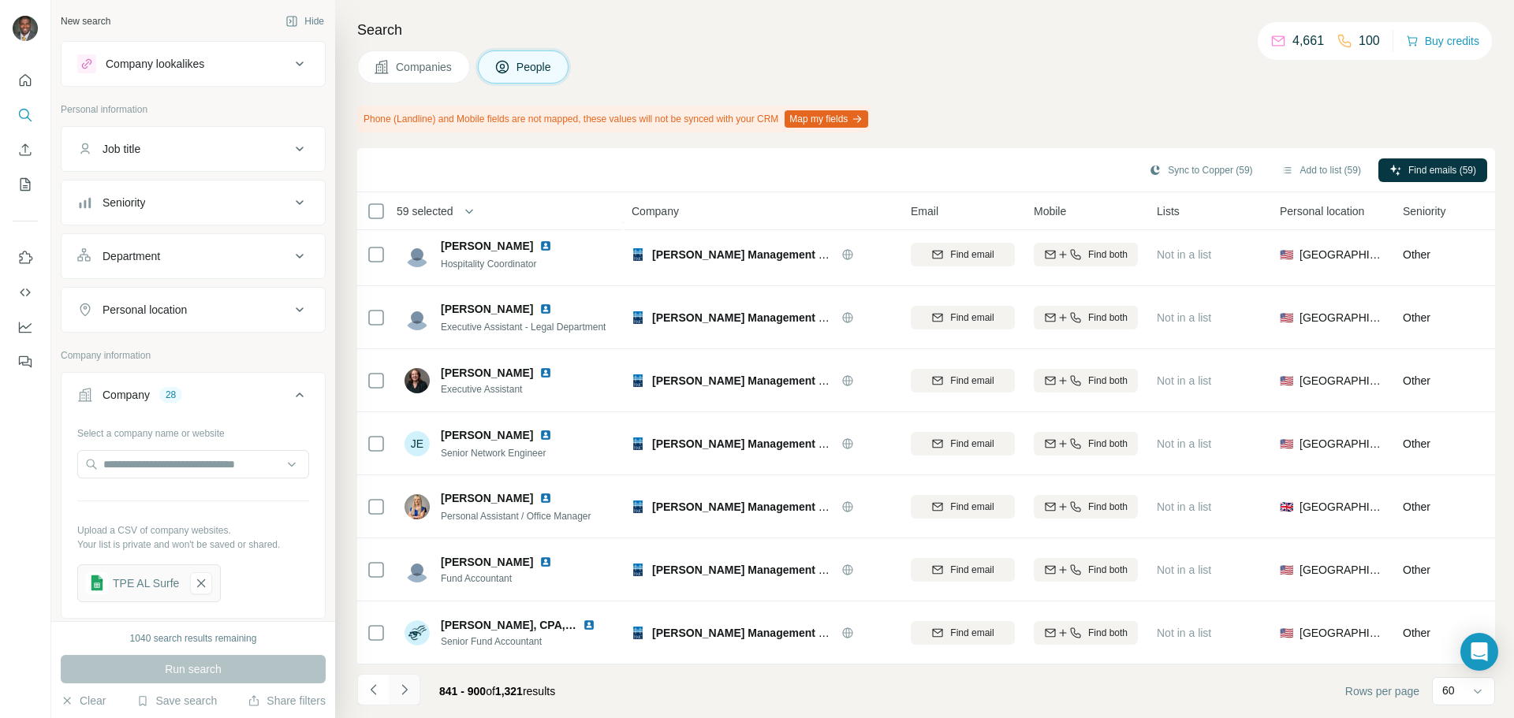
click at [411, 691] on icon "Navigate to next page" at bounding box center [405, 690] width 16 height 16
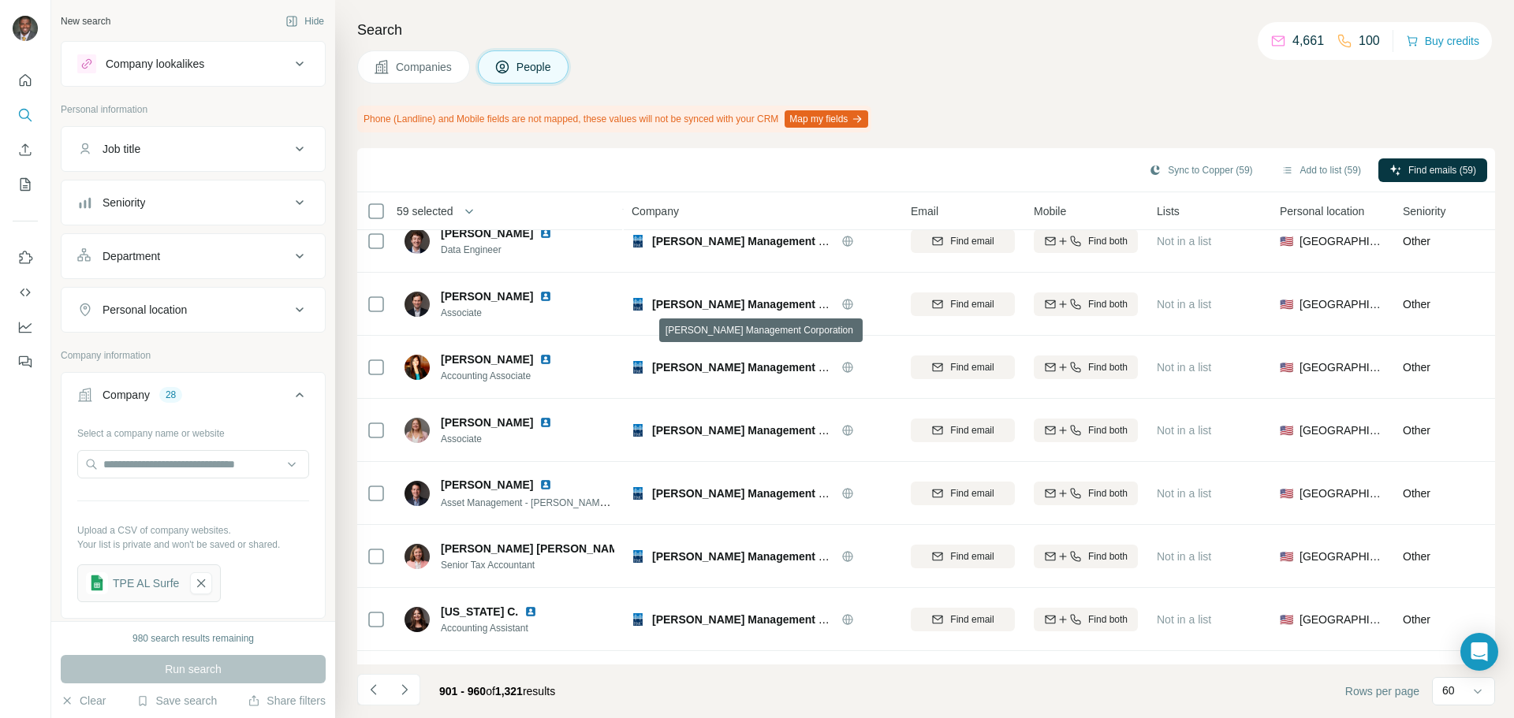
scroll to position [867, 0]
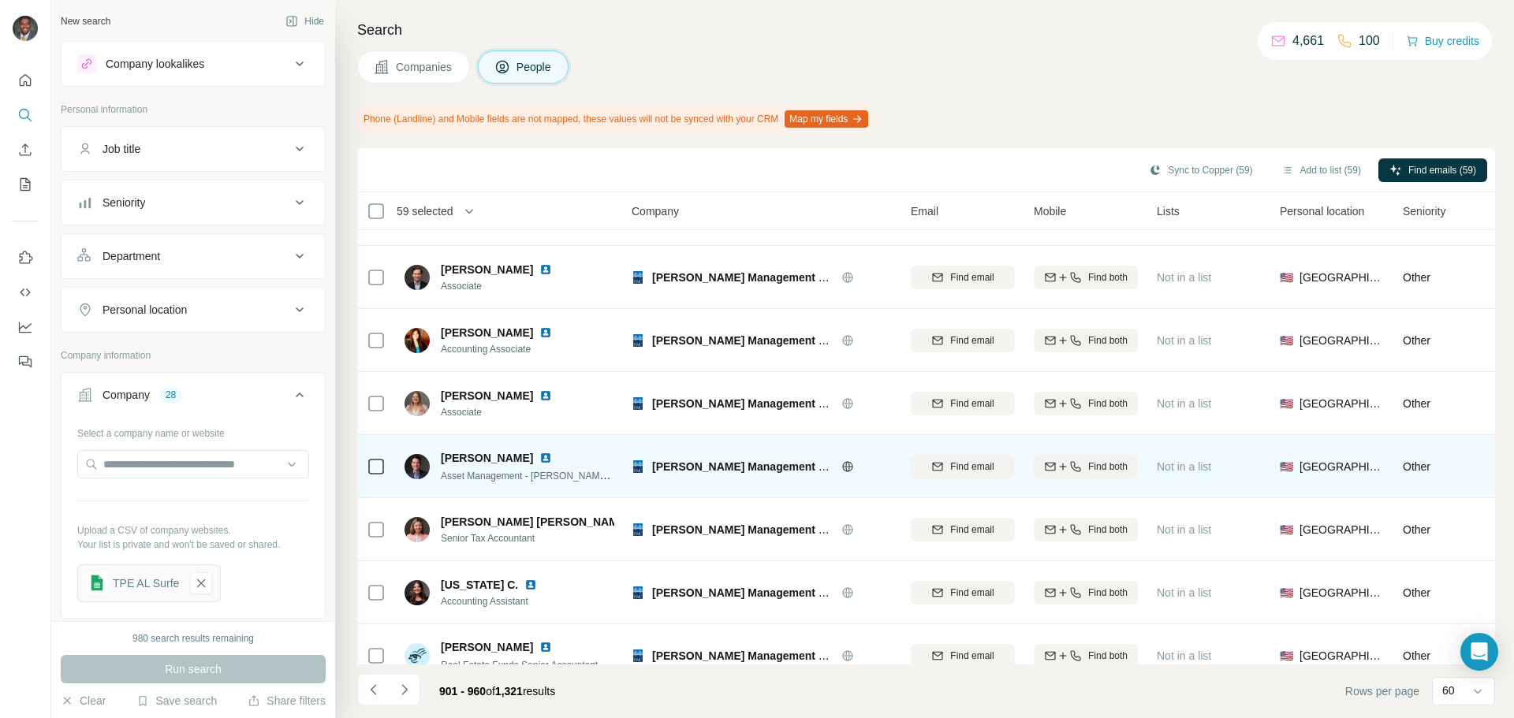
click at [365, 470] on td at bounding box center [376, 466] width 38 height 63
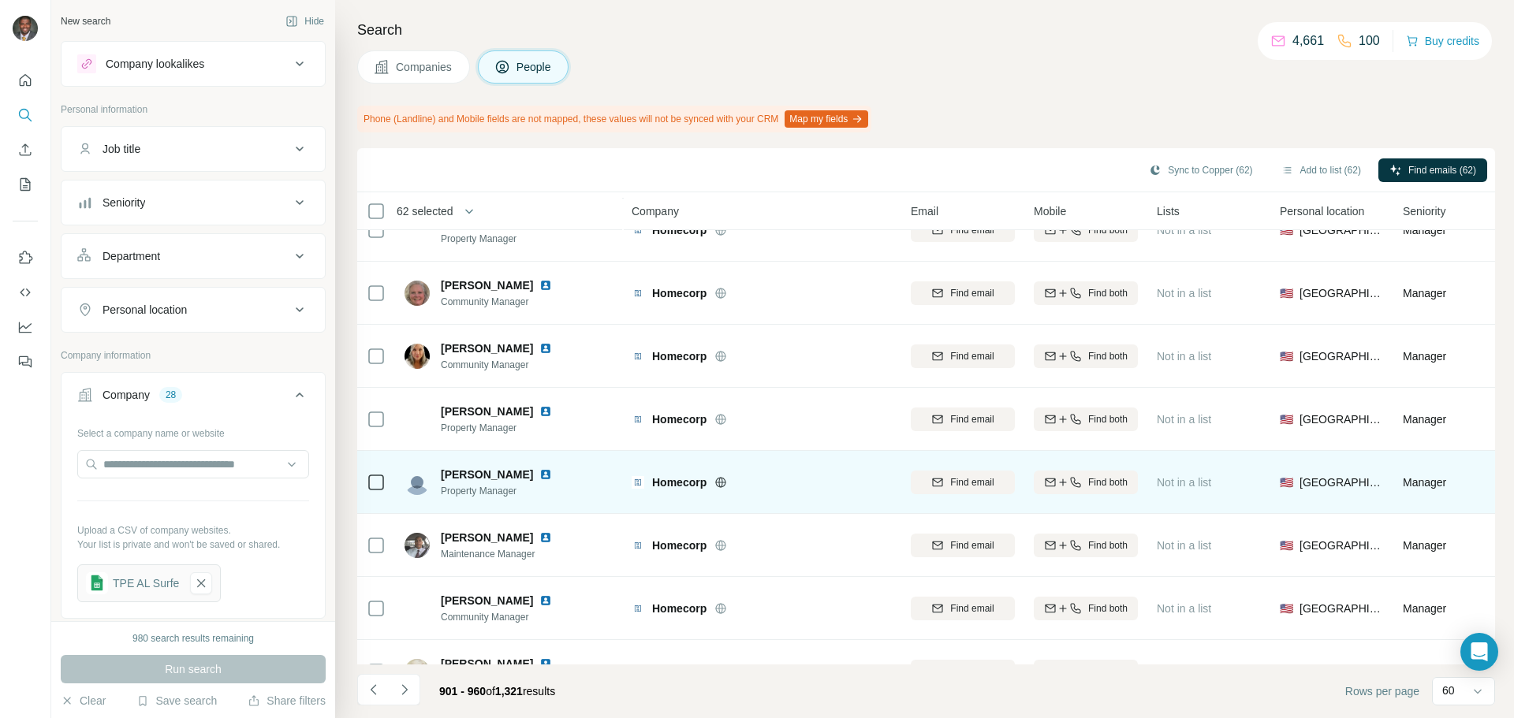
scroll to position [3358, 0]
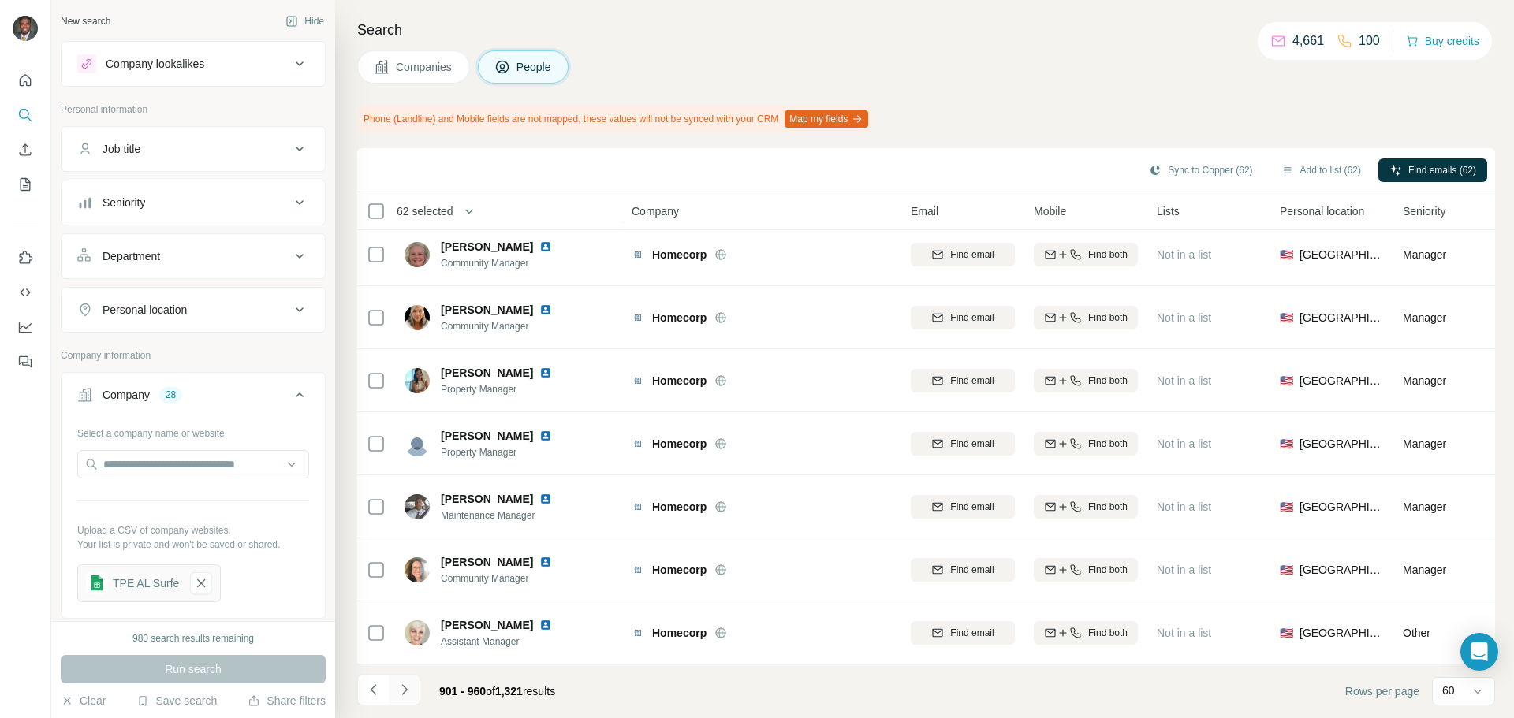
click at [408, 697] on icon "Navigate to next page" at bounding box center [405, 690] width 16 height 16
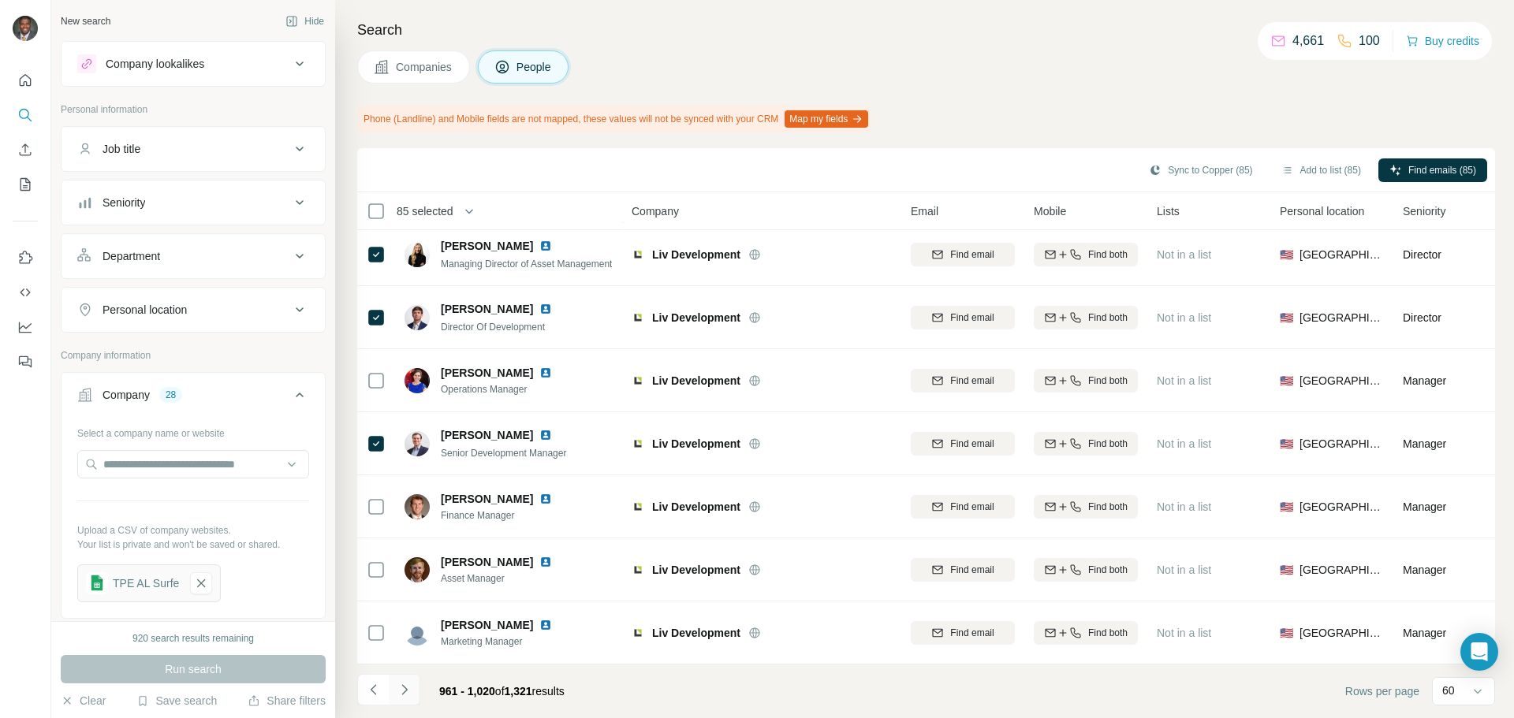
click at [409, 689] on icon "Navigate to next page" at bounding box center [405, 690] width 16 height 16
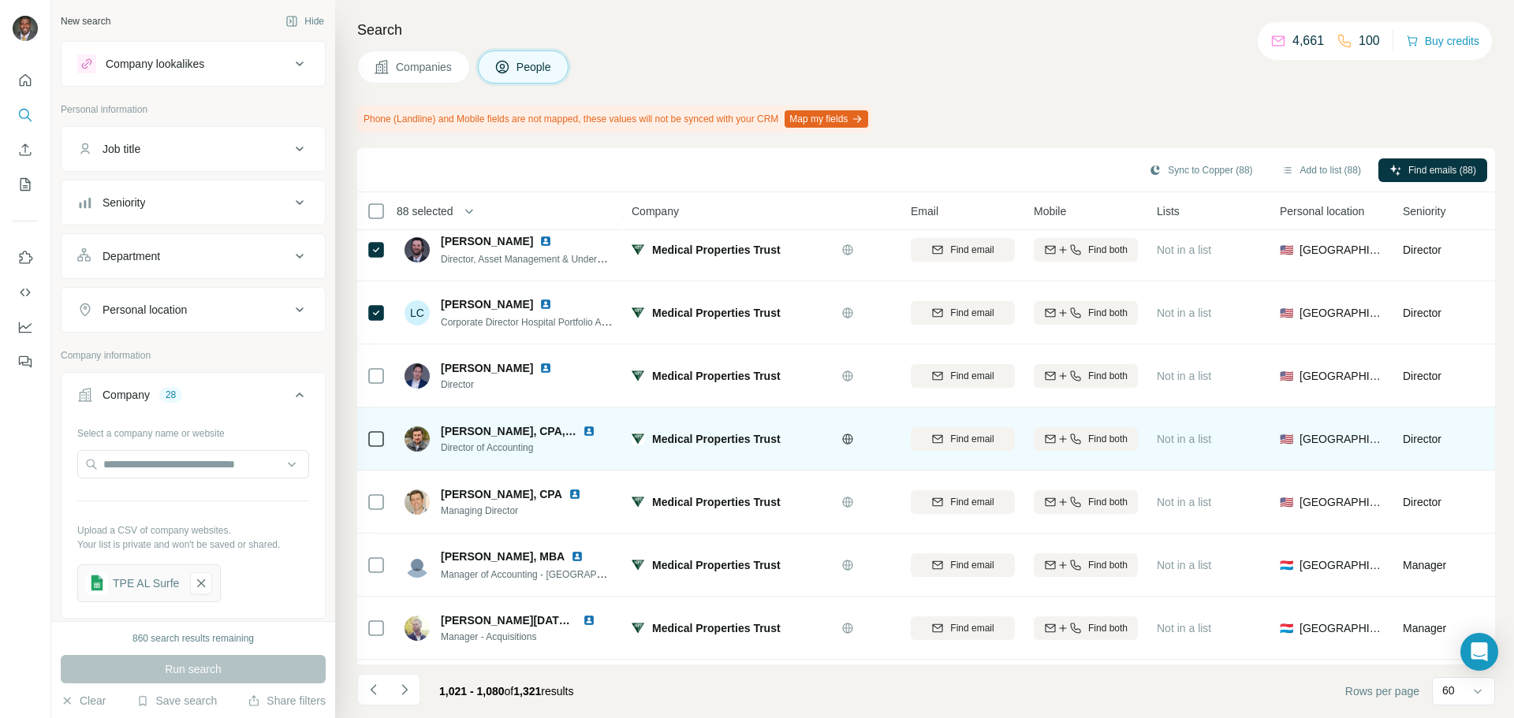
scroll to position [1498, 0]
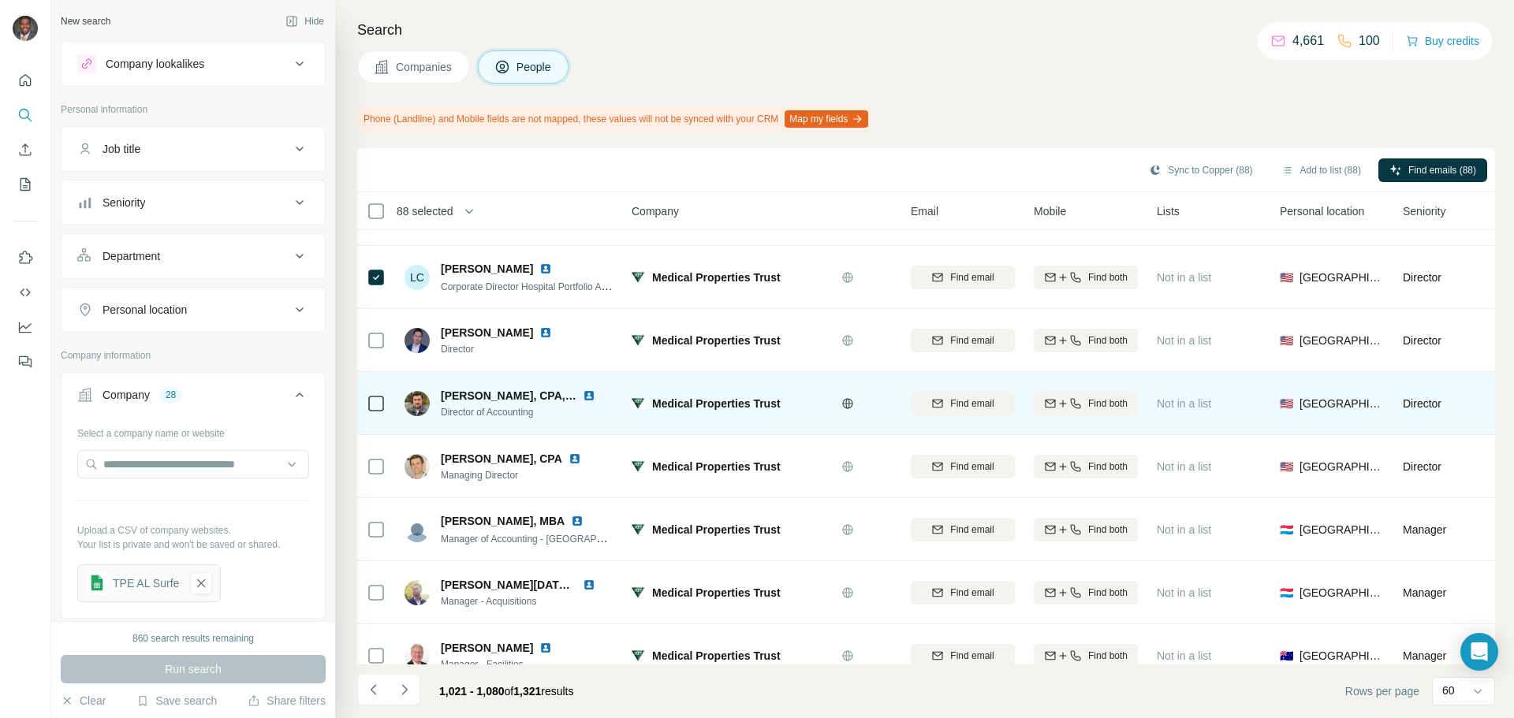
click at [363, 397] on td at bounding box center [376, 403] width 38 height 63
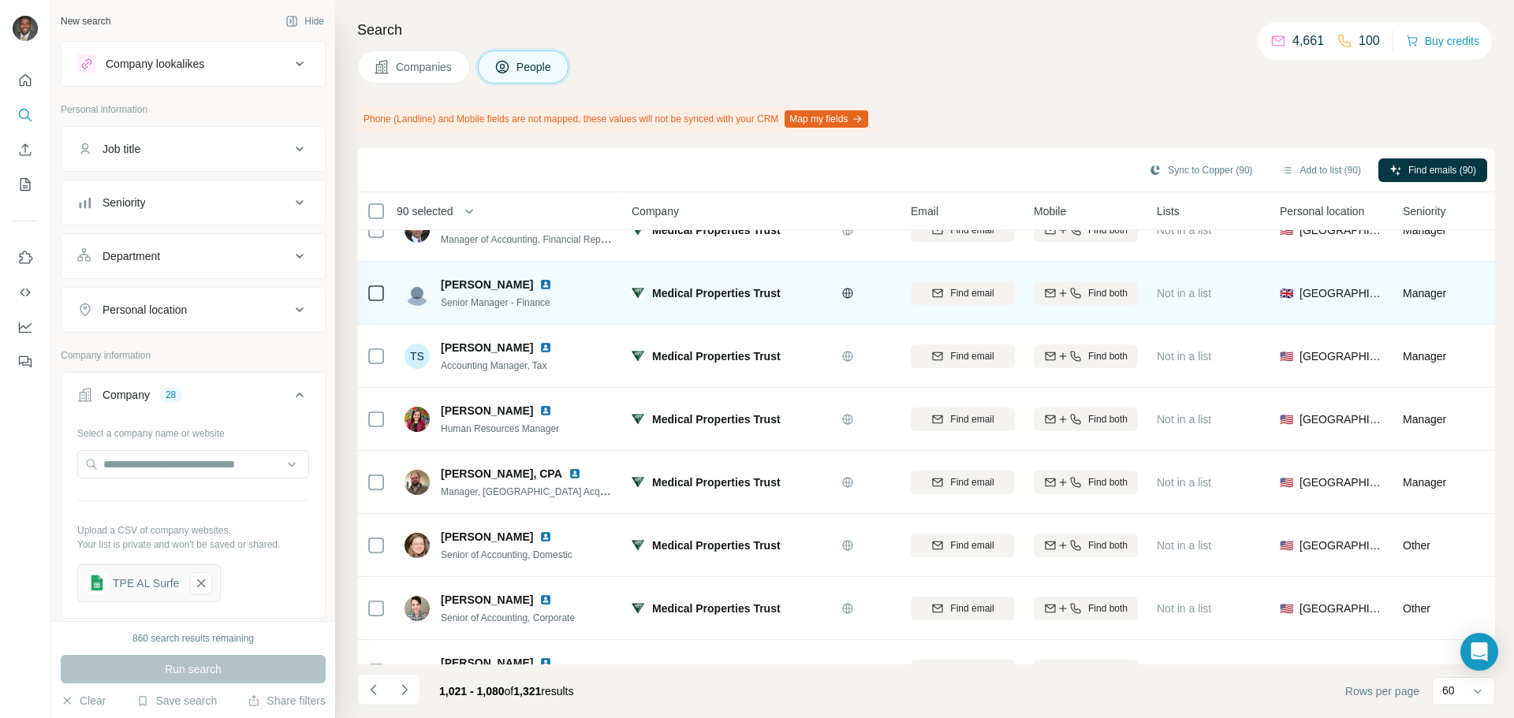
scroll to position [3358, 0]
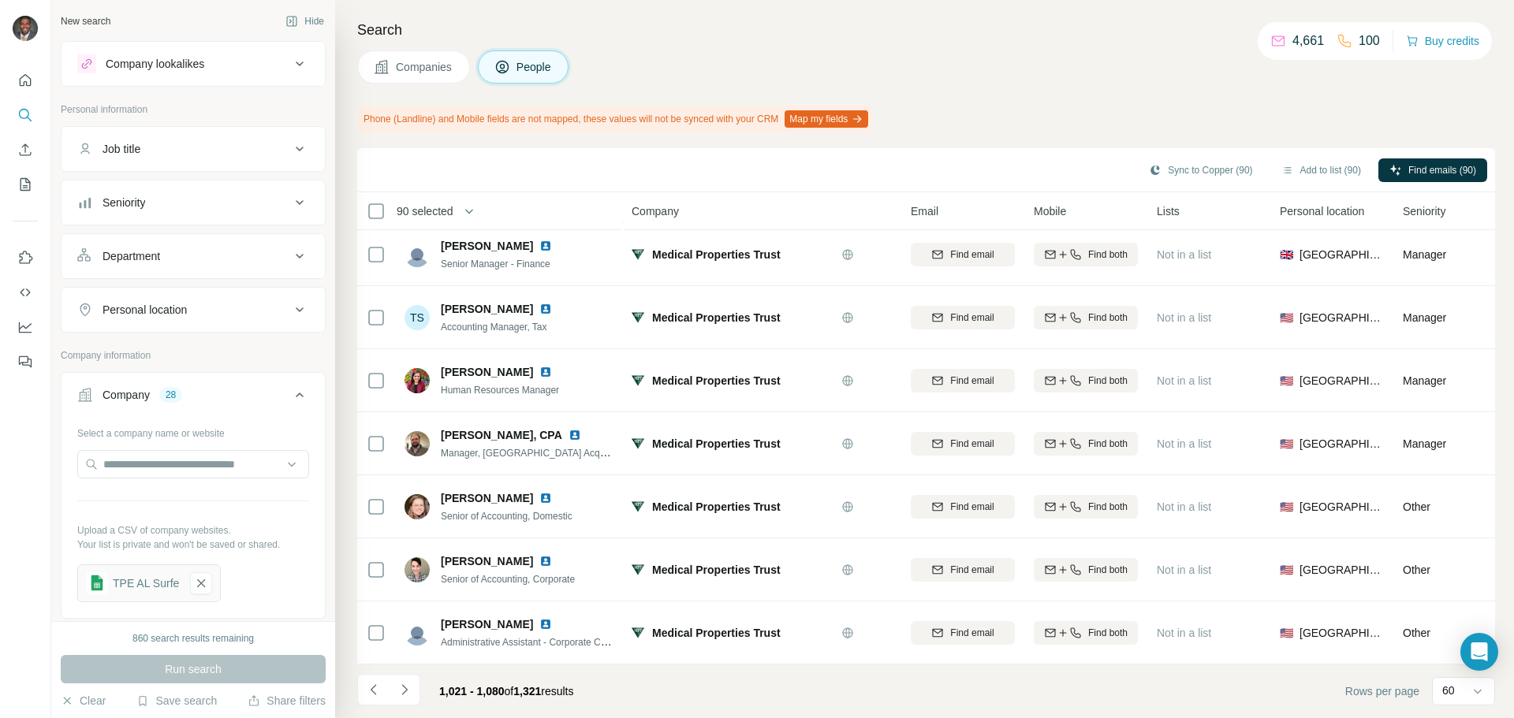
click at [404, 693] on icon "Navigate to next page" at bounding box center [405, 690] width 16 height 16
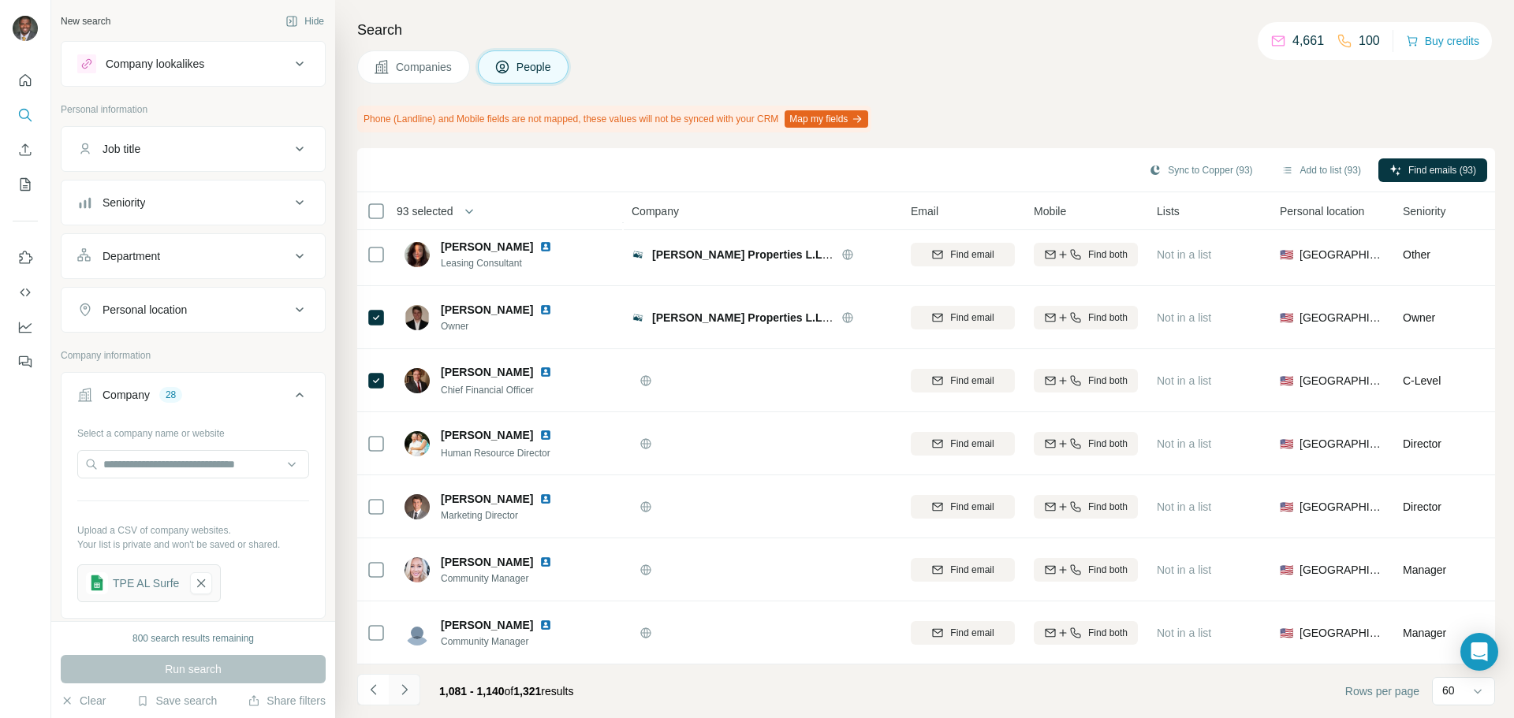
click at [397, 684] on icon "Navigate to next page" at bounding box center [405, 690] width 16 height 16
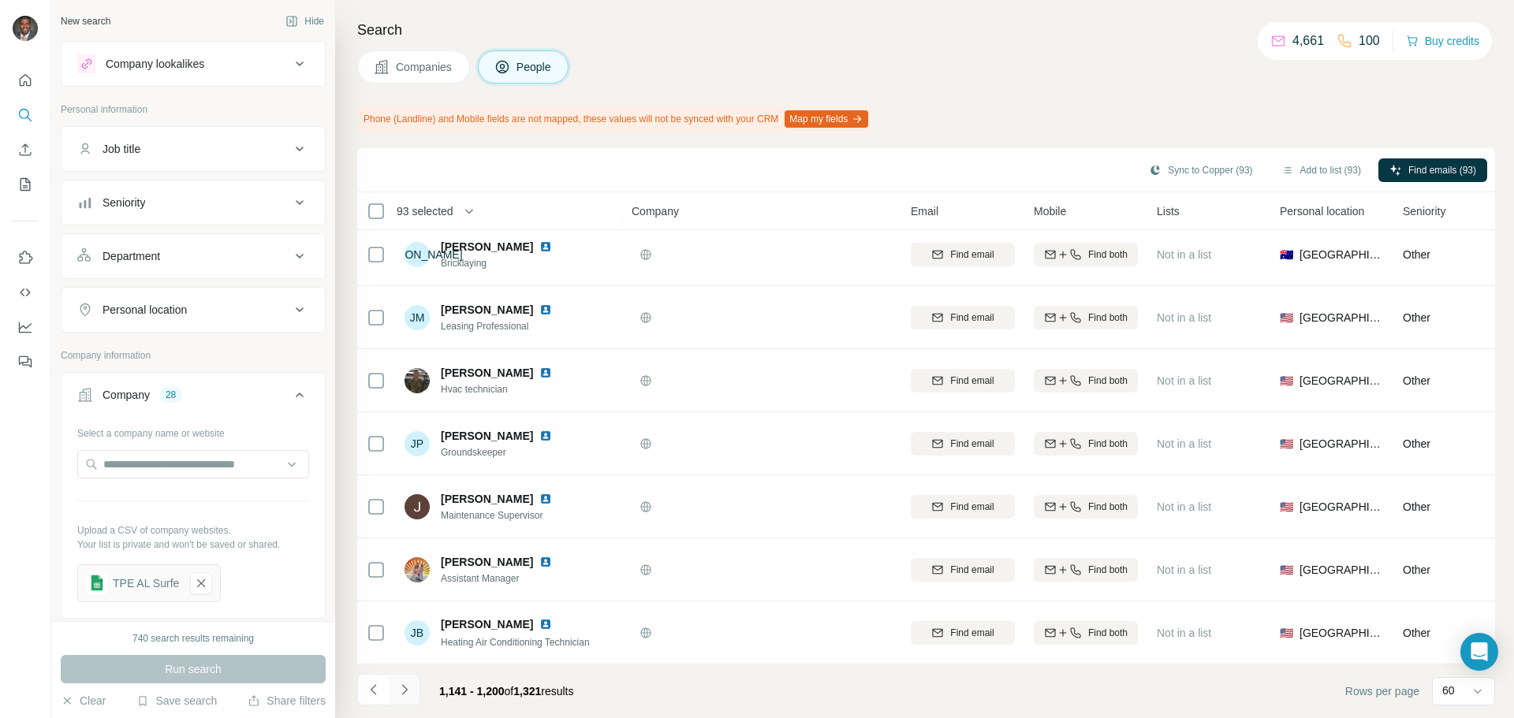
click at [405, 694] on icon "Navigate to next page" at bounding box center [405, 690] width 16 height 16
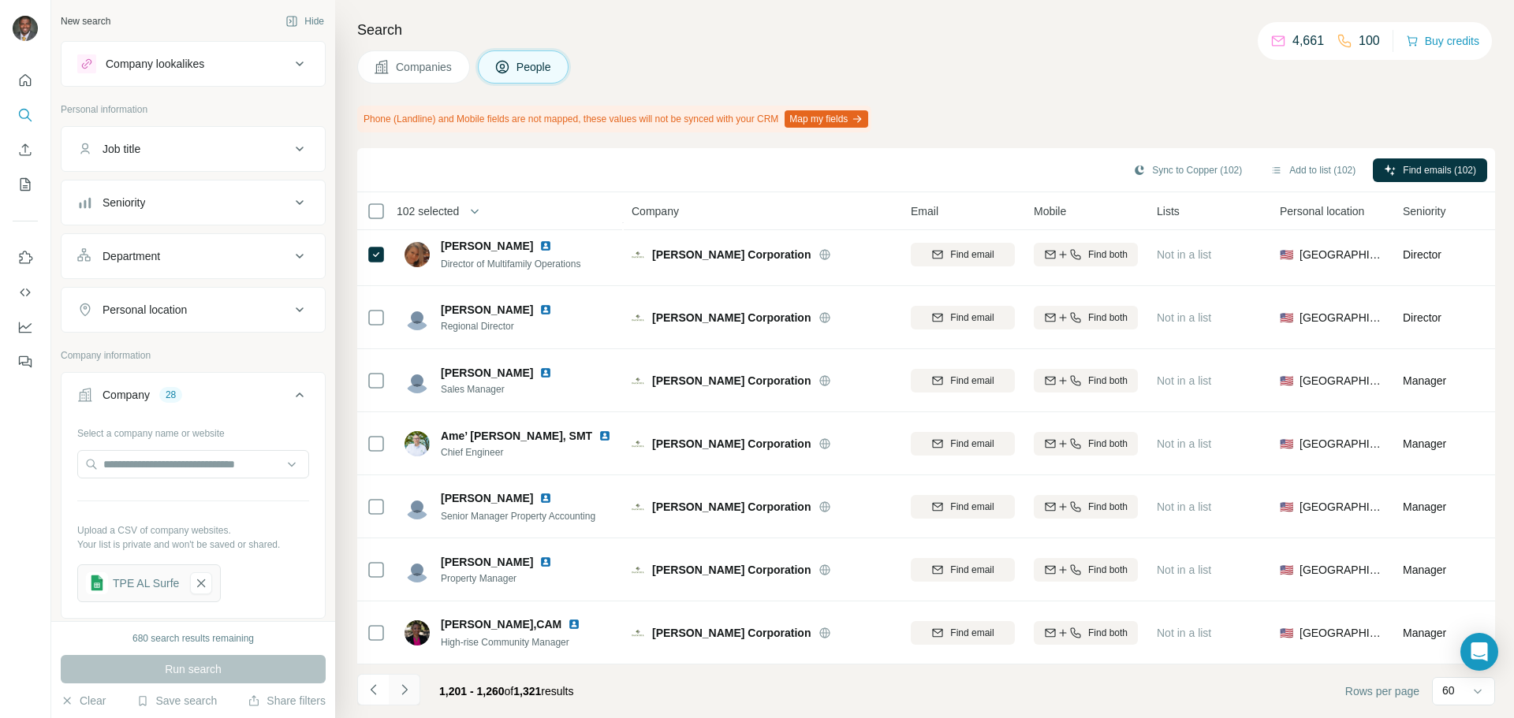
click at [407, 689] on icon "Navigate to next page" at bounding box center [405, 690] width 16 height 16
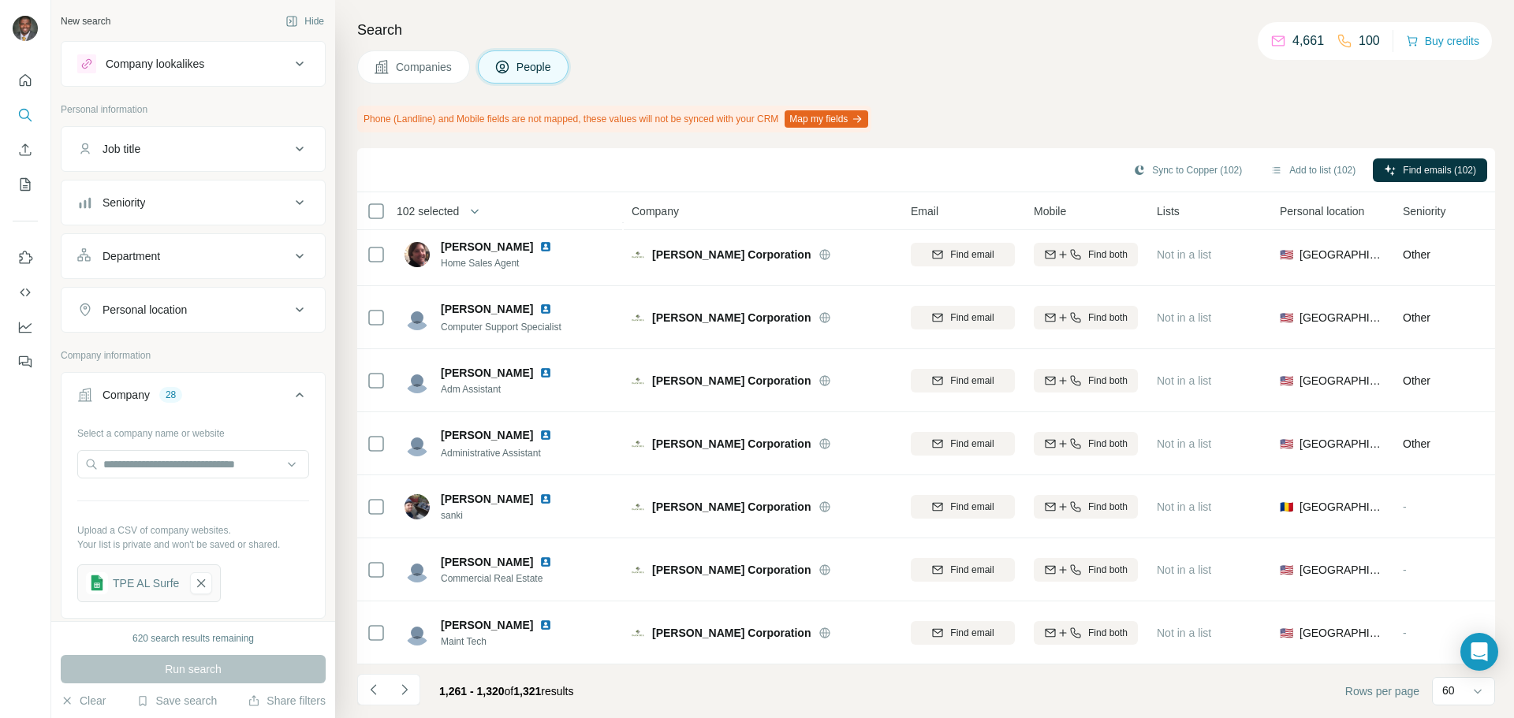
click at [402, 691] on icon "Navigate to next page" at bounding box center [405, 690] width 16 height 16
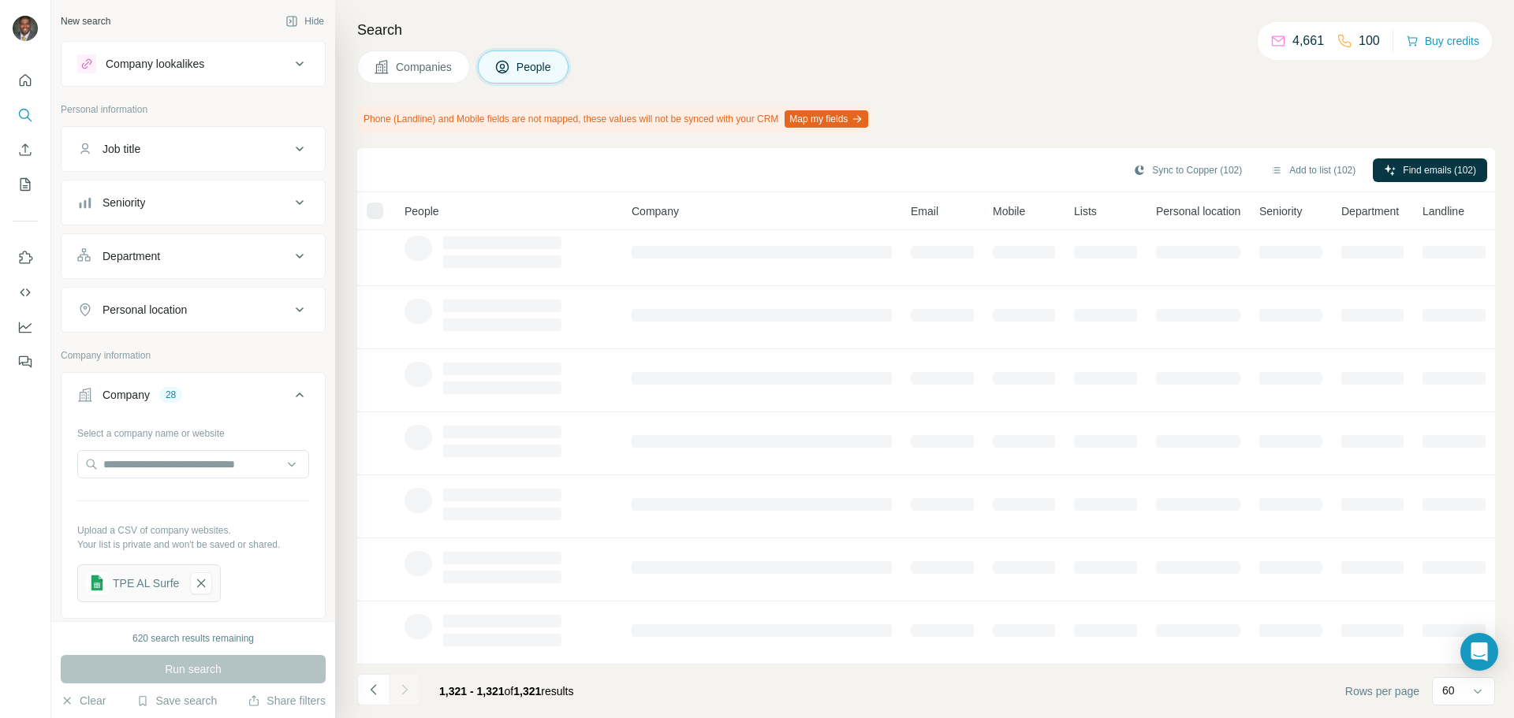
scroll to position [0, 0]
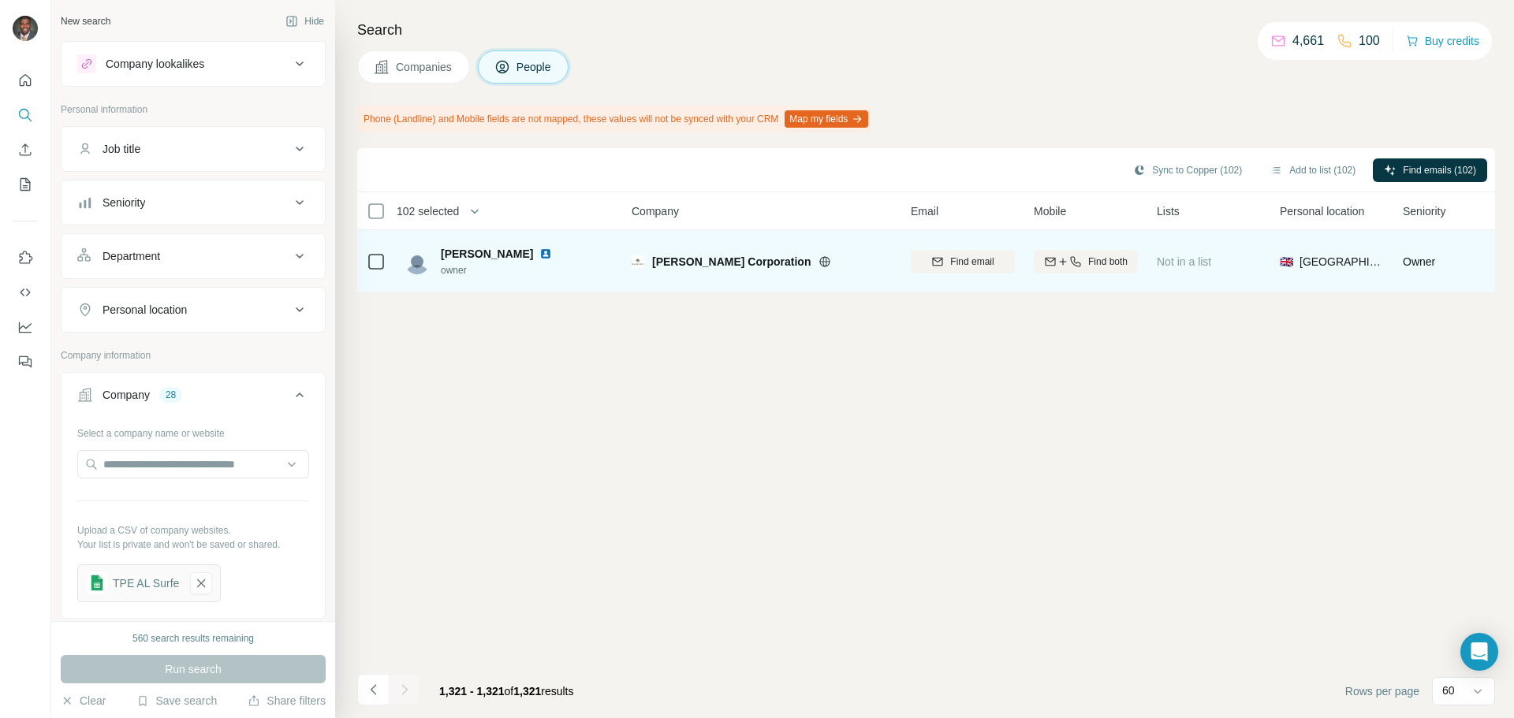
click at [539, 255] on img at bounding box center [545, 254] width 13 height 13
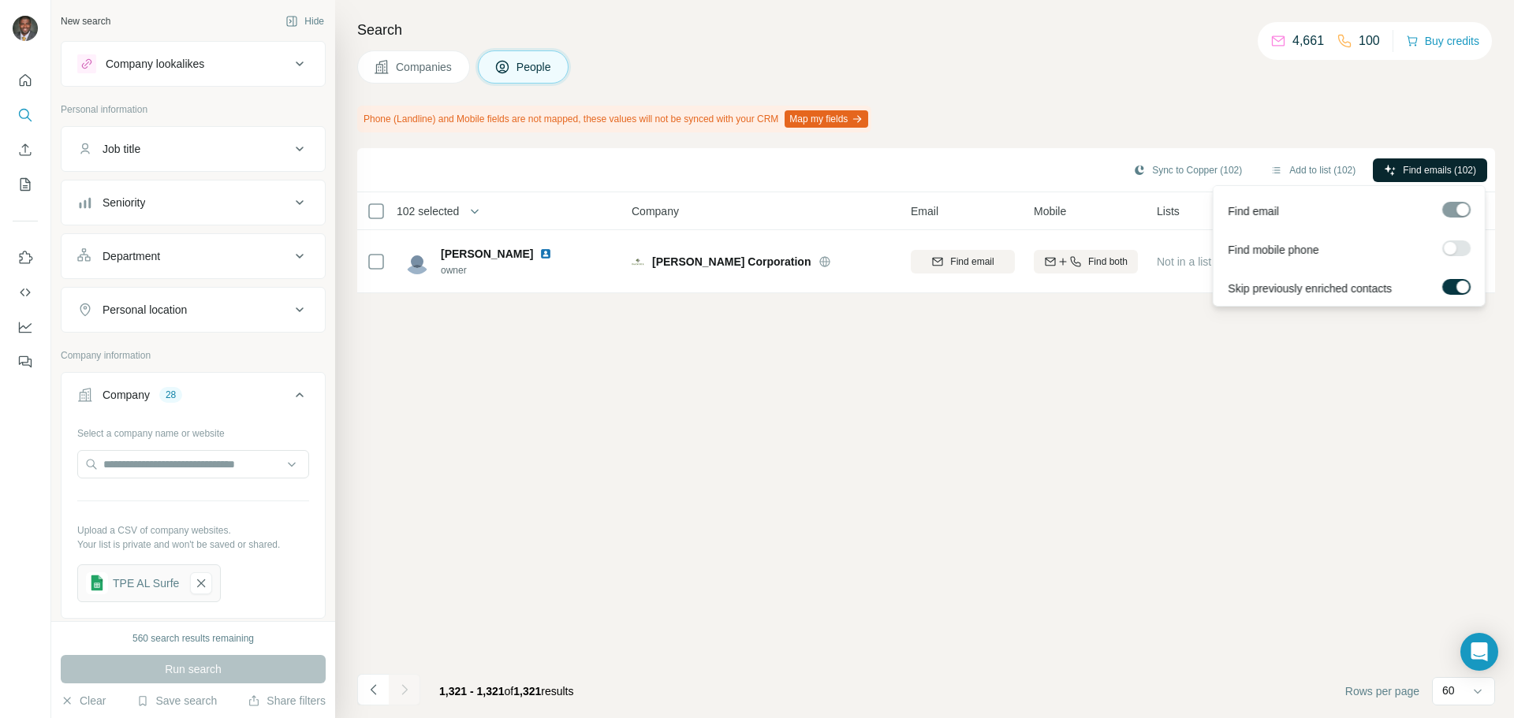
click at [1429, 171] on span "Find emails (102)" at bounding box center [1439, 170] width 73 height 14
